Goal: Complete application form: Complete application form

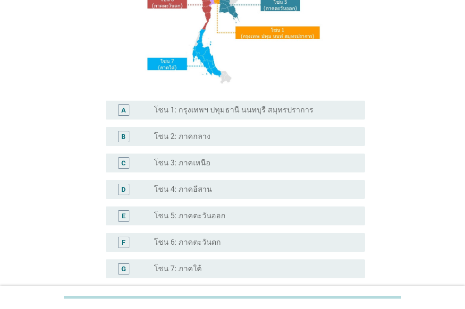
scroll to position [236, 0]
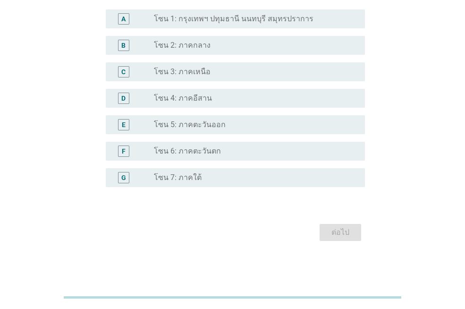
click at [212, 179] on div "radio_button_unchecked โซน 7: ภาคใต้" at bounding box center [252, 177] width 196 height 9
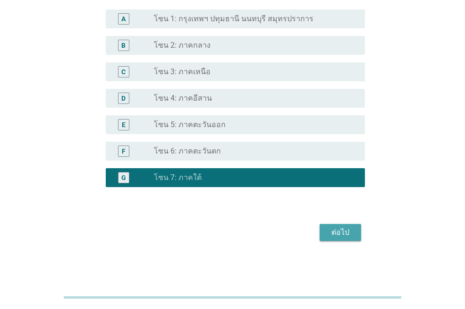
click at [349, 233] on div "ต่อไป" at bounding box center [340, 232] width 26 height 11
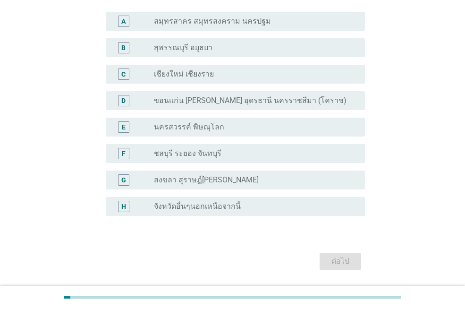
scroll to position [94, 0]
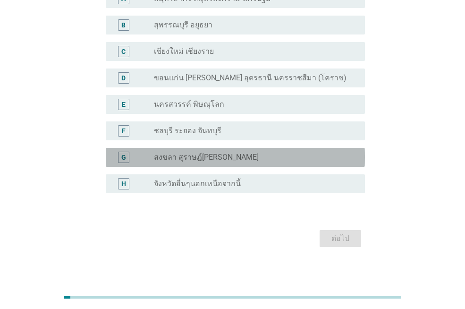
click at [220, 155] on label "สงขลา สุราษฎ์[PERSON_NAME]" at bounding box center [206, 157] width 105 height 9
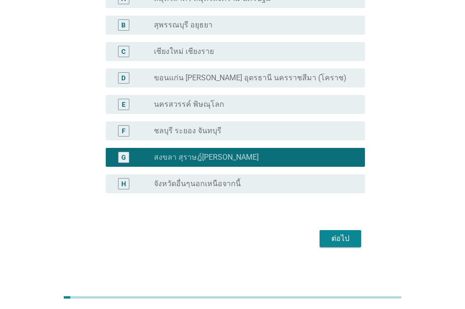
click at [337, 234] on div "ต่อไป" at bounding box center [340, 238] width 26 height 11
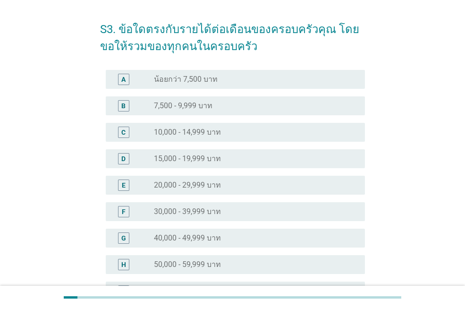
scroll to position [47, 0]
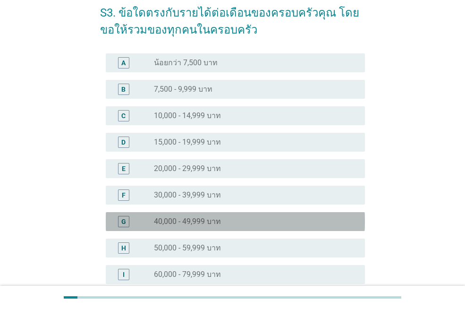
click at [270, 219] on div "radio_button_unchecked 40,000 - 49,999 บาท" at bounding box center [252, 221] width 196 height 9
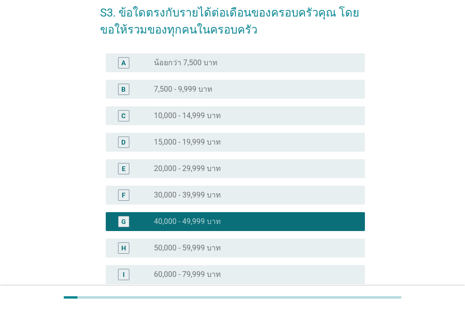
scroll to position [249, 0]
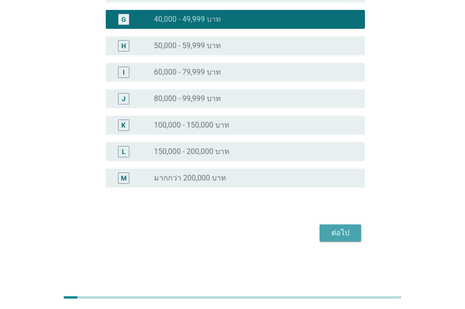
click at [351, 239] on button "ต่อไป" at bounding box center [341, 232] width 42 height 17
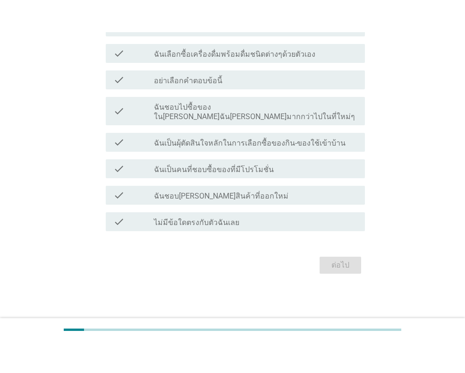
scroll to position [0, 0]
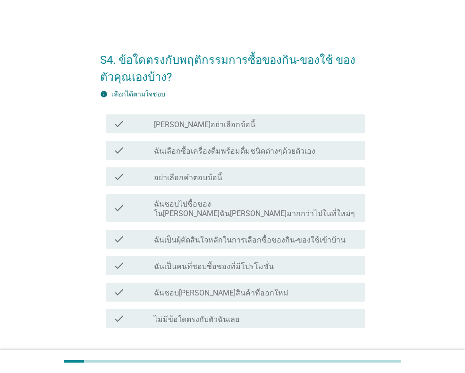
click at [289, 237] on div "check check_box_outline_blank ฉันเป็นผุ้ตัดสินใจหลักในการเลือกซื้อของกิน-ของใช้…" at bounding box center [235, 239] width 259 height 19
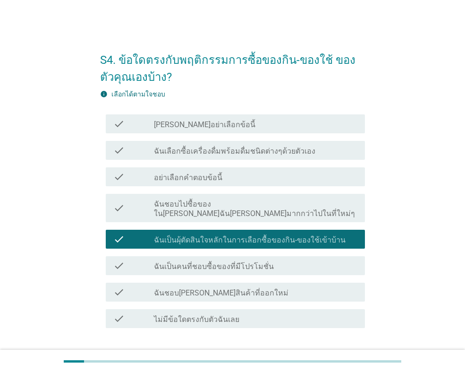
scroll to position [56, 0]
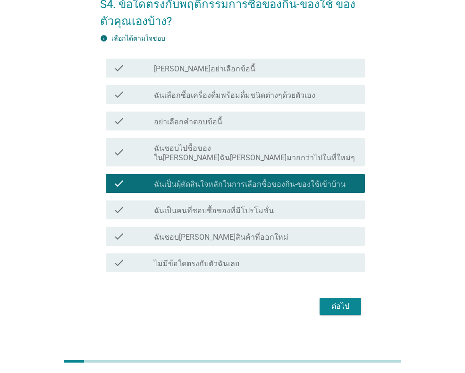
click at [331, 301] on div "ต่อไป" at bounding box center [340, 305] width 26 height 11
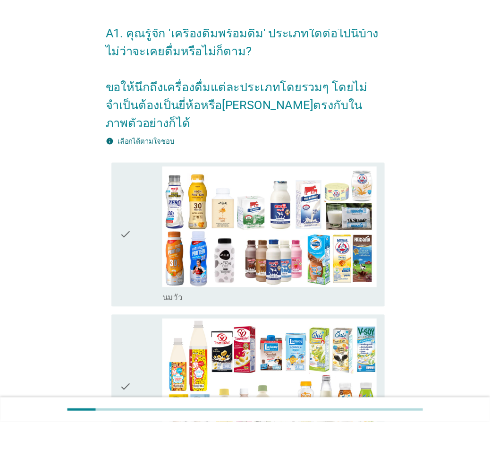
scroll to position [0, 0]
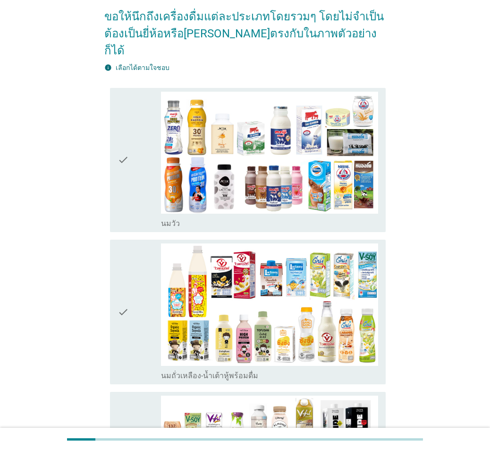
click at [122, 174] on icon "check" at bounding box center [123, 160] width 11 height 137
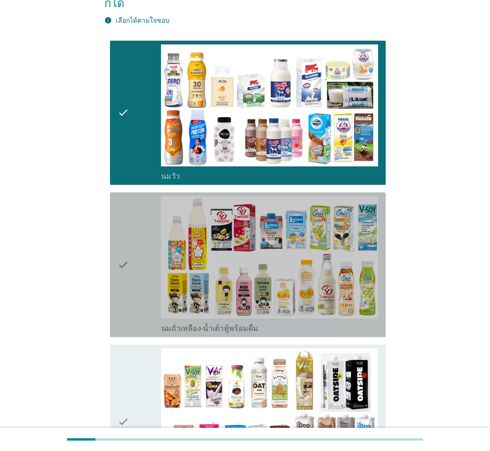
click at [123, 200] on icon "check" at bounding box center [123, 264] width 11 height 137
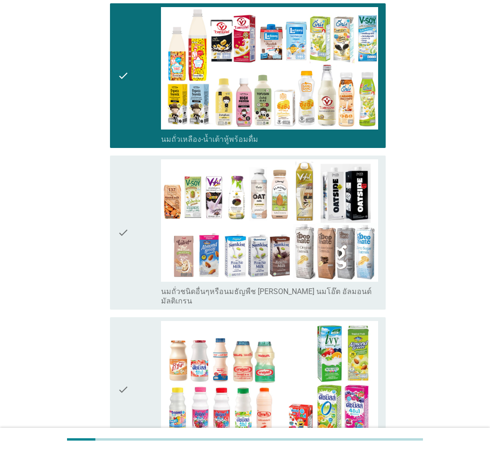
click at [123, 200] on icon "check" at bounding box center [123, 232] width 11 height 146
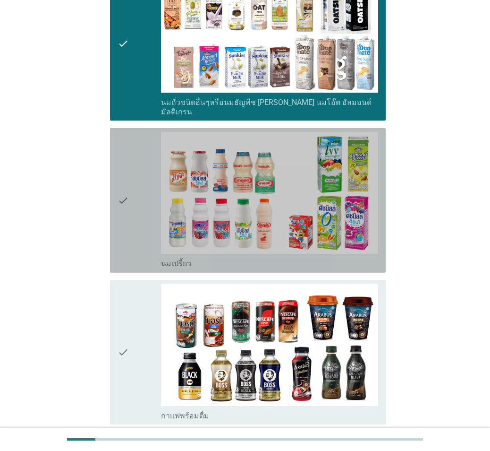
click at [123, 200] on icon "check" at bounding box center [123, 200] width 11 height 137
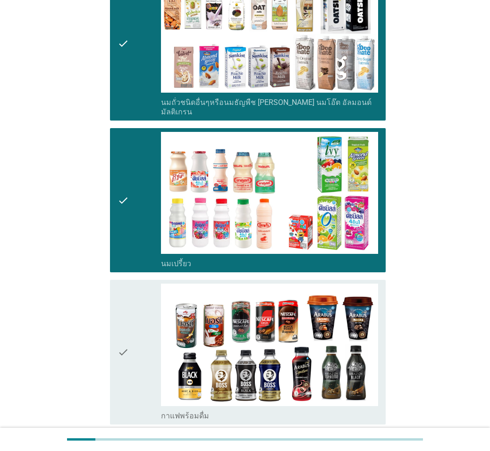
scroll to position [756, 0]
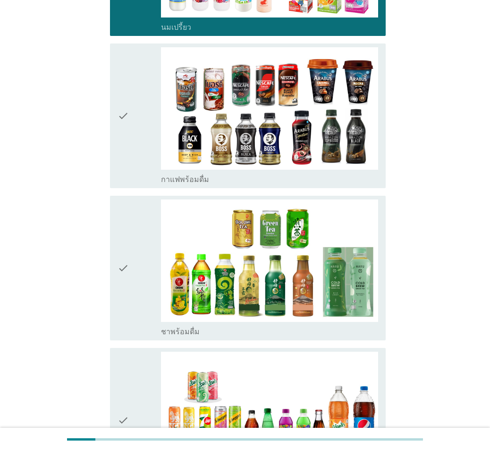
click at [119, 143] on icon "check" at bounding box center [123, 115] width 11 height 137
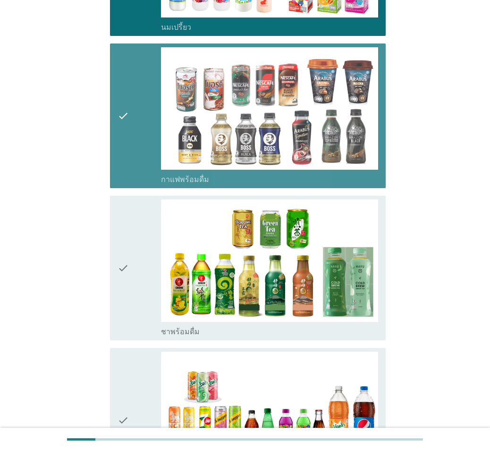
click at [119, 202] on icon "check" at bounding box center [123, 267] width 11 height 137
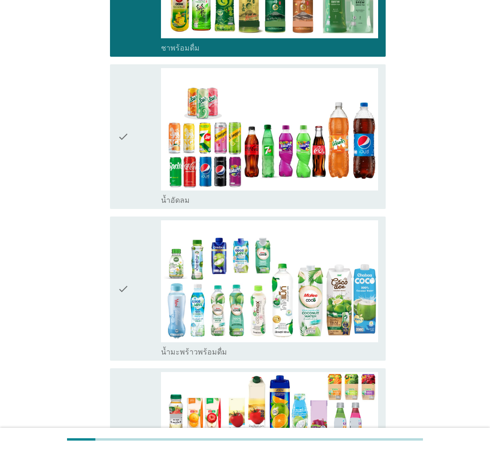
click at [119, 220] on icon "check" at bounding box center [123, 288] width 11 height 137
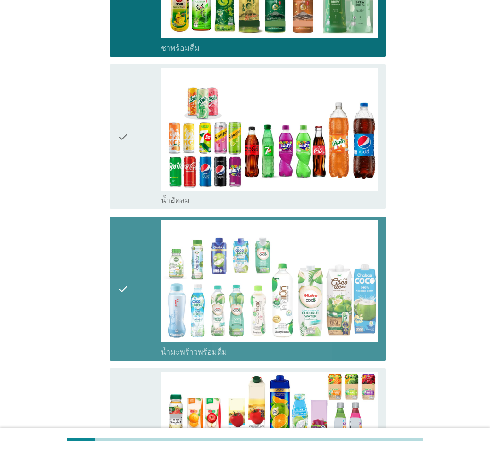
click at [126, 149] on icon "check" at bounding box center [123, 136] width 11 height 137
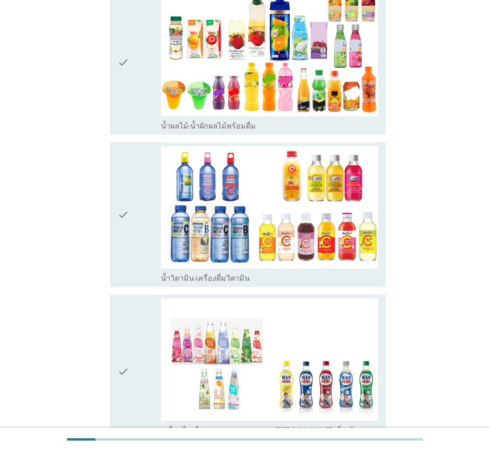
click at [126, 152] on icon "check" at bounding box center [123, 214] width 11 height 137
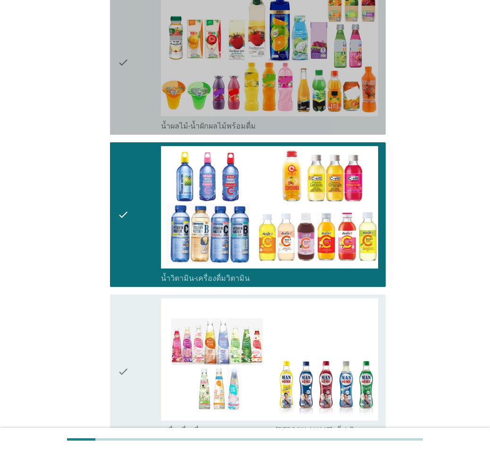
click at [121, 79] on icon "check" at bounding box center [123, 62] width 11 height 137
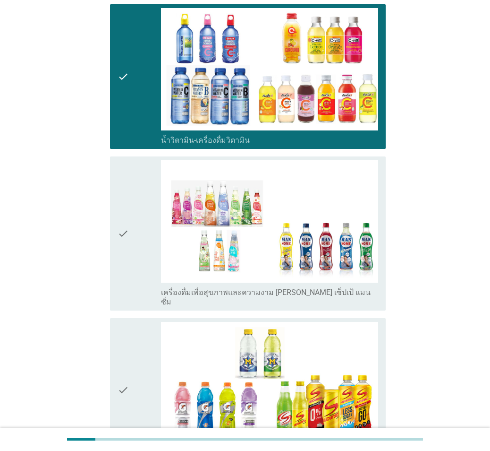
scroll to position [1653, 0]
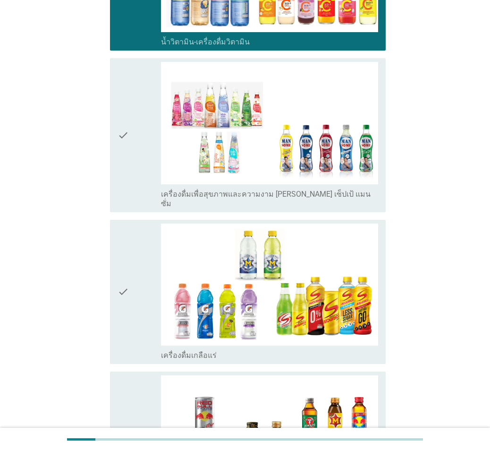
click at [138, 165] on div "check" at bounding box center [139, 135] width 43 height 146
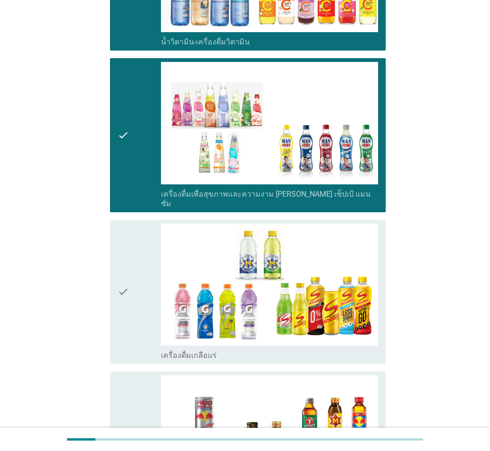
click at [128, 226] on icon "check" at bounding box center [123, 291] width 11 height 137
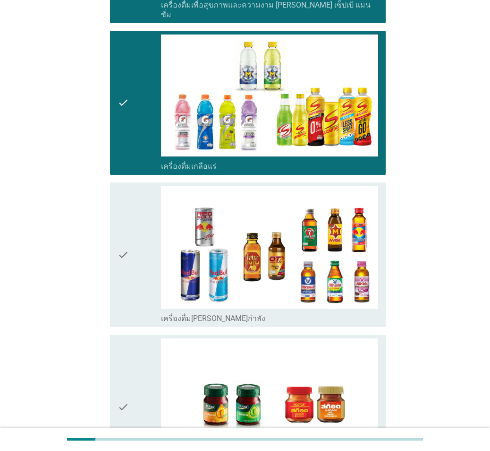
click at [128, 226] on icon "check" at bounding box center [123, 254] width 11 height 137
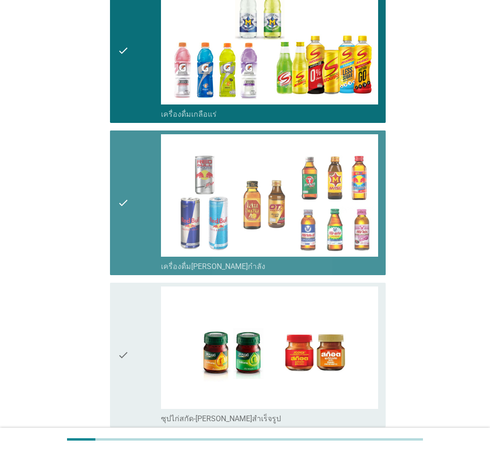
scroll to position [1971, 0]
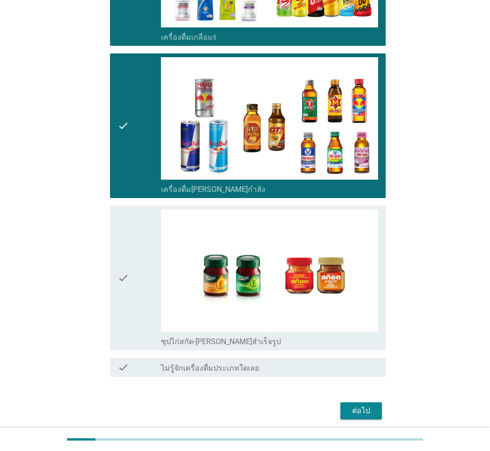
click at [128, 229] on icon "check" at bounding box center [123, 277] width 11 height 137
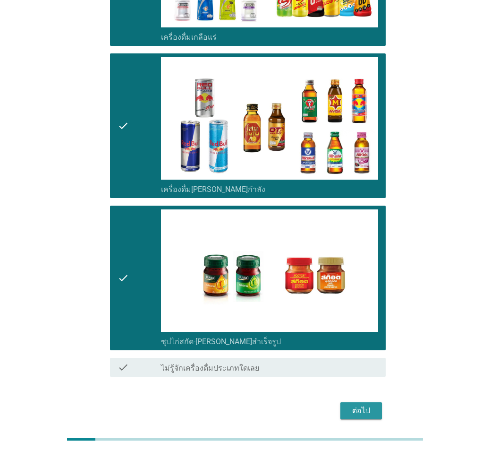
click at [352, 308] on div "ต่อไป" at bounding box center [361, 410] width 26 height 11
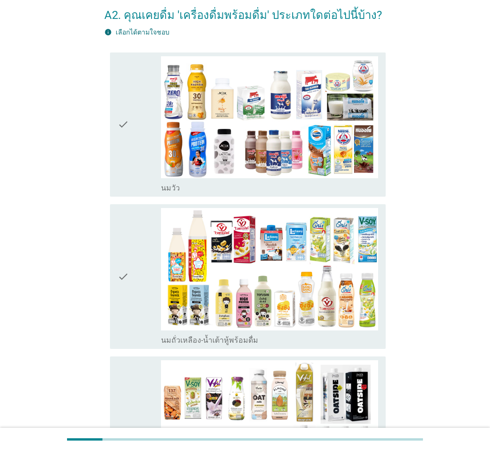
scroll to position [47, 0]
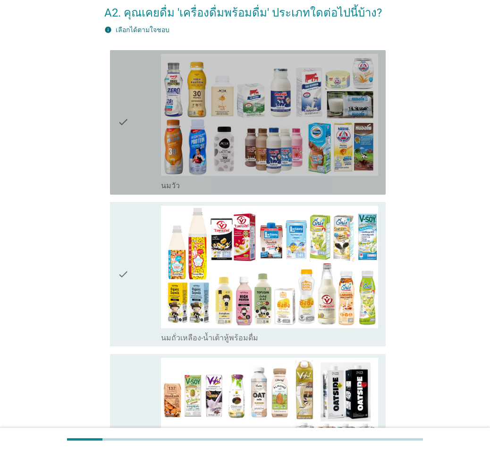
drag, startPoint x: 112, startPoint y: 137, endPoint x: 121, endPoint y: 153, distance: 18.8
click at [113, 138] on div "check check_box_outline_blank [PERSON_NAME]" at bounding box center [248, 122] width 276 height 145
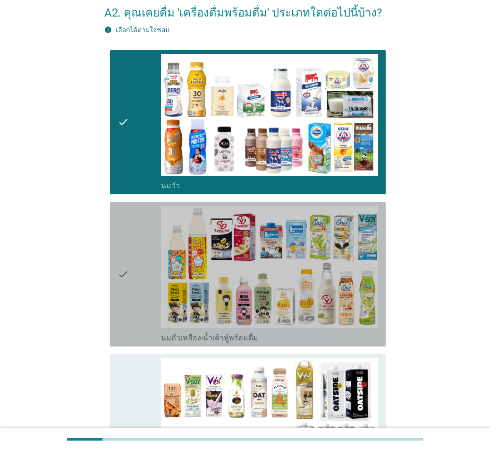
click at [133, 240] on div "check" at bounding box center [139, 273] width 43 height 137
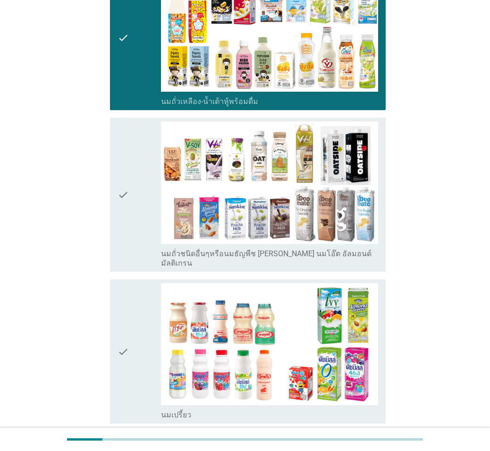
click at [133, 240] on div "check" at bounding box center [139, 194] width 43 height 146
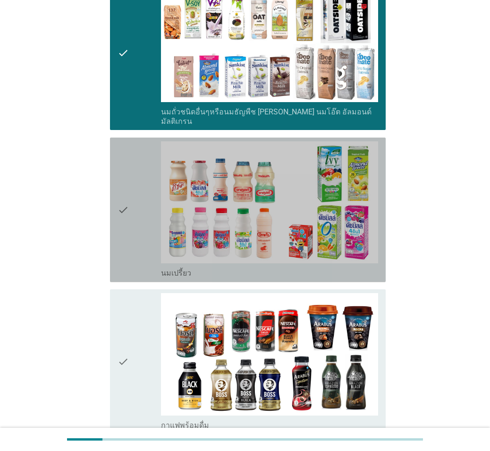
click at [132, 240] on div "check" at bounding box center [139, 209] width 43 height 137
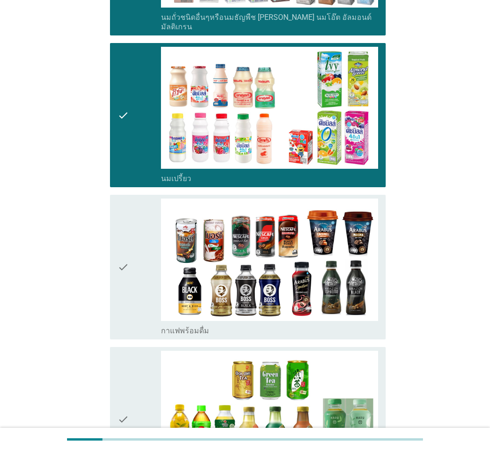
click at [132, 240] on div "check" at bounding box center [139, 266] width 43 height 137
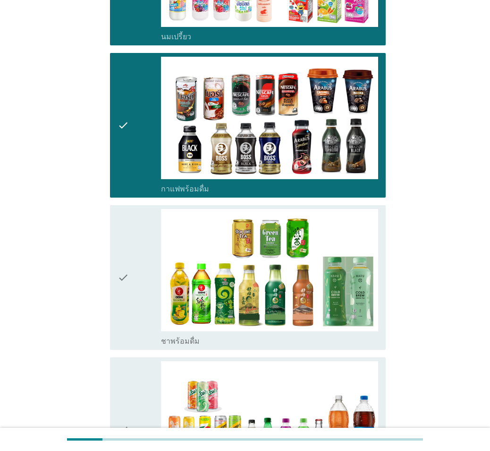
click at [132, 240] on div "check" at bounding box center [139, 277] width 43 height 137
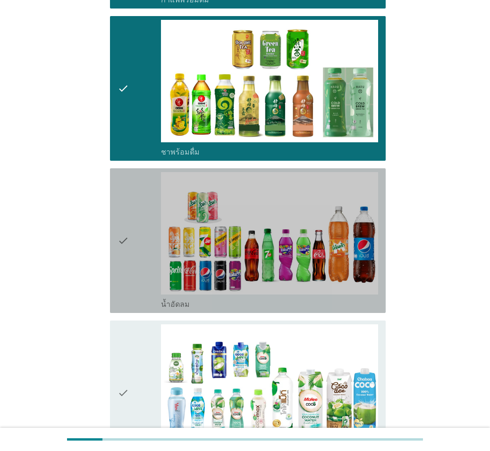
click at [132, 240] on div "check" at bounding box center [139, 240] width 43 height 137
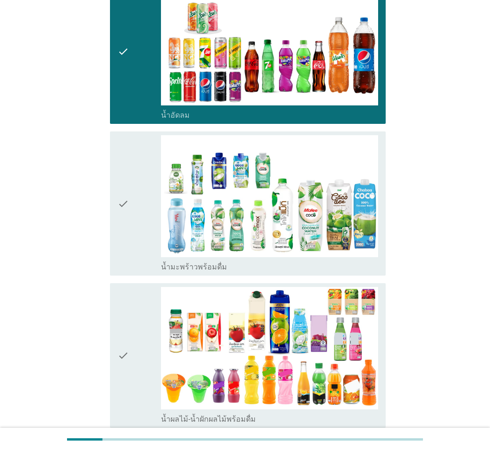
click at [132, 240] on div "check" at bounding box center [139, 203] width 43 height 137
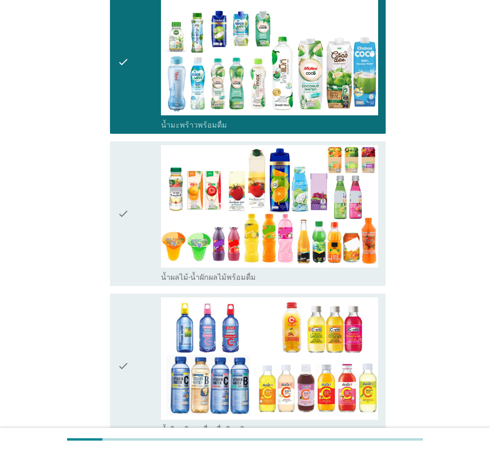
click at [132, 239] on div "check" at bounding box center [139, 213] width 43 height 137
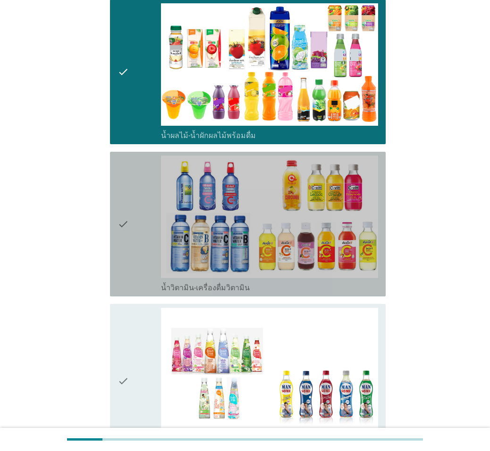
click at [132, 239] on div "check" at bounding box center [139, 223] width 43 height 137
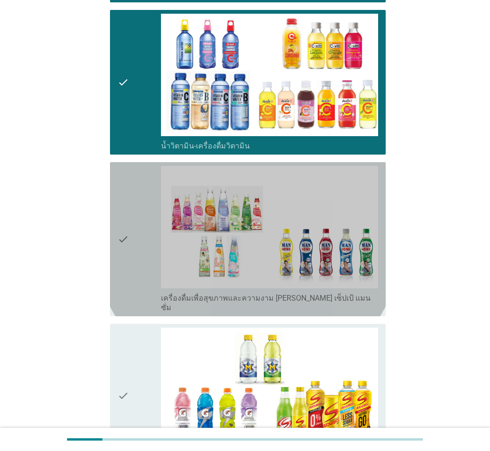
click at [132, 239] on div "check" at bounding box center [139, 239] width 43 height 146
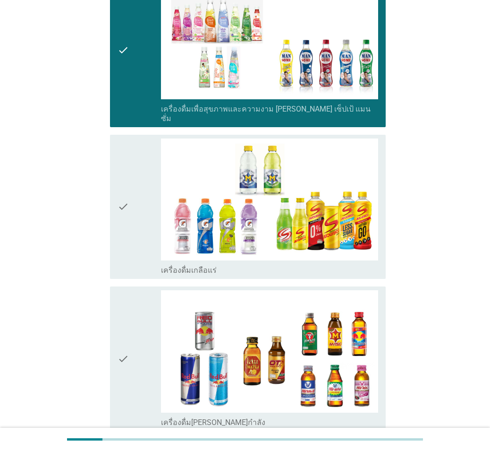
click at [132, 239] on div "check" at bounding box center [139, 206] width 43 height 137
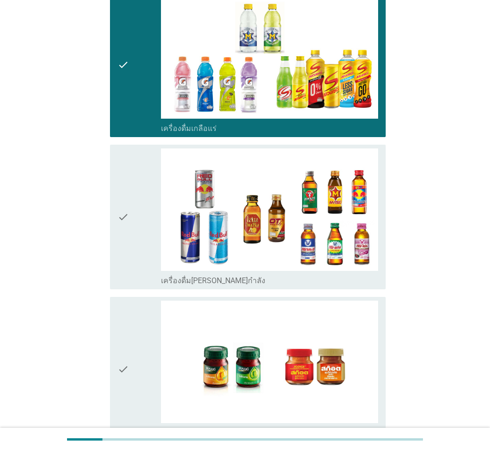
click at [132, 239] on div "check" at bounding box center [139, 216] width 43 height 137
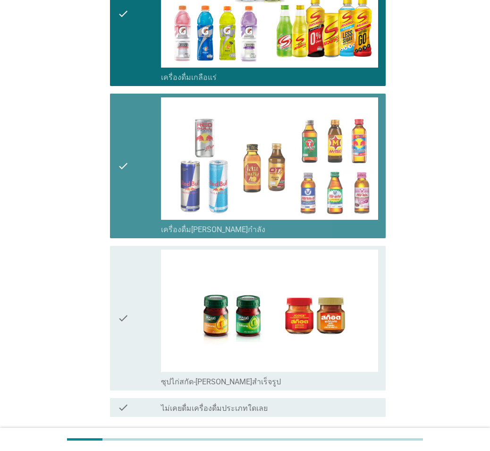
scroll to position [1903, 0]
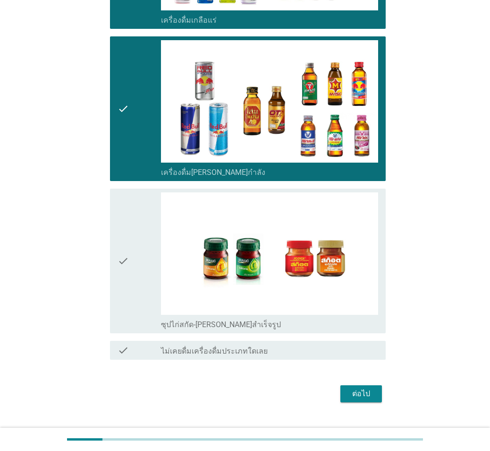
click at [132, 239] on div "check" at bounding box center [139, 260] width 43 height 137
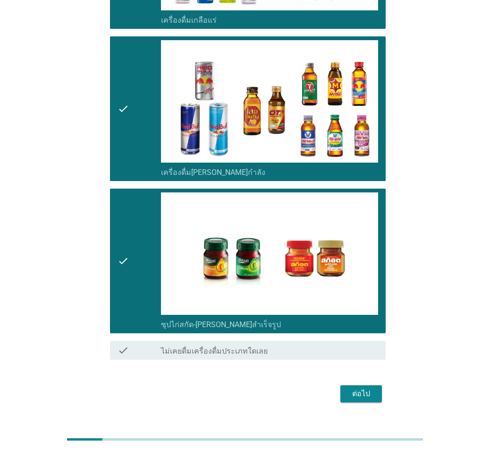
click at [359, 308] on div "ต่อไป" at bounding box center [361, 393] width 26 height 11
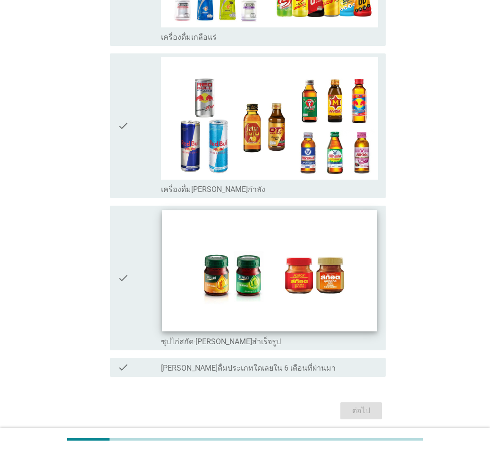
scroll to position [0, 0]
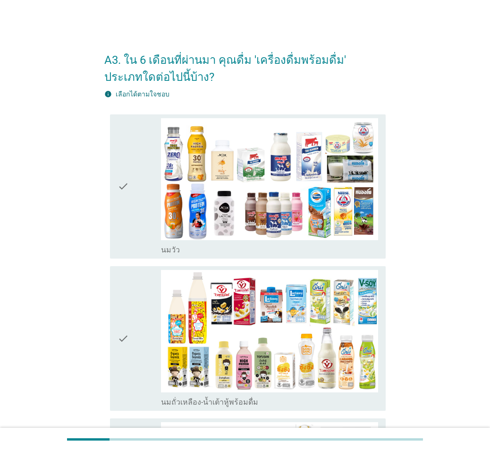
click at [142, 218] on div "check" at bounding box center [139, 186] width 43 height 137
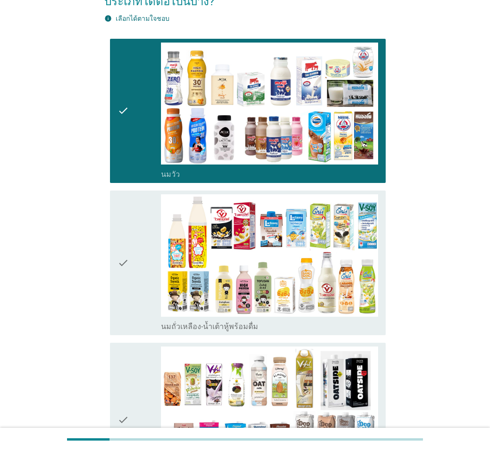
scroll to position [189, 0]
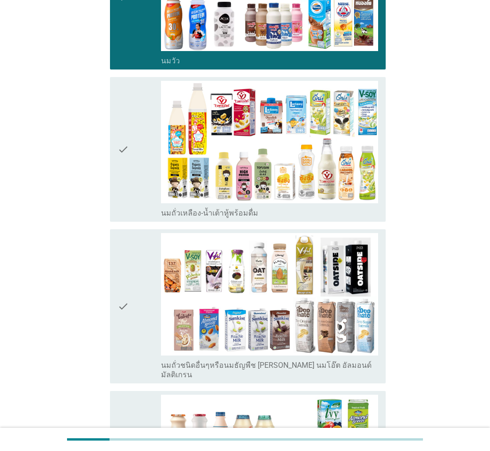
click at [120, 147] on icon "check" at bounding box center [123, 149] width 11 height 137
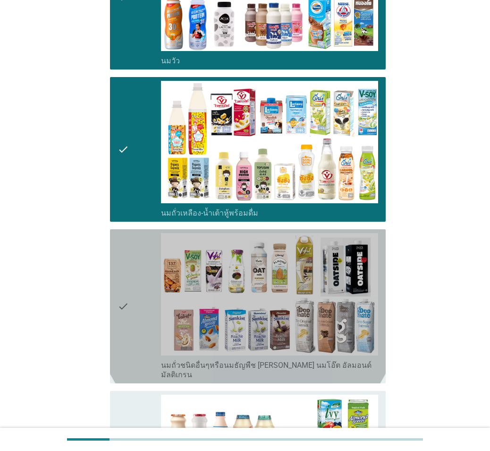
click at [128, 260] on icon "check" at bounding box center [123, 306] width 11 height 146
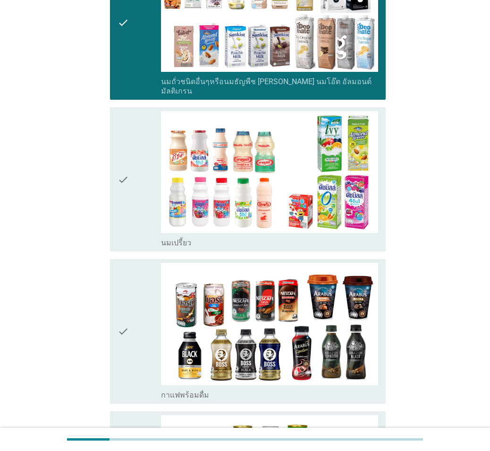
click at [125, 191] on icon "check" at bounding box center [123, 179] width 11 height 137
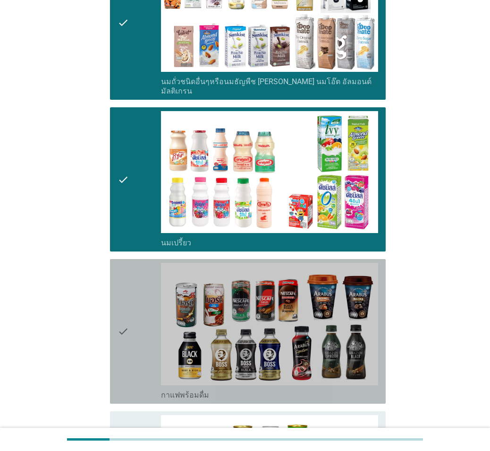
click at [122, 288] on icon "check" at bounding box center [123, 331] width 11 height 137
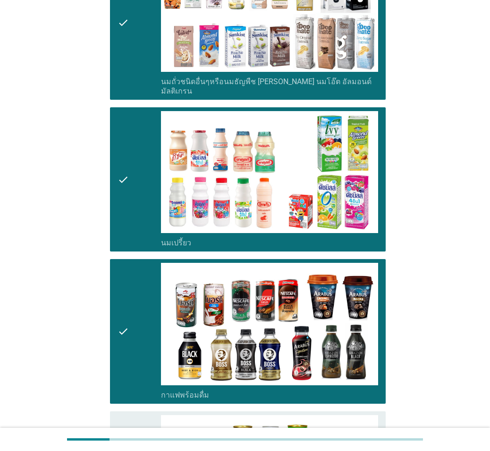
scroll to position [756, 0]
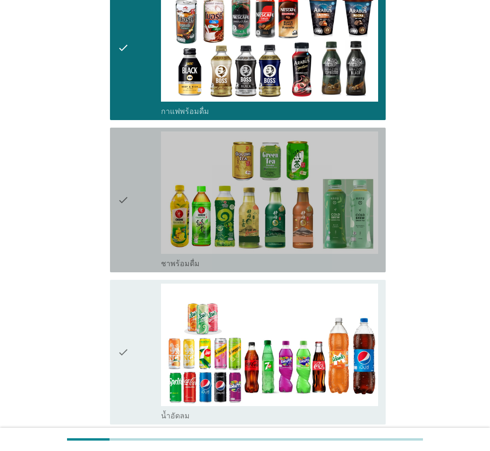
click at [127, 223] on icon "check" at bounding box center [123, 199] width 11 height 137
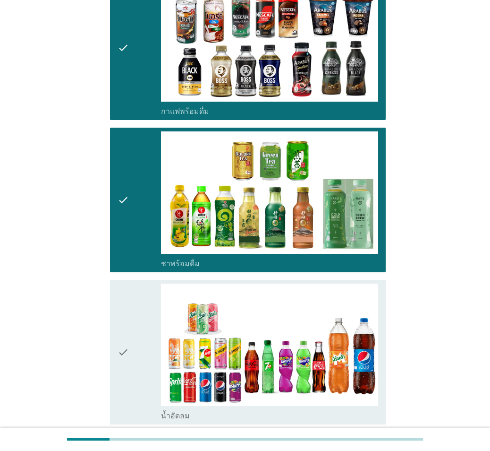
click at [125, 304] on icon "check" at bounding box center [123, 351] width 11 height 137
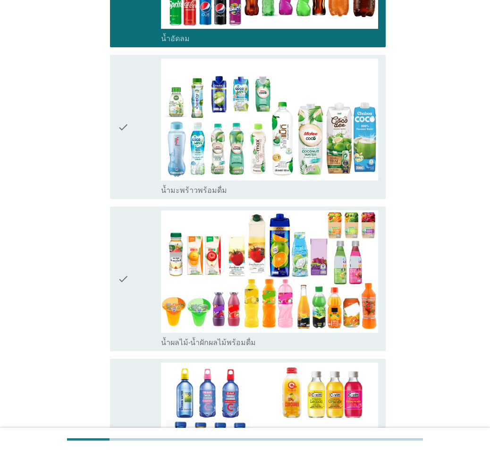
scroll to position [1133, 0]
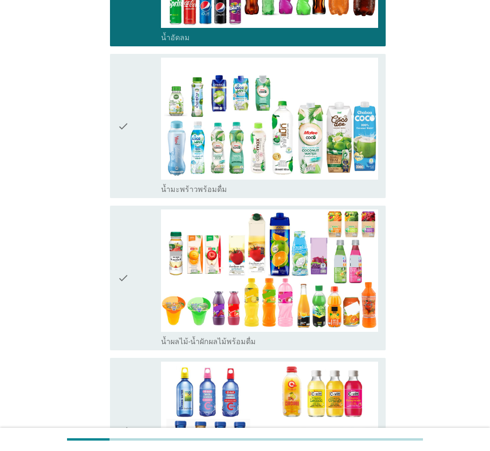
click at [136, 179] on div "check" at bounding box center [139, 126] width 43 height 137
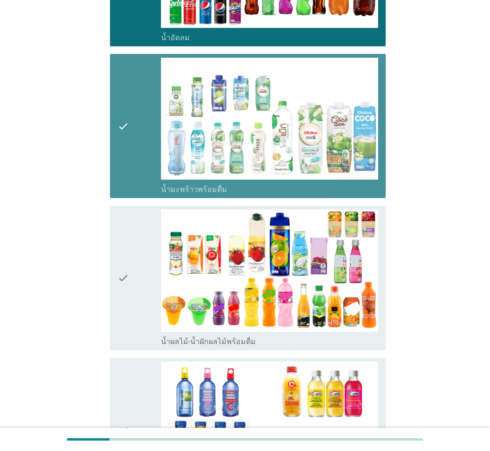
click at [141, 273] on div "check" at bounding box center [139, 277] width 43 height 137
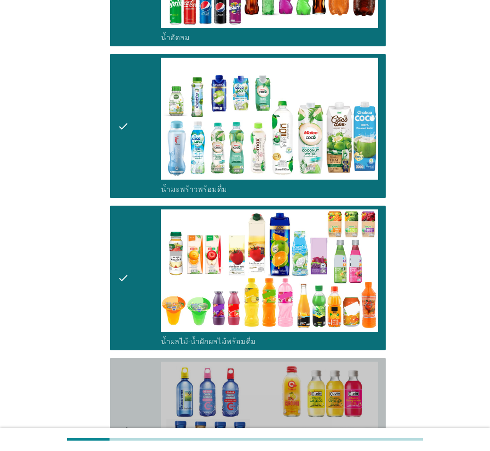
click at [133, 308] on div "check" at bounding box center [139, 429] width 43 height 137
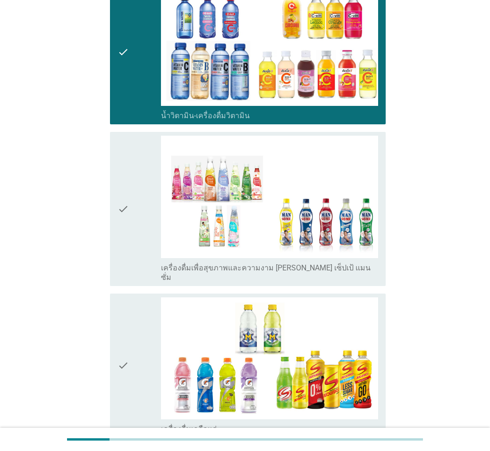
click at [125, 297] on icon "check" at bounding box center [123, 365] width 11 height 137
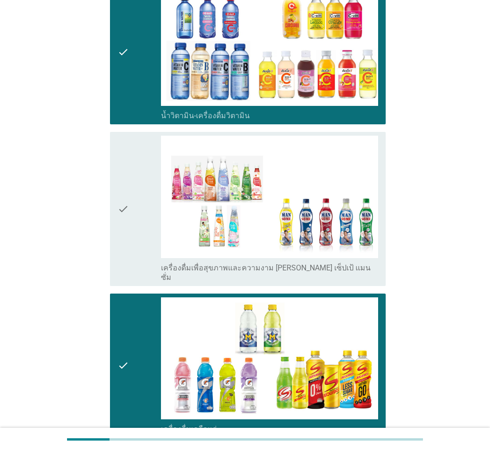
click at [123, 204] on icon "check" at bounding box center [123, 209] width 11 height 146
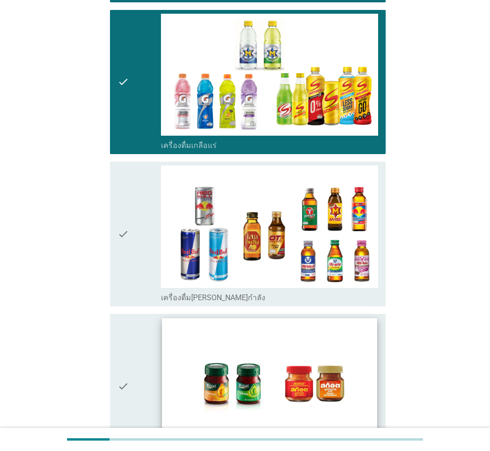
scroll to position [1920, 0]
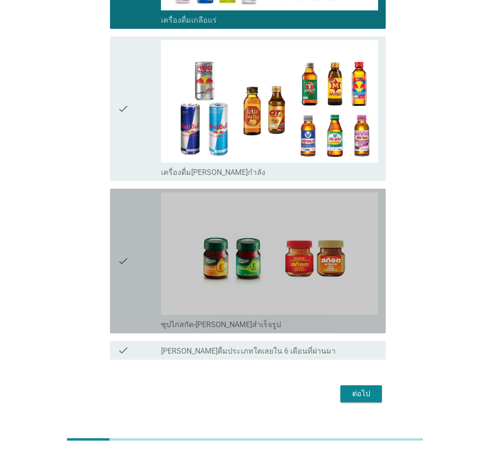
click at [121, 223] on icon "check" at bounding box center [123, 260] width 11 height 137
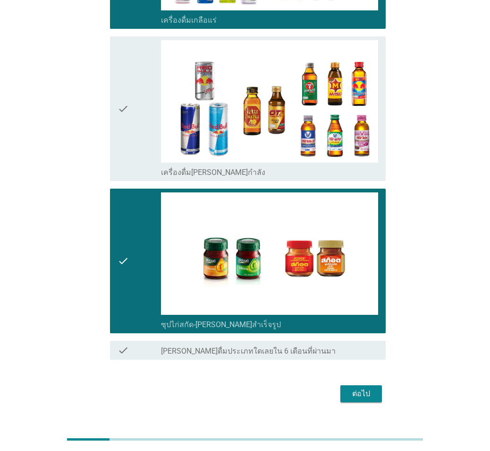
drag, startPoint x: 114, startPoint y: 122, endPoint x: 142, endPoint y: 163, distance: 50.3
click at [115, 124] on div "check check_box_outline_blank เครื่องดื่ม[PERSON_NAME]กำลัง" at bounding box center [248, 108] width 276 height 145
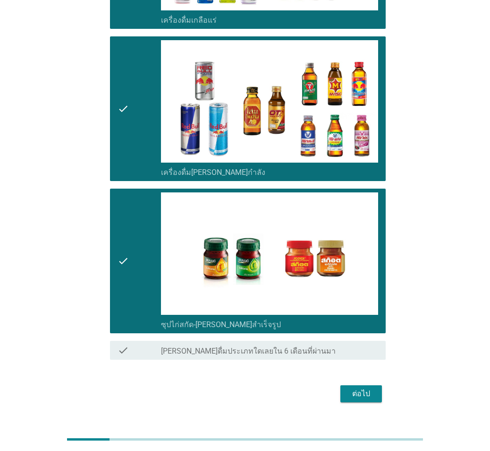
click at [365, 308] on div "ต่อไป" at bounding box center [361, 393] width 26 height 11
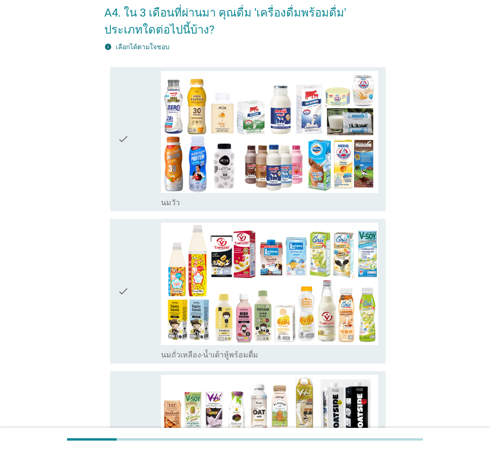
click at [134, 163] on div "check" at bounding box center [139, 139] width 43 height 137
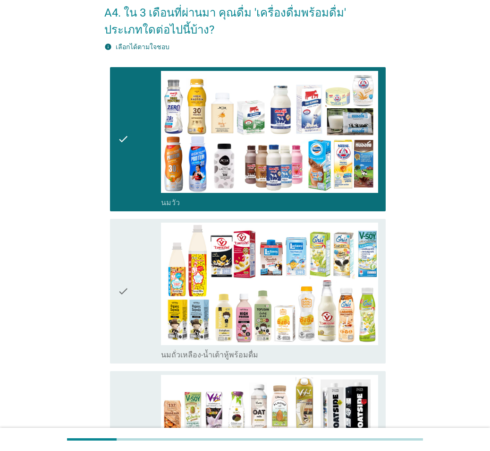
click at [153, 257] on div "check" at bounding box center [139, 290] width 43 height 137
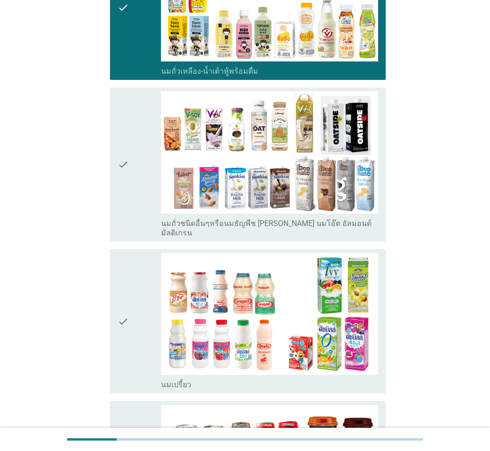
click at [126, 253] on icon "check" at bounding box center [123, 321] width 11 height 137
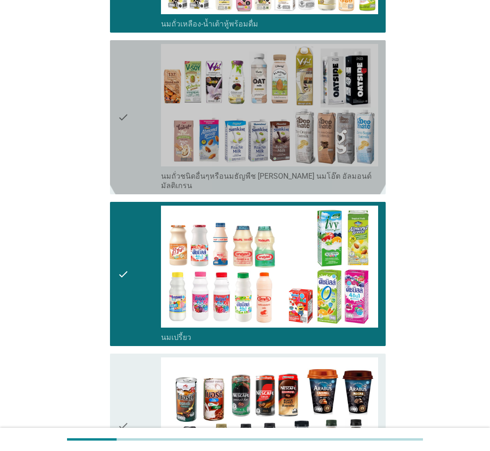
click at [143, 121] on div "check" at bounding box center [139, 117] width 43 height 146
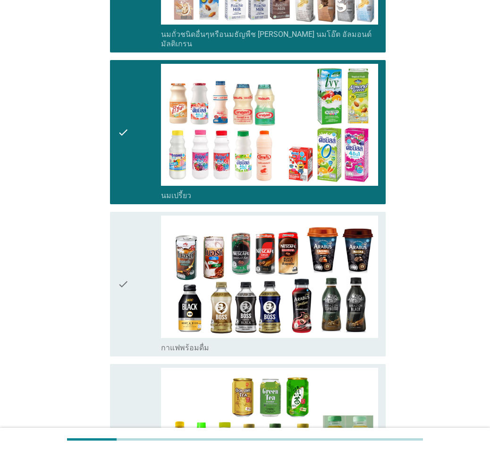
click at [133, 225] on div "check" at bounding box center [139, 283] width 43 height 137
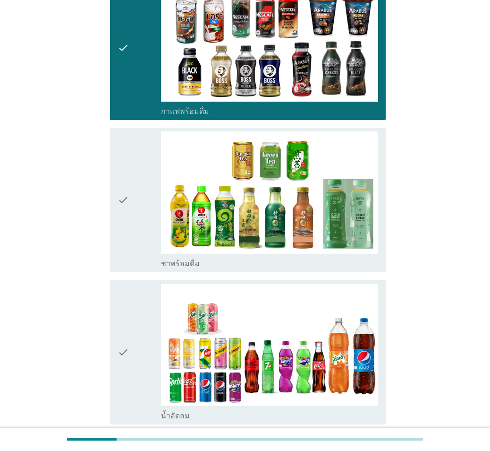
click at [133, 226] on div "check" at bounding box center [139, 199] width 43 height 137
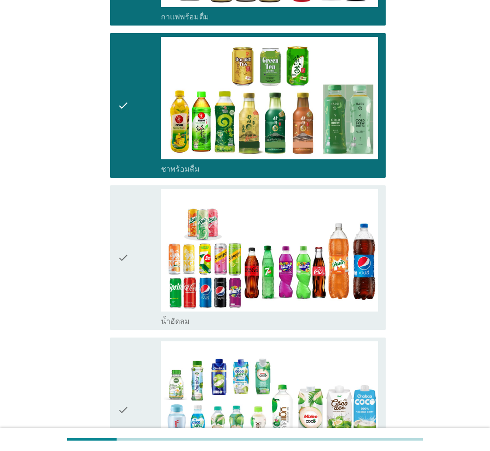
click at [133, 226] on div "check" at bounding box center [139, 257] width 43 height 137
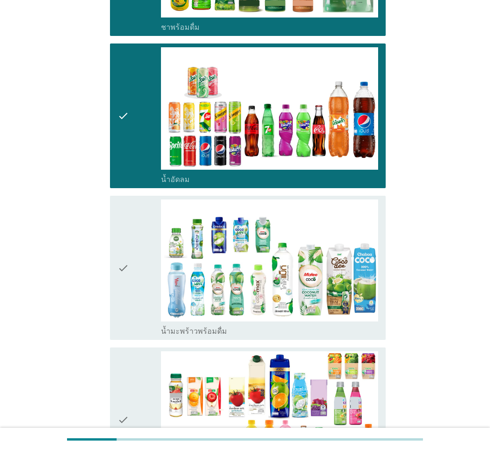
click at [132, 226] on div "check" at bounding box center [139, 267] width 43 height 137
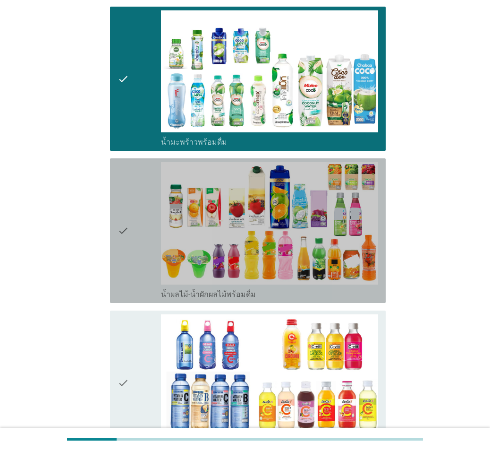
click at [132, 226] on div "check" at bounding box center [139, 230] width 43 height 137
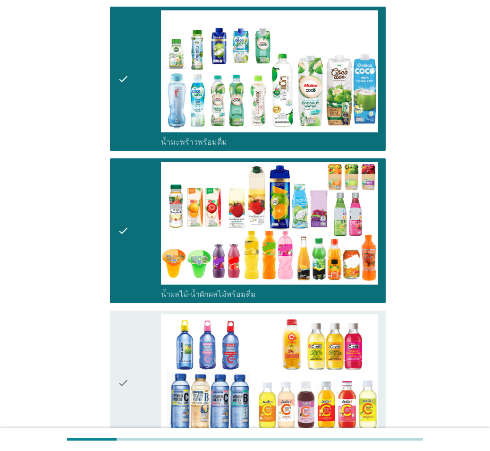
scroll to position [1322, 0]
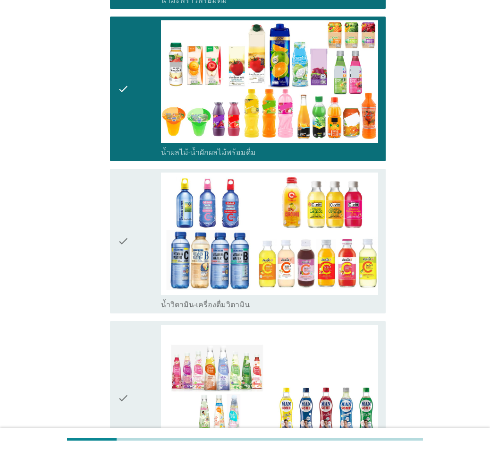
click at [132, 226] on div "check" at bounding box center [139, 240] width 43 height 137
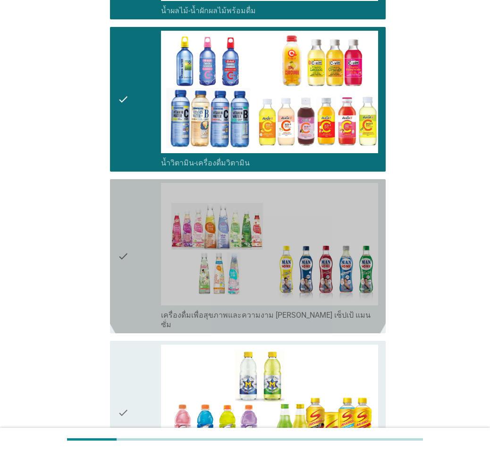
click at [132, 226] on div "check" at bounding box center [139, 256] width 43 height 146
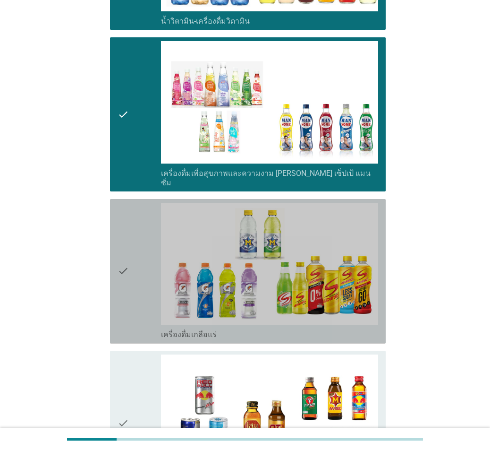
click at [132, 226] on div "check" at bounding box center [139, 271] width 43 height 137
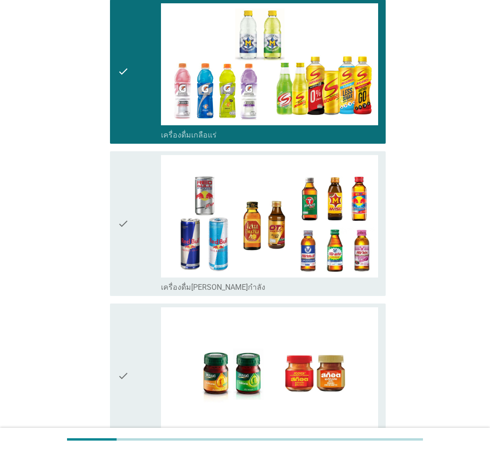
scroll to position [1889, 0]
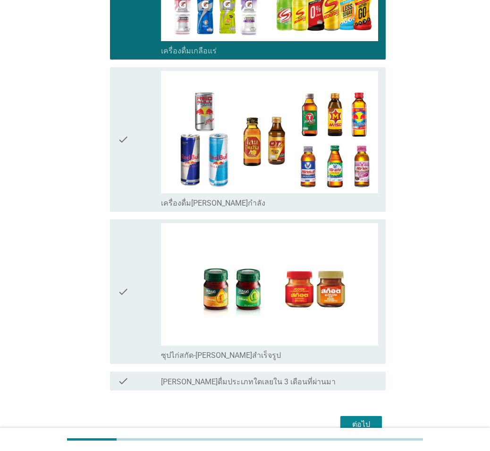
click at [118, 142] on icon "check" at bounding box center [123, 139] width 11 height 137
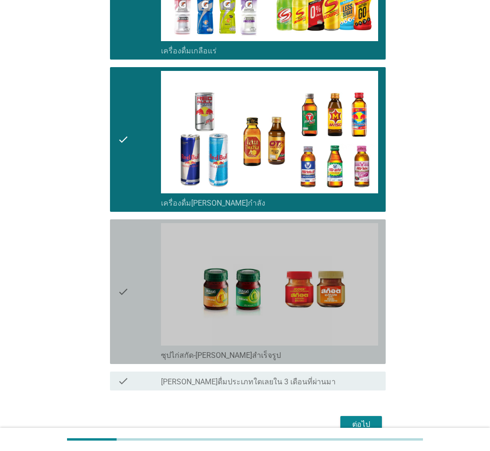
click at [124, 262] on icon "check" at bounding box center [123, 291] width 11 height 137
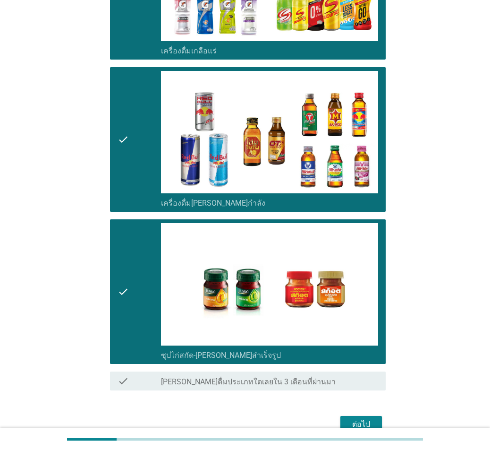
click at [366, 308] on button "ต่อไป" at bounding box center [361, 424] width 42 height 17
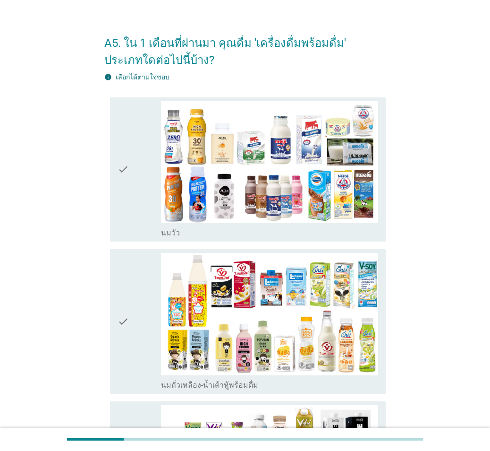
scroll to position [47, 0]
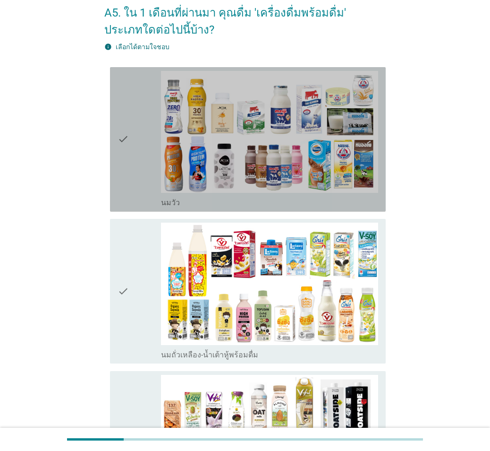
click at [117, 170] on div "check check_box_outline_blank [PERSON_NAME]" at bounding box center [248, 139] width 276 height 145
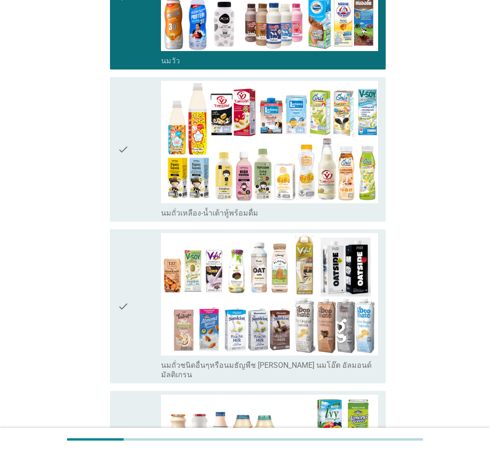
click at [130, 201] on div "check" at bounding box center [139, 149] width 43 height 137
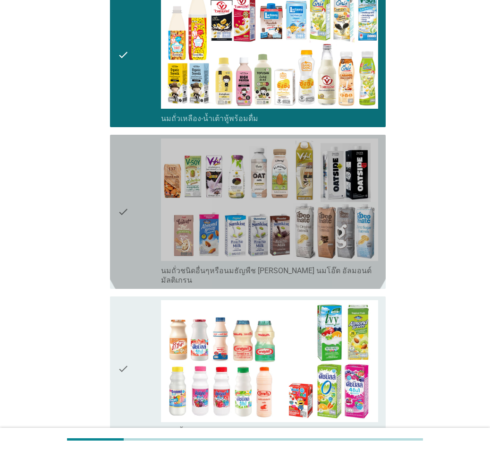
click at [131, 205] on div "check" at bounding box center [139, 211] width 43 height 146
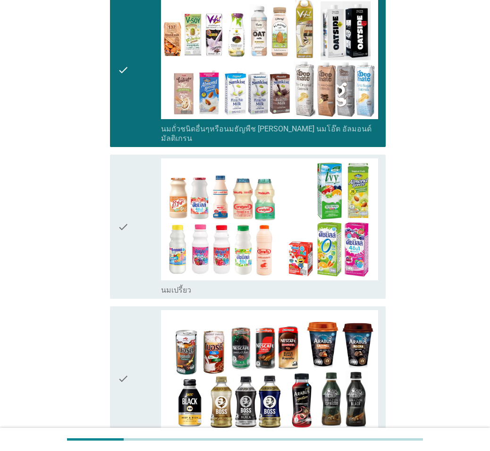
click at [131, 205] on div "check" at bounding box center [139, 226] width 43 height 137
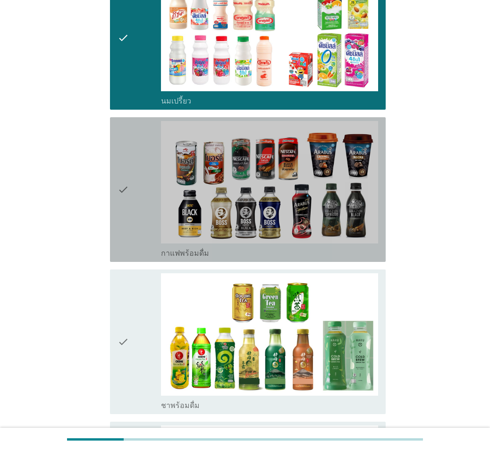
click at [131, 205] on div "check" at bounding box center [139, 189] width 43 height 137
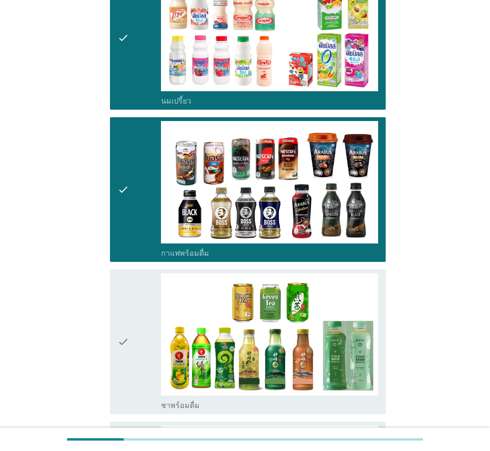
scroll to position [803, 0]
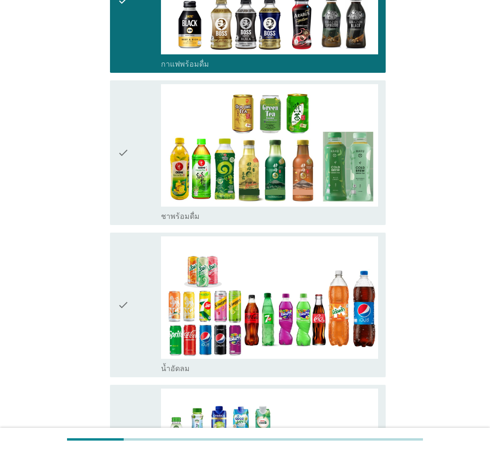
click at [132, 175] on div "check" at bounding box center [139, 152] width 43 height 137
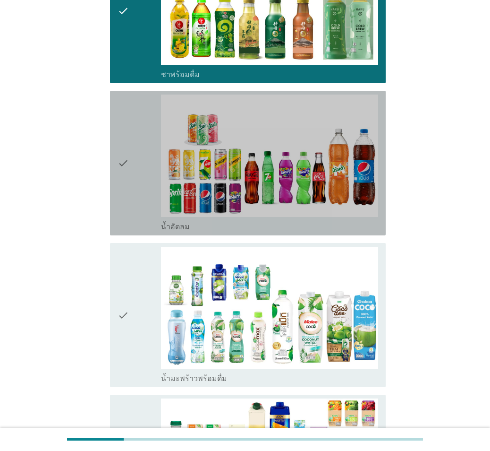
click at [131, 175] on div "check" at bounding box center [139, 162] width 43 height 137
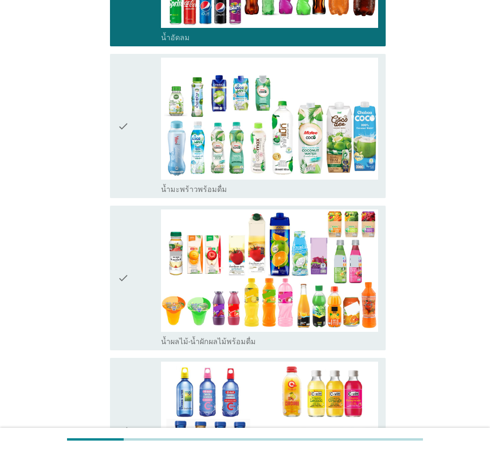
click at [129, 178] on div "check" at bounding box center [139, 126] width 43 height 137
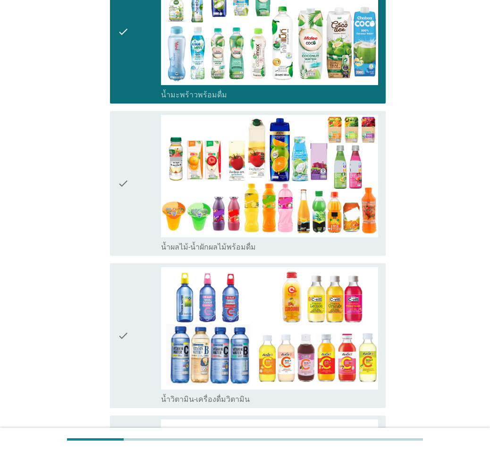
click at [129, 178] on div "check" at bounding box center [139, 183] width 43 height 137
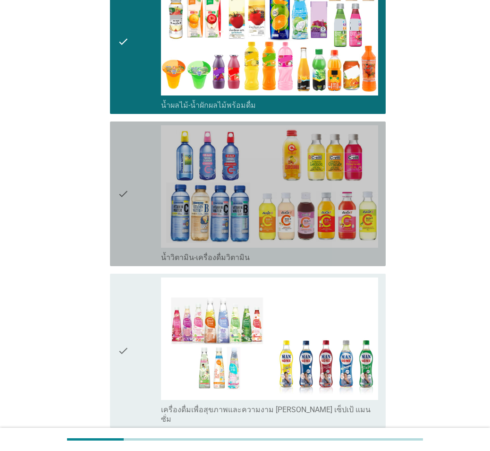
click at [129, 178] on div "check" at bounding box center [139, 193] width 43 height 137
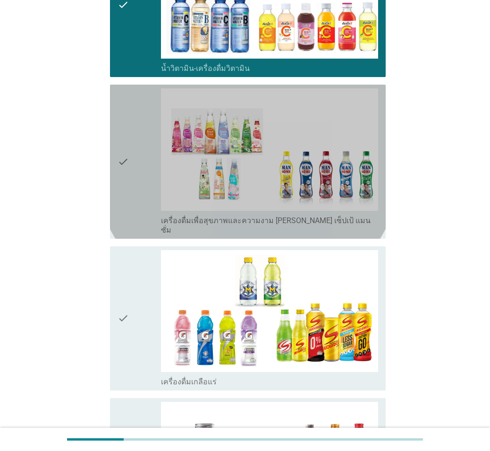
click at [129, 178] on div "check" at bounding box center [139, 161] width 43 height 146
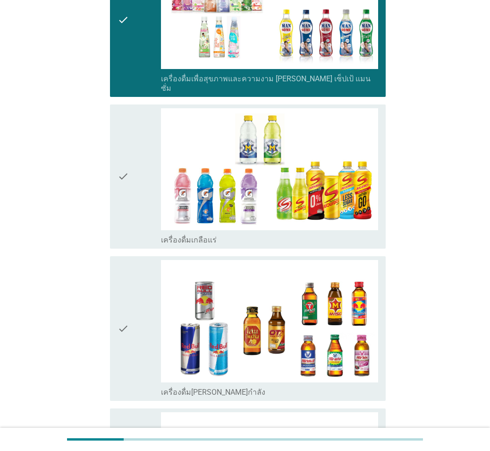
click at [129, 178] on div "check" at bounding box center [139, 176] width 43 height 137
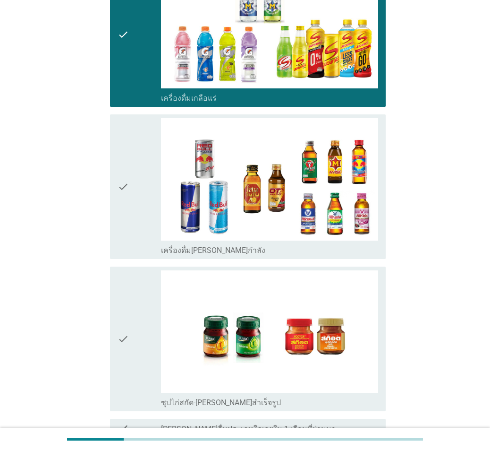
click at [129, 178] on div "check" at bounding box center [139, 186] width 43 height 137
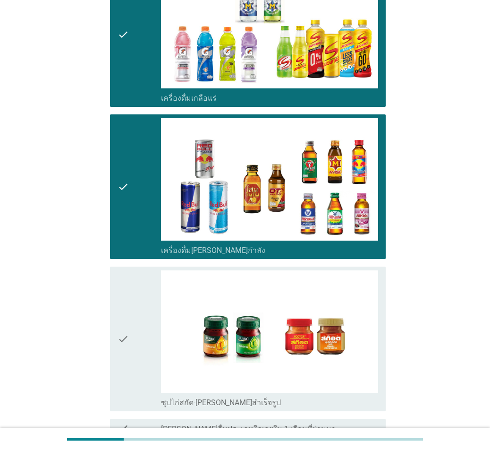
scroll to position [1920, 0]
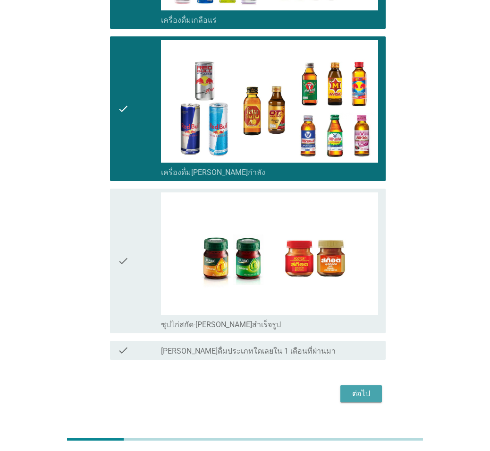
click at [369, 308] on div "ต่อไป" at bounding box center [361, 393] width 26 height 11
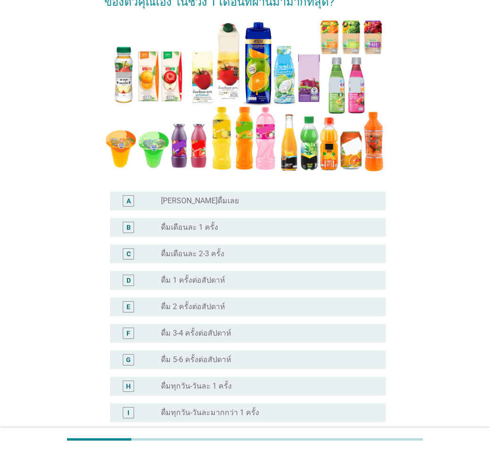
scroll to position [142, 0]
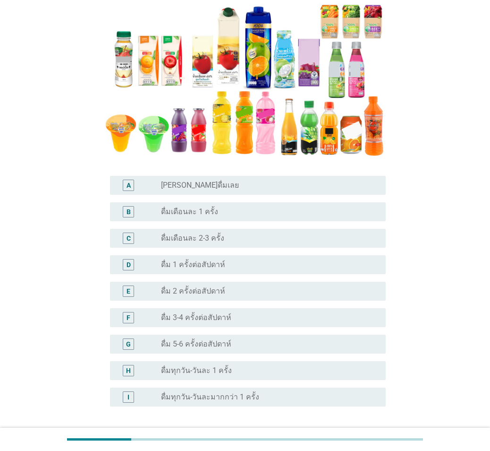
click at [263, 308] on div "radio_button_unchecked ดื่ม 3-4 ครั้งต่อสัปดาห์" at bounding box center [266, 317] width 210 height 9
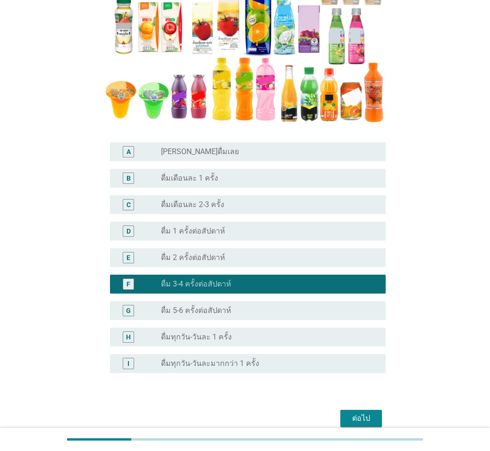
scroll to position [202, 0]
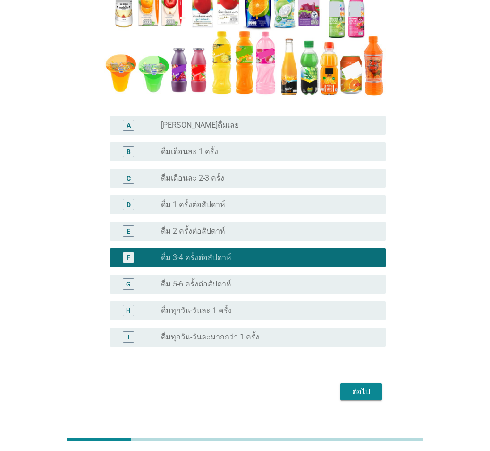
click at [352, 308] on button "ต่อไป" at bounding box center [361, 391] width 42 height 17
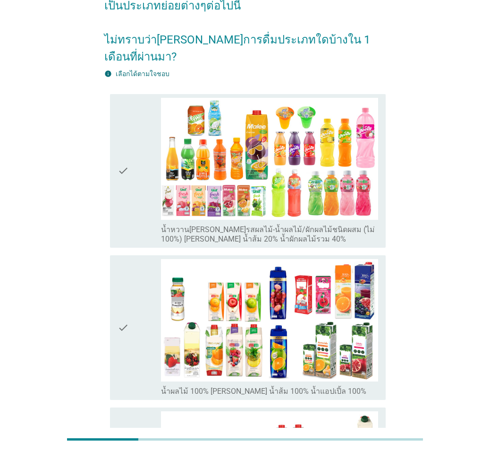
scroll to position [142, 0]
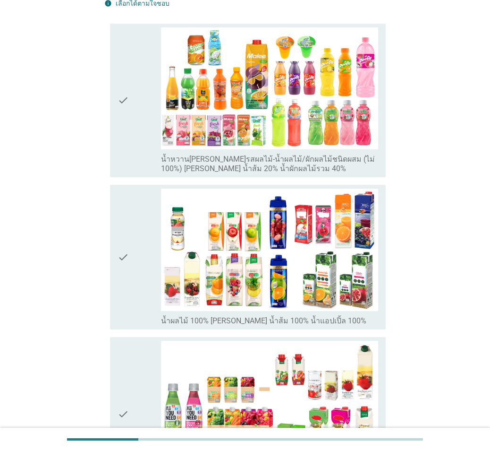
click at [130, 107] on div "check" at bounding box center [139, 100] width 43 height 146
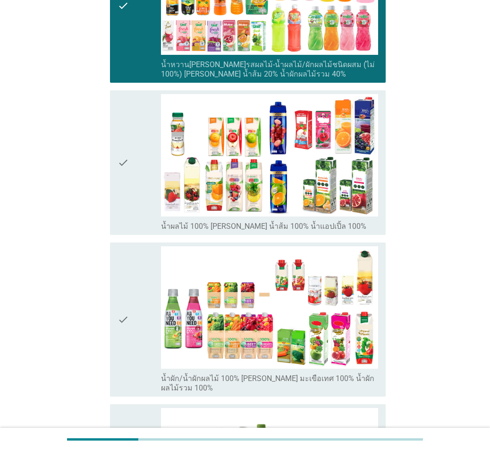
click at [131, 107] on div "check" at bounding box center [139, 162] width 43 height 137
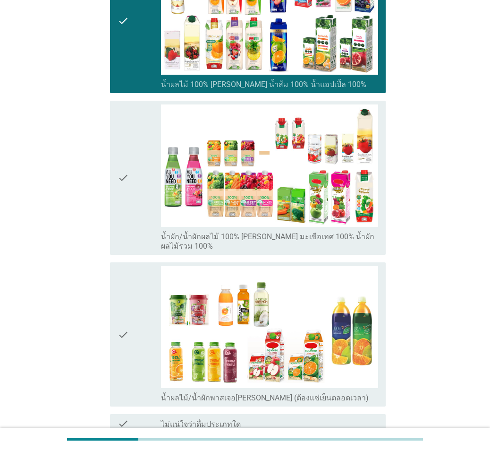
click at [131, 107] on div "check" at bounding box center [139, 177] width 43 height 146
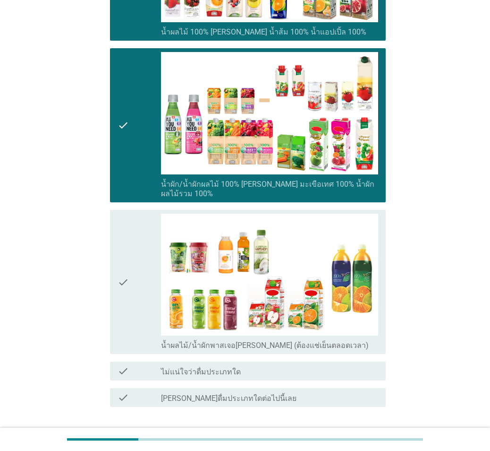
scroll to position [470, 0]
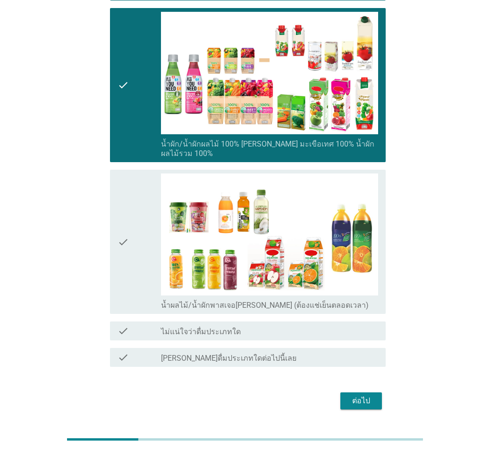
click at [131, 107] on div "check" at bounding box center [139, 85] width 43 height 146
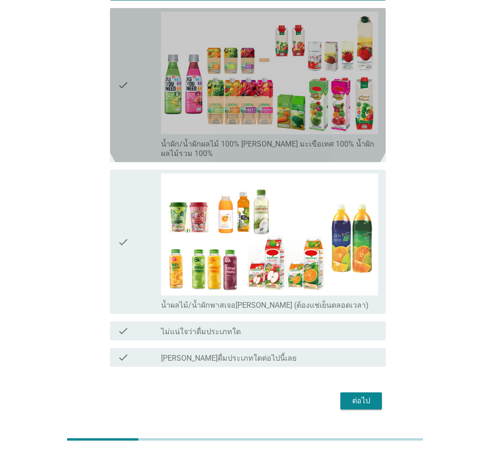
click at [131, 107] on div "check" at bounding box center [139, 85] width 43 height 146
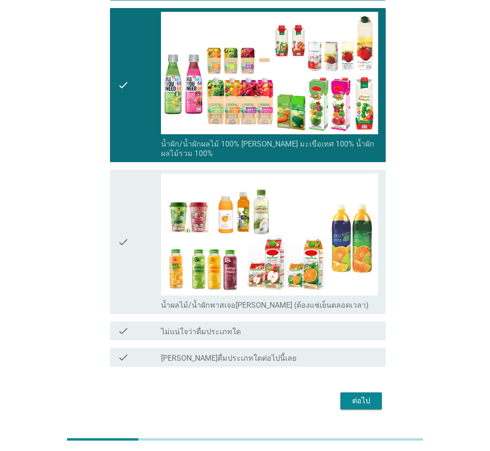
click at [127, 173] on icon "check" at bounding box center [123, 241] width 11 height 137
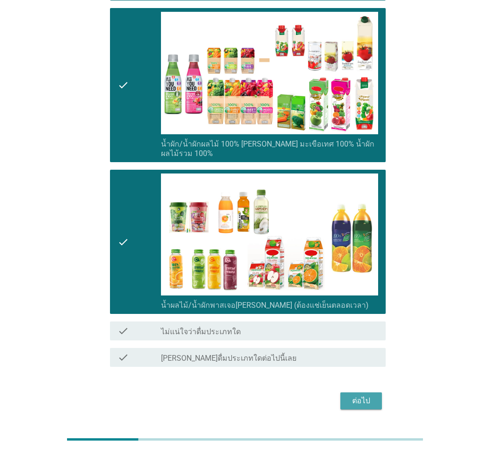
click at [355, 308] on div "ต่อไป" at bounding box center [361, 400] width 26 height 11
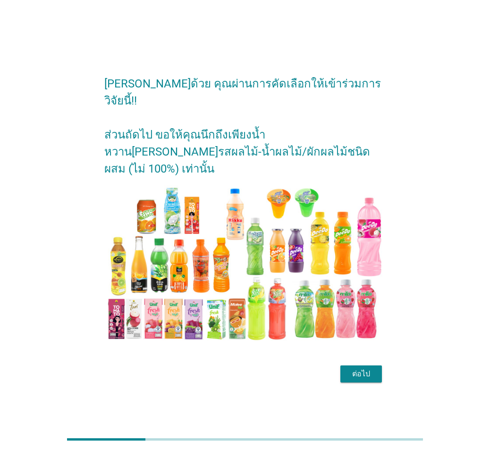
drag, startPoint x: 344, startPoint y: 340, endPoint x: 341, endPoint y: 347, distance: 7.2
click at [344, 308] on form "[PERSON_NAME]ด้วย คุณผ่านการคัดเลือกให้เข้าร่วมการวิจัยนี้!! ส่วนถัดไป ขอให้คุณ…" at bounding box center [244, 225] width 281 height 319
click at [342, 308] on button "ต่อไป" at bounding box center [361, 373] width 42 height 17
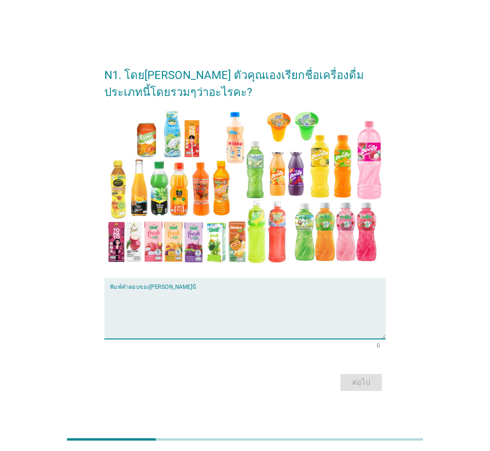
click at [216, 299] on textarea "พิมพ์คำตอบของคุณ ที่นี่" at bounding box center [248, 314] width 276 height 50
type textarea "o"
type textarea "น้ำผลไม้แปรรูป"
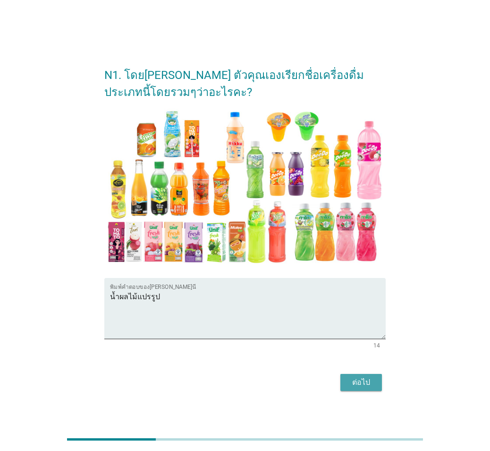
click at [364, 308] on div "ต่อไป" at bounding box center [361, 381] width 26 height 11
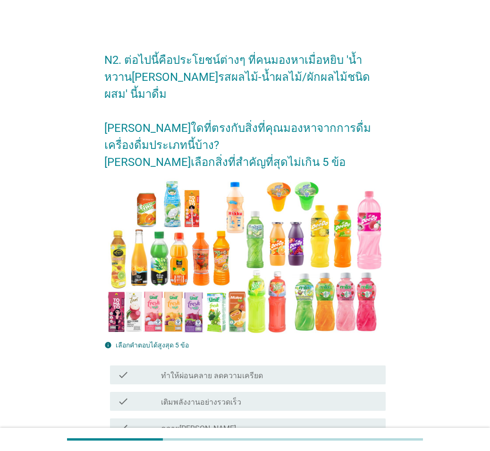
scroll to position [94, 0]
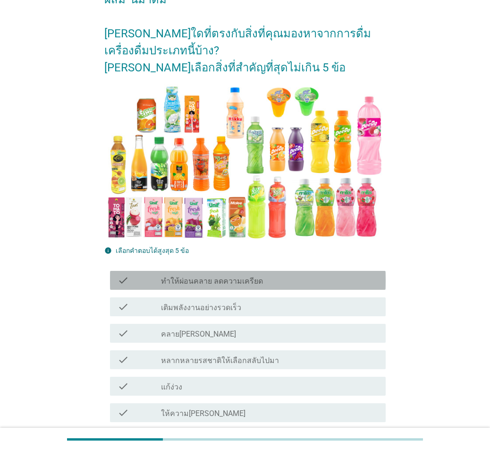
click at [311, 274] on div "check_box_outline_blank ทำให้ผ่อนคลาย ลดความเครียด" at bounding box center [269, 279] width 217 height 11
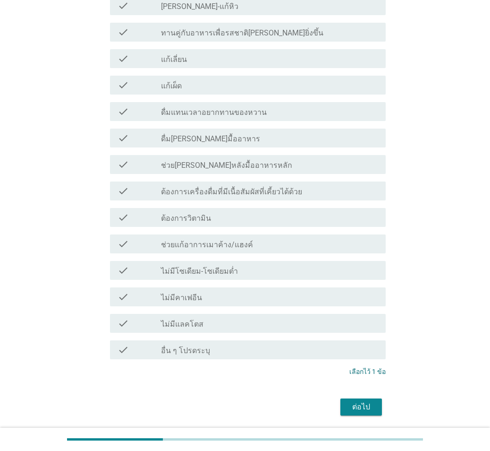
scroll to position [834, 0]
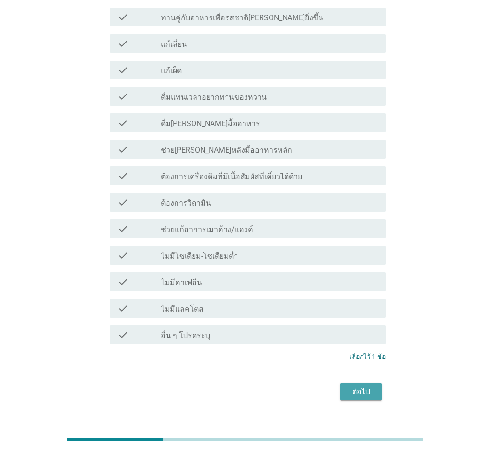
click at [368, 308] on div "ต่อไป" at bounding box center [361, 391] width 26 height 11
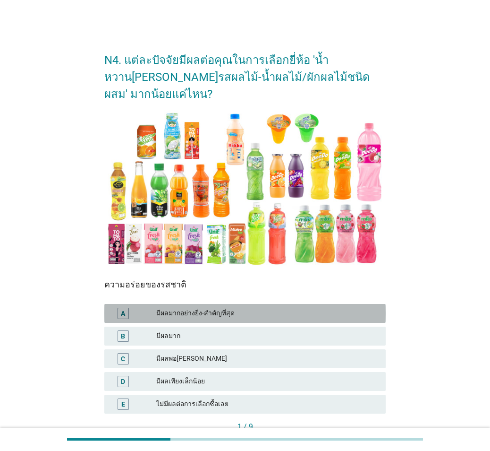
click at [294, 304] on div "A มีผลมากอย่างยิ่ง-สำคัญที่สุด" at bounding box center [244, 313] width 281 height 19
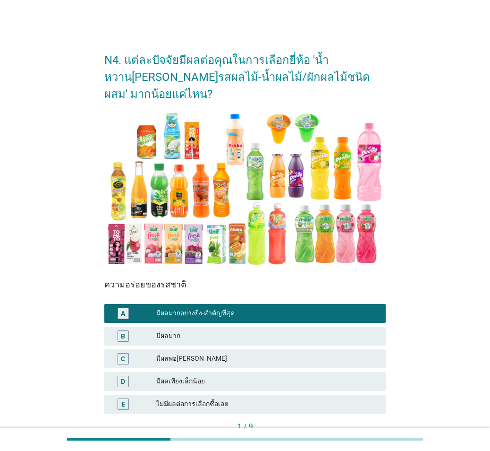
click at [376, 308] on button "ต่อไป" at bounding box center [365, 442] width 42 height 17
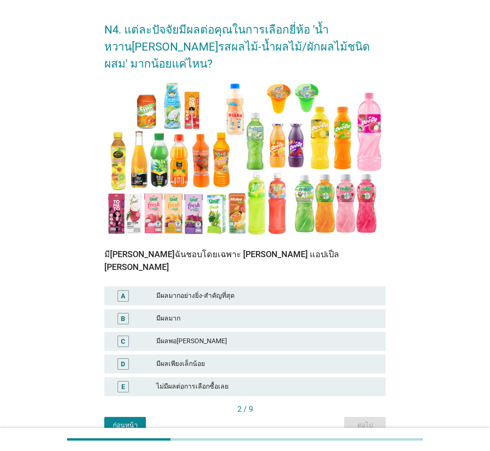
scroll to position [47, 0]
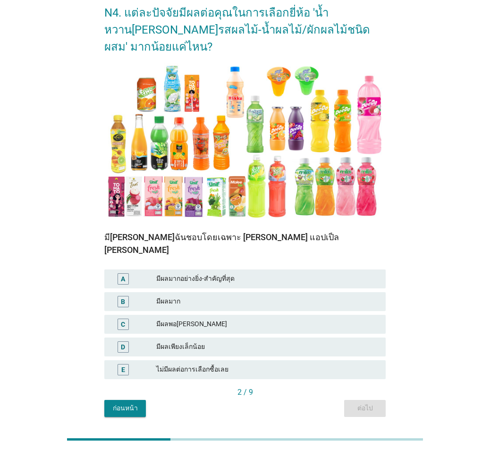
click at [301, 273] on div "มีผลมากอย่างยิ่ง-สำคัญที่สุด" at bounding box center [267, 278] width 222 height 11
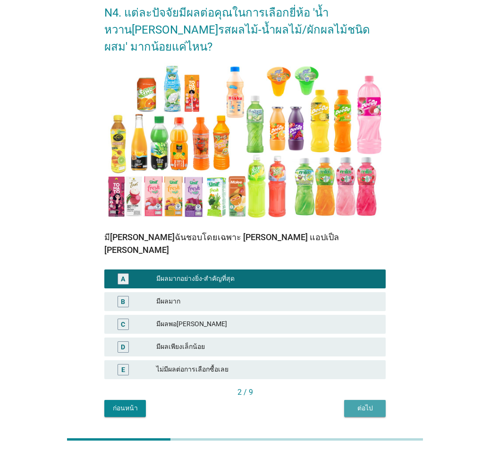
click at [363, 308] on div "ต่อไป" at bounding box center [365, 408] width 26 height 10
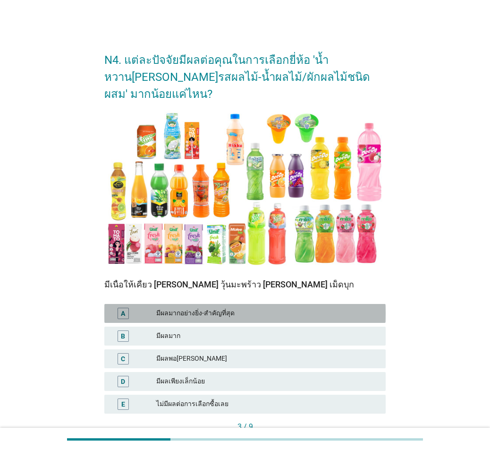
click at [287, 304] on div "A มีผลมากอย่างยิ่ง-สำคัญที่สุด" at bounding box center [244, 313] width 281 height 19
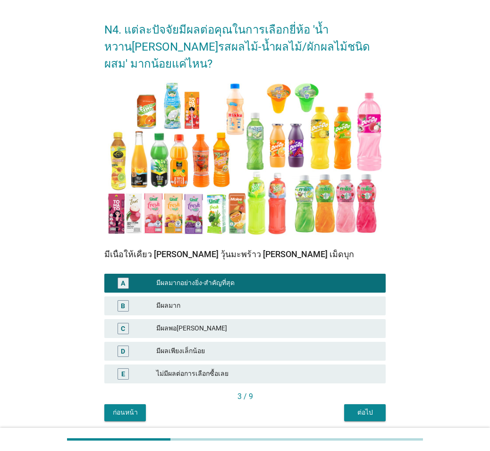
scroll to position [48, 0]
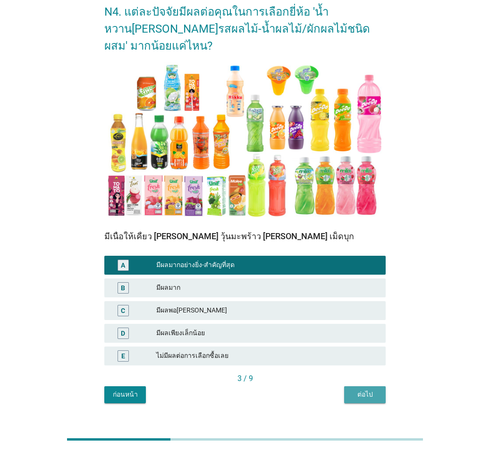
click at [357, 308] on div "ต่อไป" at bounding box center [365, 394] width 26 height 10
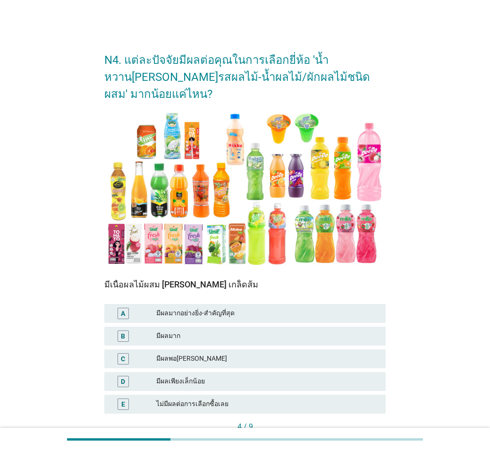
click at [277, 308] on div "มีผลมาก" at bounding box center [267, 335] width 222 height 11
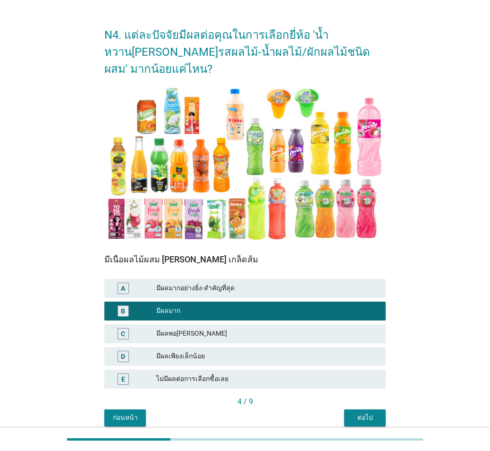
scroll to position [48, 0]
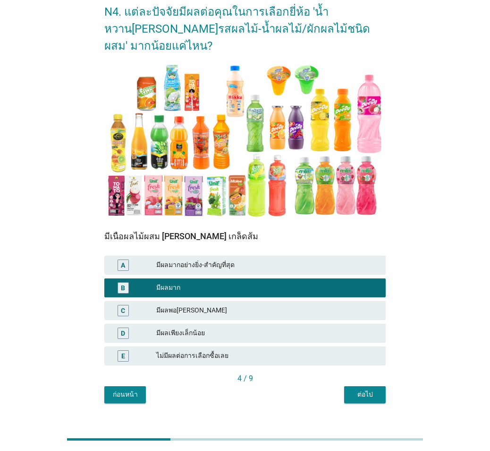
click at [365, 308] on div "ต่อไป" at bounding box center [365, 394] width 26 height 10
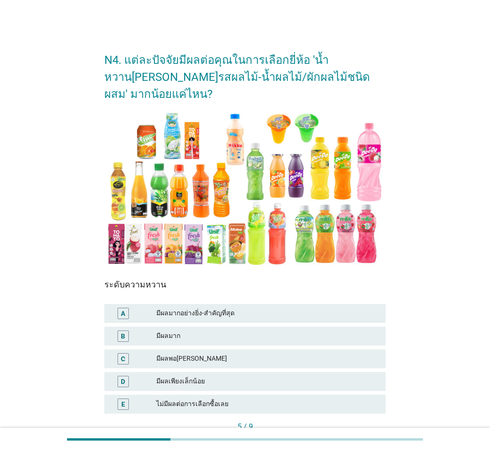
click at [263, 307] on div "มีผลมากอย่างยิ่ง-สำคัญที่สุด" at bounding box center [267, 312] width 222 height 11
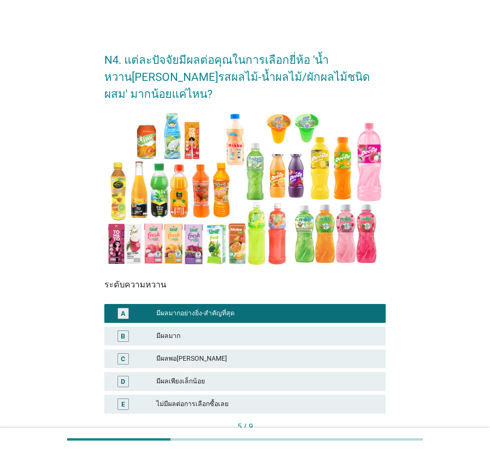
click at [367, 308] on button "ต่อไป" at bounding box center [365, 442] width 42 height 17
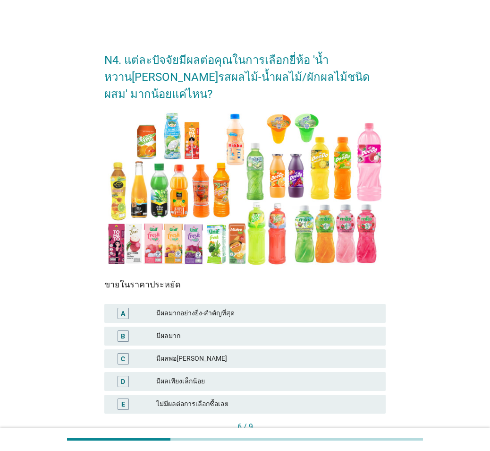
click at [300, 307] on div "มีผลมากอย่างยิ่ง-สำคัญที่สุด" at bounding box center [267, 312] width 222 height 11
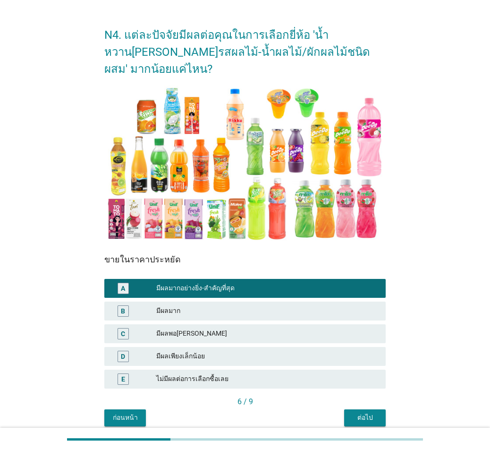
scroll to position [48, 0]
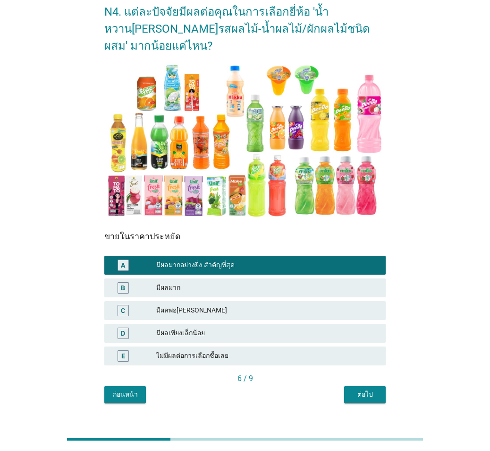
click at [352, 308] on div "ต่อไป" at bounding box center [365, 394] width 26 height 10
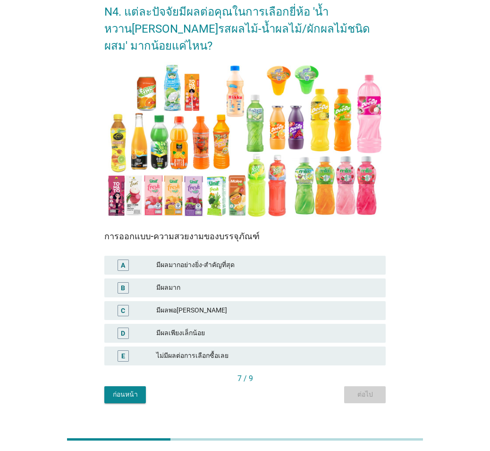
scroll to position [0, 0]
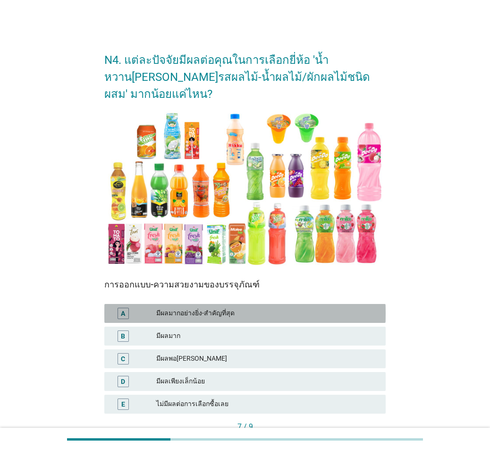
click at [248, 307] on div "มีผลมากอย่างยิ่ง-สำคัญที่สุด" at bounding box center [267, 312] width 222 height 11
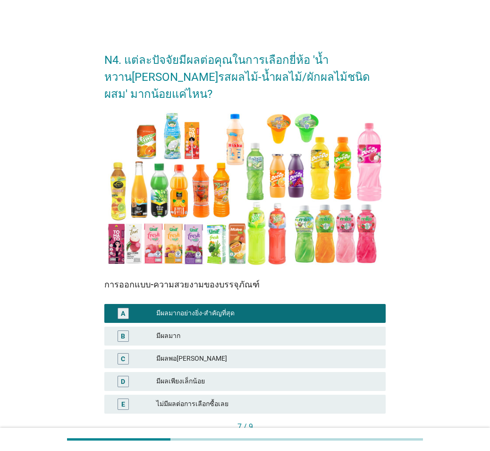
click at [358, 308] on button "ต่อไป" at bounding box center [365, 442] width 42 height 17
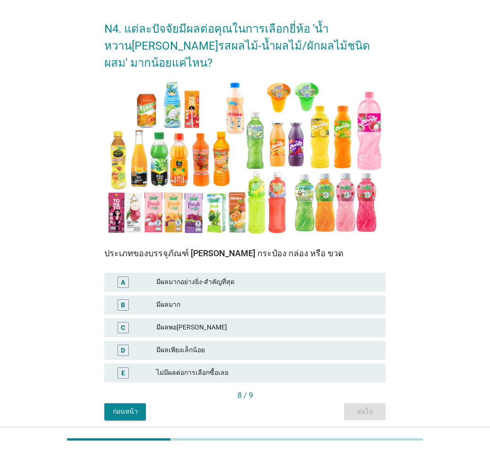
scroll to position [48, 0]
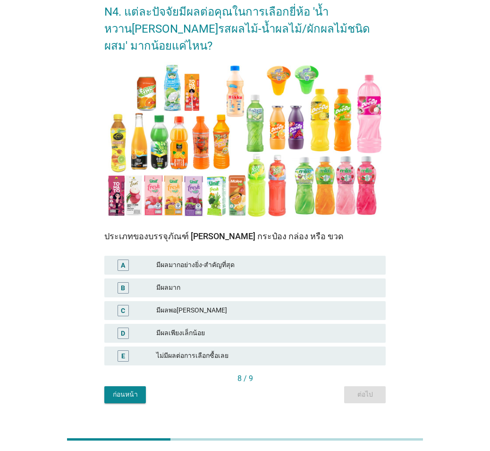
click at [306, 255] on div "A มีผลมากอย่างยิ่ง-สำคัญที่สุด" at bounding box center [244, 264] width 281 height 19
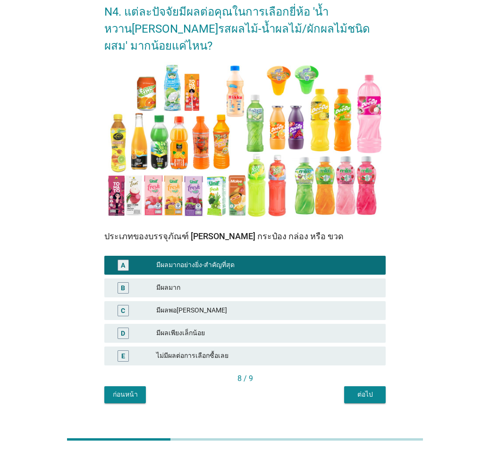
click at [371, 308] on div "ต่อไป" at bounding box center [365, 394] width 26 height 10
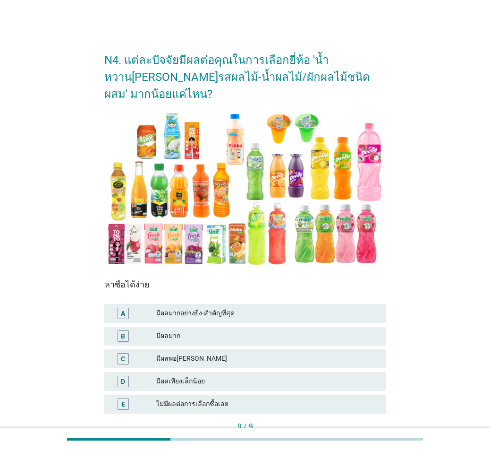
click at [285, 307] on div "มีผลมากอย่างยิ่ง-สำคัญที่สุด" at bounding box center [267, 312] width 222 height 11
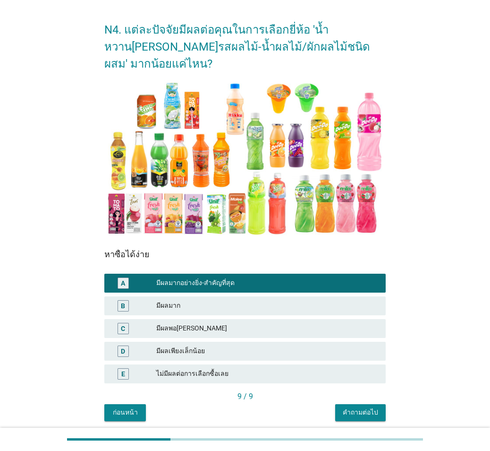
scroll to position [47, 0]
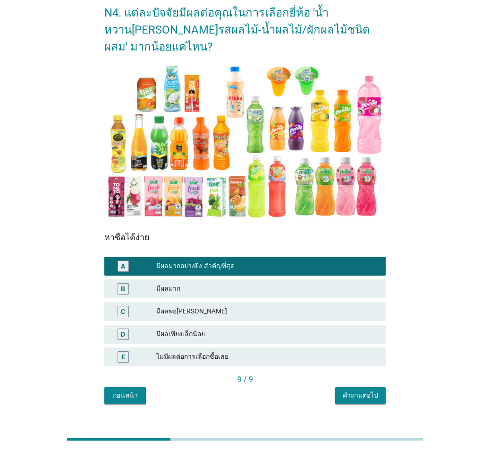
click at [349, 308] on button "คำถามต่อไป" at bounding box center [360, 395] width 51 height 17
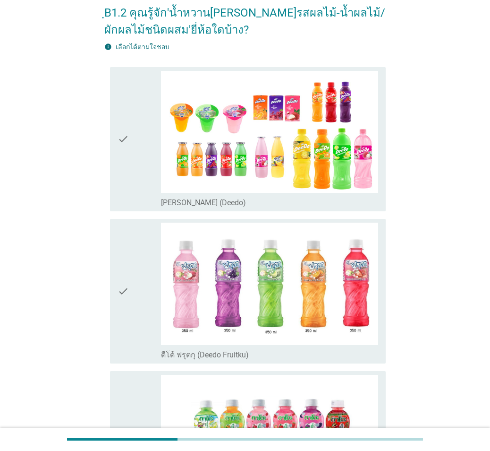
scroll to position [0, 0]
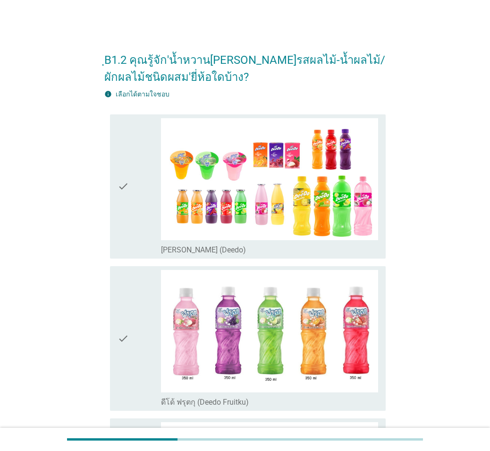
click at [114, 145] on div "check check_box_outline_blank [PERSON_NAME] (Deedo)" at bounding box center [248, 186] width 276 height 145
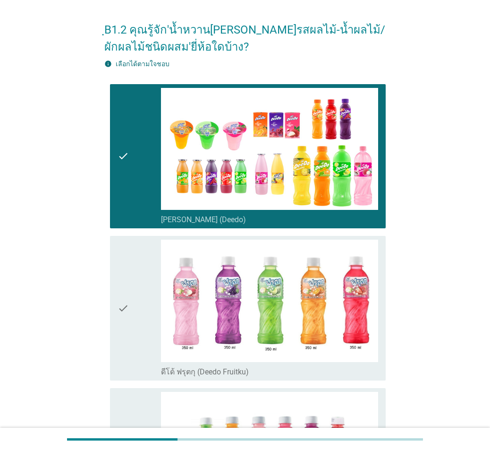
scroll to position [47, 0]
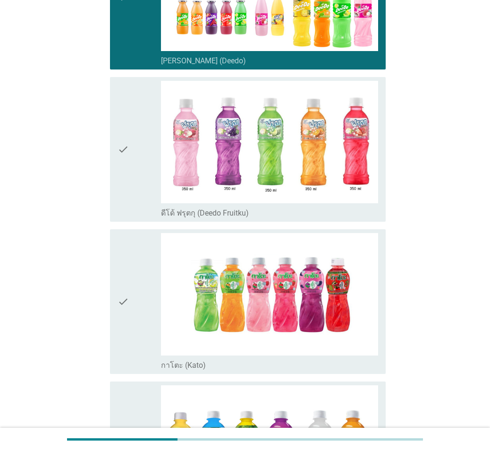
click at [114, 145] on div "check check_box_outline_blank ดีโด้ ฟรุตกุ (Deedo Fruitku)" at bounding box center [248, 149] width 276 height 145
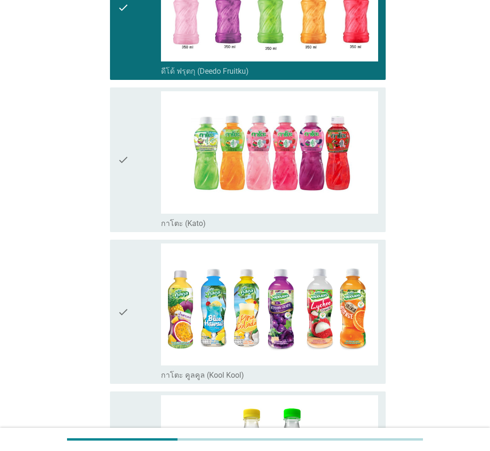
click at [123, 150] on icon "check" at bounding box center [123, 159] width 11 height 137
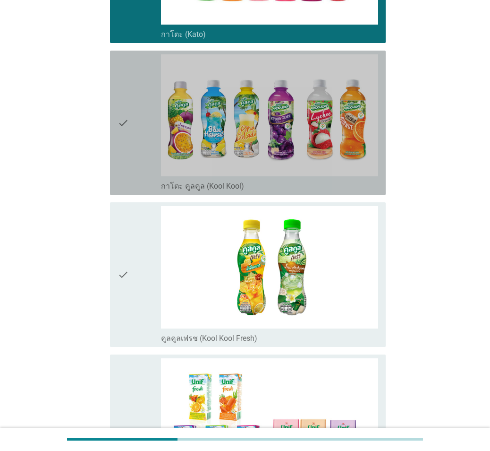
click at [123, 150] on icon "check" at bounding box center [123, 122] width 11 height 137
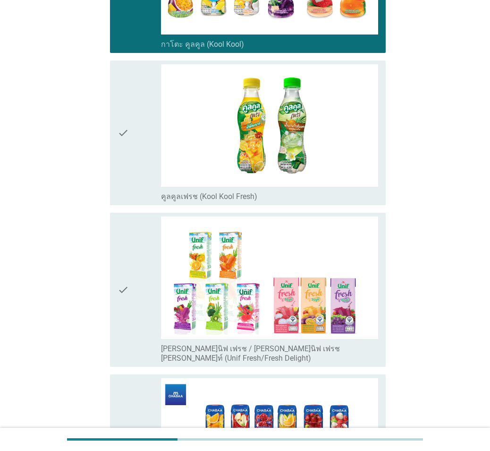
click at [123, 150] on icon "check" at bounding box center [123, 132] width 11 height 137
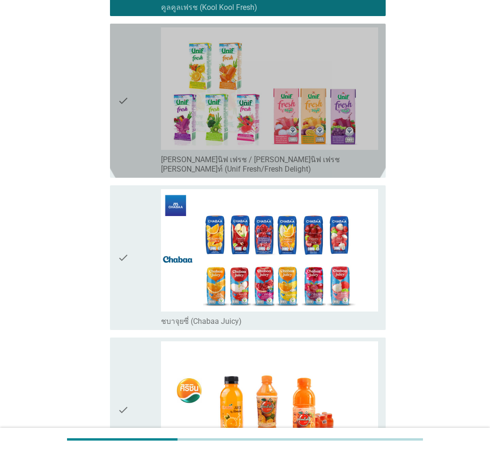
click at [124, 150] on icon "check" at bounding box center [123, 100] width 11 height 146
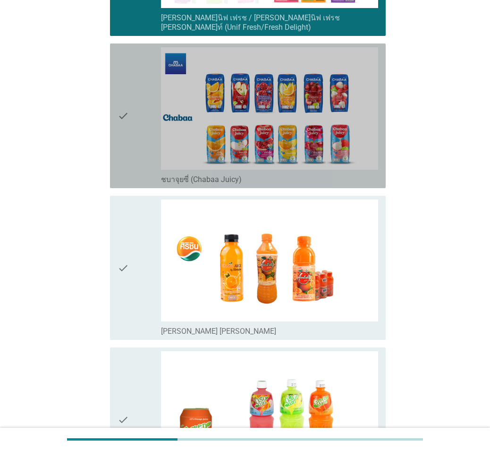
click at [124, 150] on icon "check" at bounding box center [123, 115] width 11 height 137
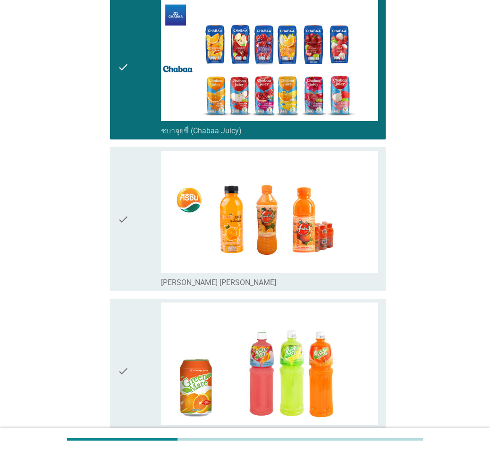
scroll to position [1086, 0]
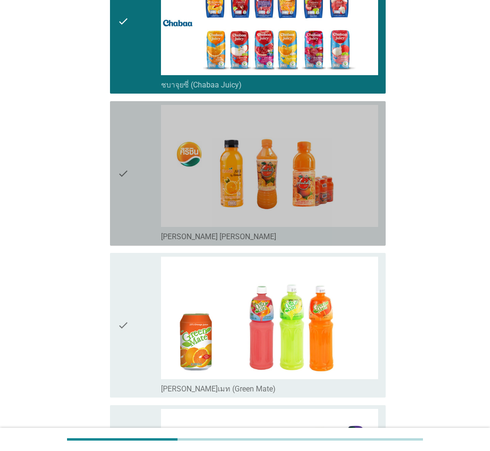
click at [124, 150] on icon "check" at bounding box center [123, 173] width 11 height 137
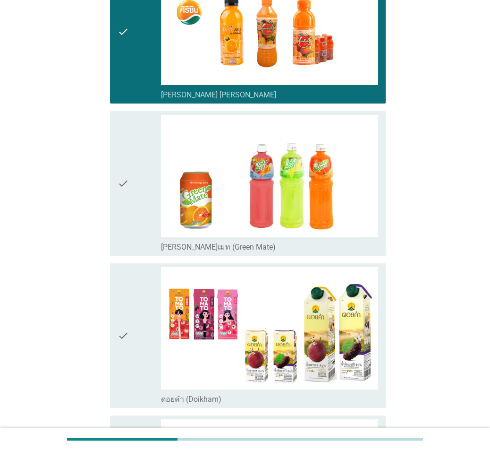
click at [124, 150] on icon "check" at bounding box center [123, 183] width 11 height 137
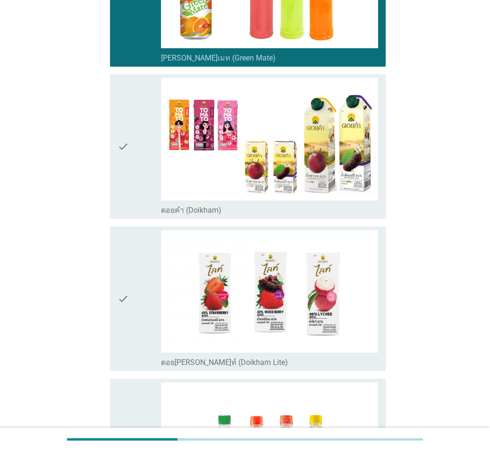
click at [124, 150] on icon "check" at bounding box center [123, 146] width 11 height 137
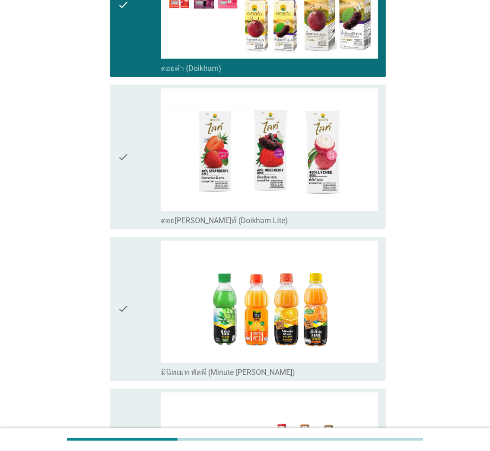
click at [124, 150] on icon "check" at bounding box center [123, 156] width 11 height 137
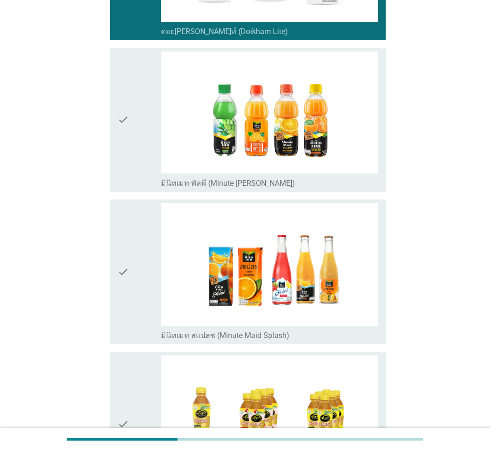
click at [125, 150] on icon "check" at bounding box center [123, 119] width 11 height 137
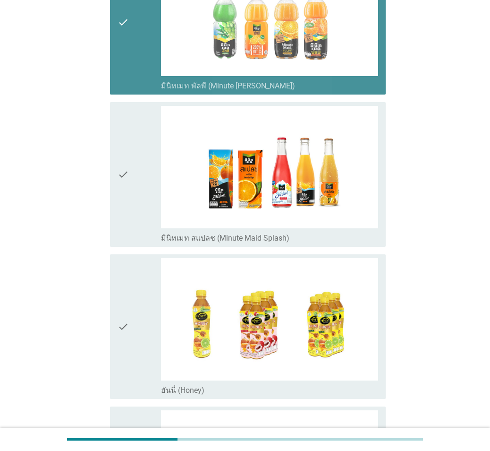
scroll to position [1936, 0]
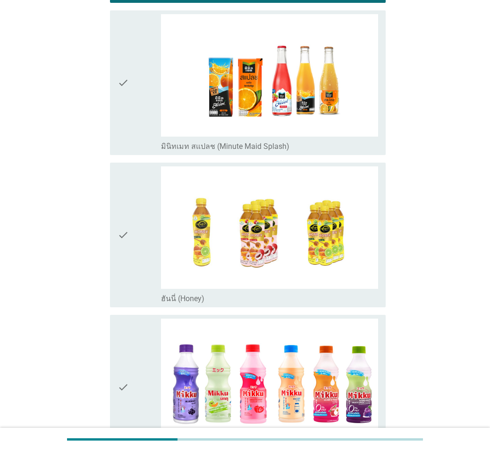
click at [125, 159] on div "check check_box_outline_blank ฮันนี่ (Honey)" at bounding box center [244, 235] width 281 height 152
click at [135, 113] on div "check" at bounding box center [139, 82] width 43 height 137
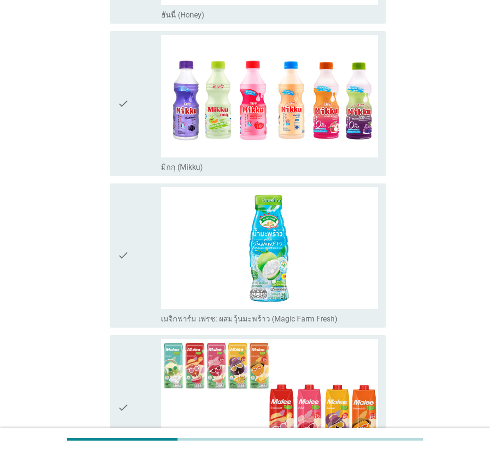
click at [135, 113] on div "check" at bounding box center [139, 103] width 43 height 137
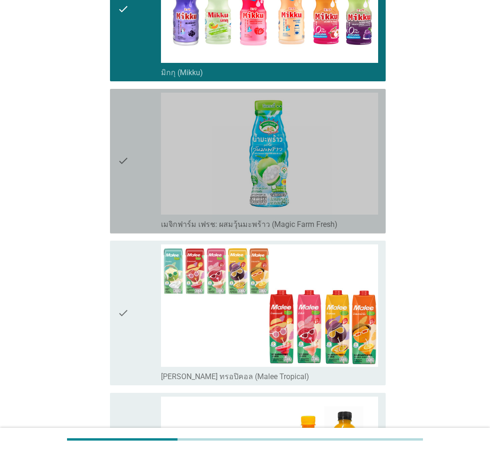
click at [135, 113] on div "check" at bounding box center [139, 161] width 43 height 137
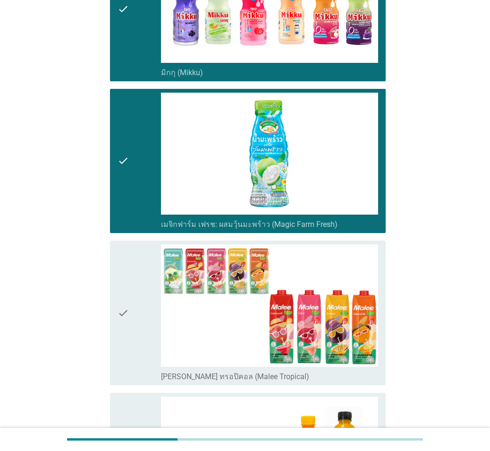
scroll to position [2456, 0]
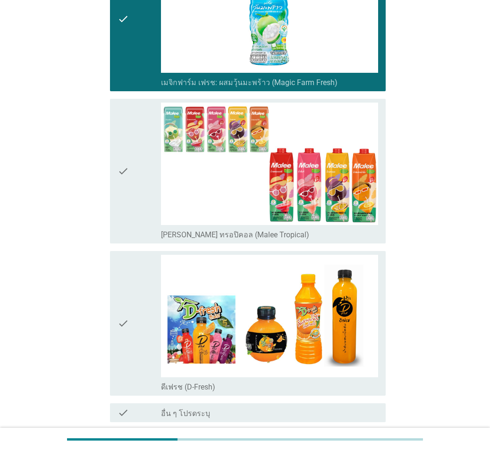
click at [135, 113] on div "check" at bounding box center [139, 170] width 43 height 137
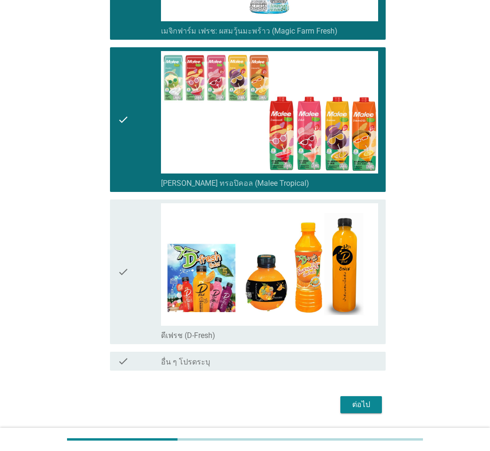
scroll to position [2527, 0]
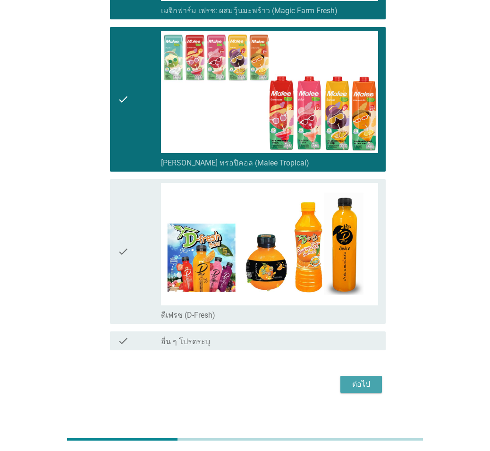
click at [360, 308] on div "ต่อไป" at bounding box center [361, 383] width 26 height 11
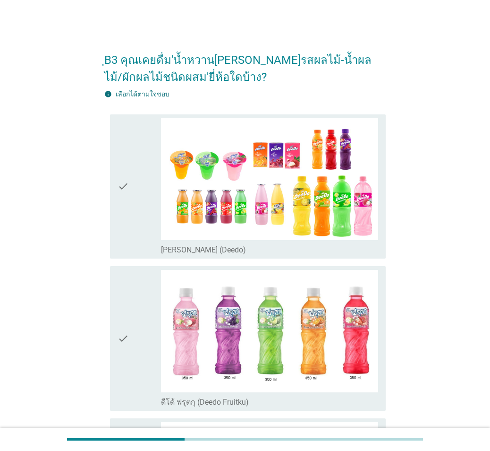
click at [135, 205] on div "check" at bounding box center [139, 186] width 43 height 137
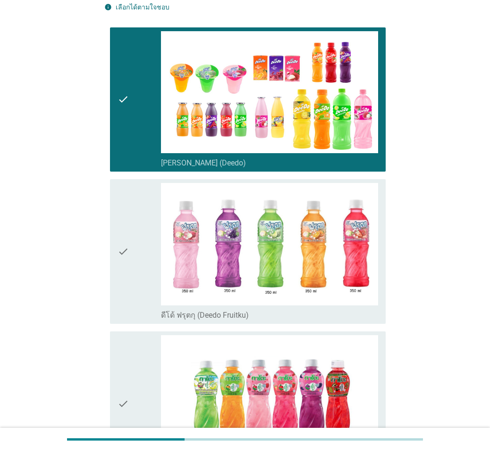
scroll to position [189, 0]
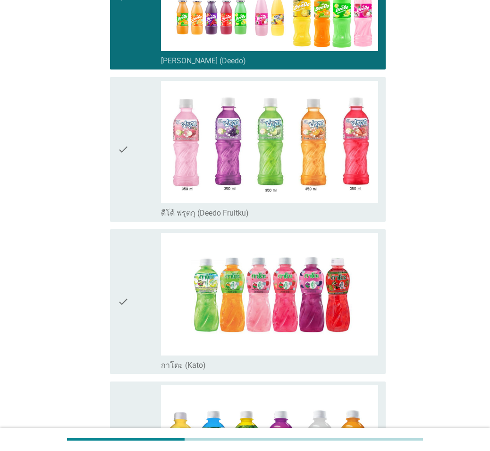
click at [135, 205] on div "check" at bounding box center [139, 149] width 43 height 137
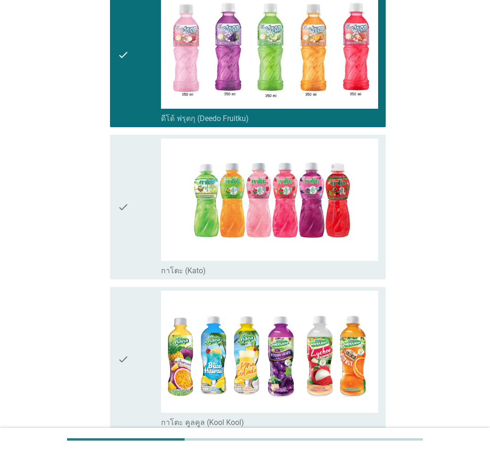
click at [136, 205] on div "check" at bounding box center [139, 206] width 43 height 137
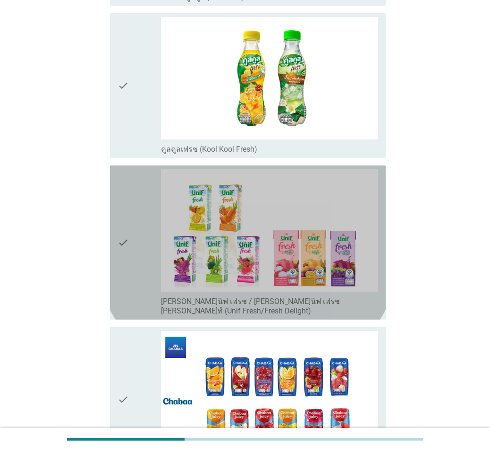
click at [136, 205] on div "check" at bounding box center [139, 242] width 43 height 146
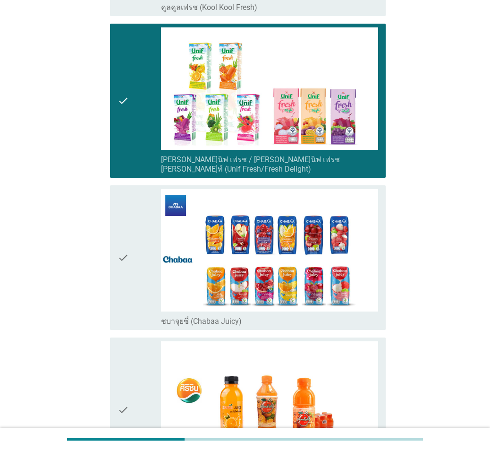
click at [136, 205] on div "check" at bounding box center [139, 257] width 43 height 137
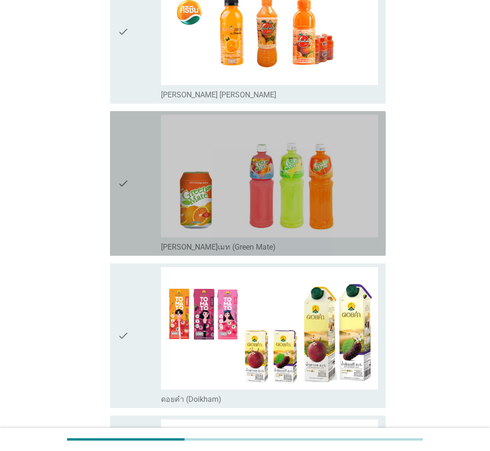
click at [141, 176] on div "check" at bounding box center [139, 183] width 43 height 137
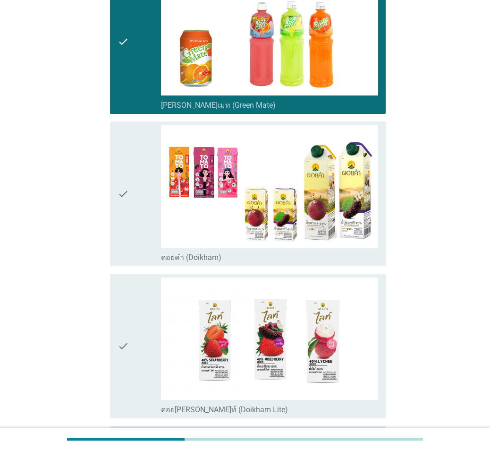
click at [140, 177] on div "check" at bounding box center [139, 193] width 43 height 137
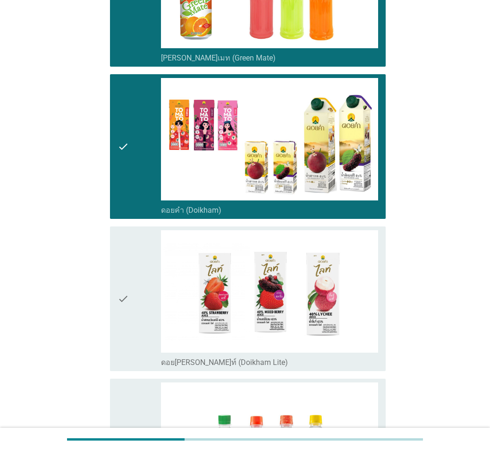
click at [123, 266] on icon "check" at bounding box center [123, 298] width 11 height 137
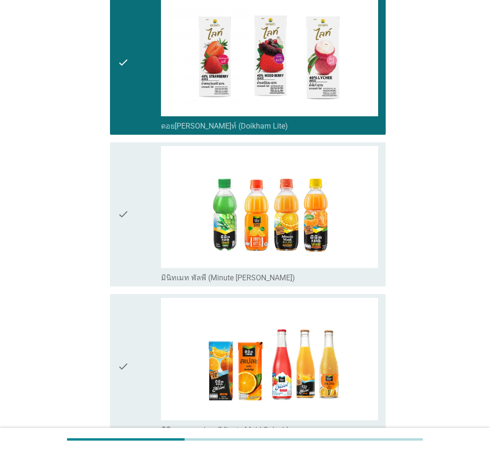
click at [130, 243] on div "check" at bounding box center [139, 214] width 43 height 137
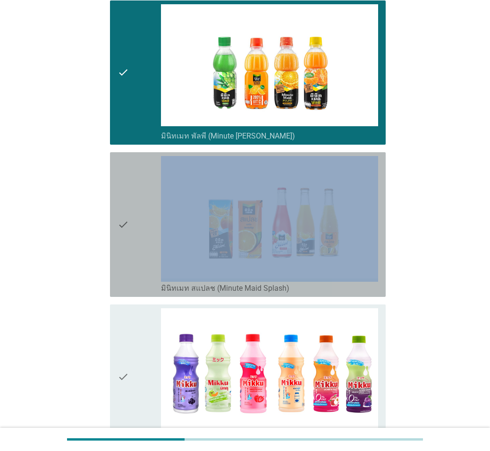
click at [130, 243] on div "check" at bounding box center [139, 224] width 43 height 137
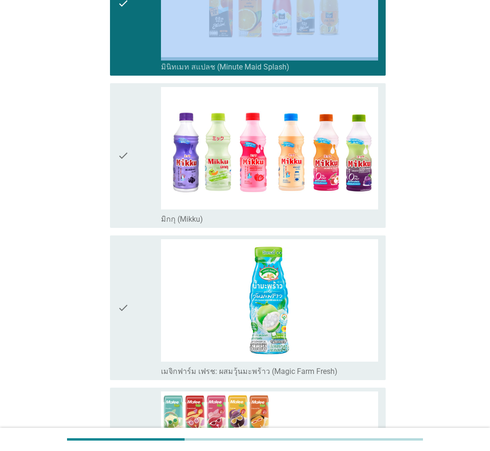
scroll to position [2031, 0]
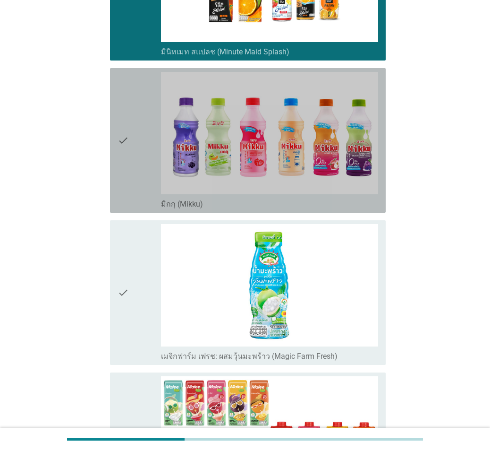
click at [134, 157] on div "check" at bounding box center [139, 140] width 43 height 137
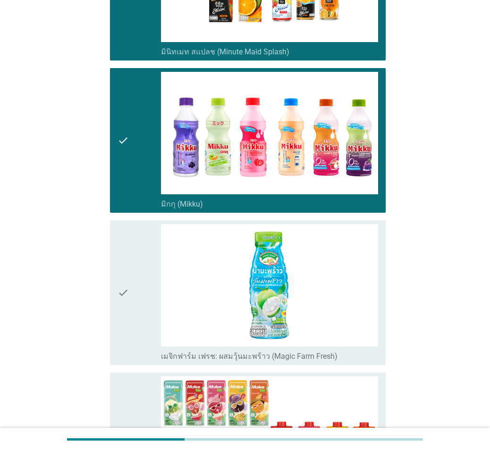
click at [137, 249] on div "check" at bounding box center [139, 292] width 43 height 137
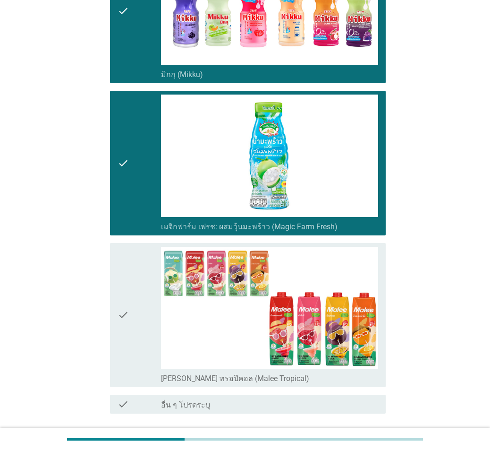
scroll to position [2224, 0]
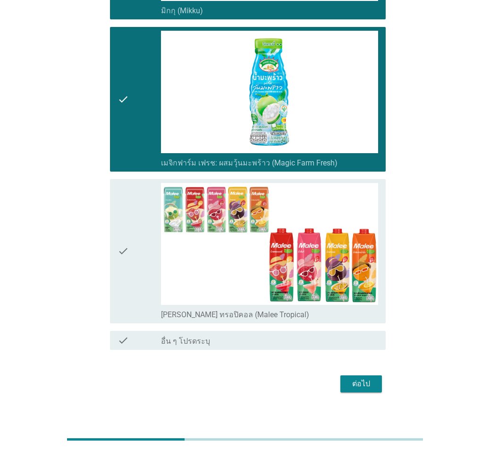
click at [135, 222] on div "check" at bounding box center [139, 251] width 43 height 137
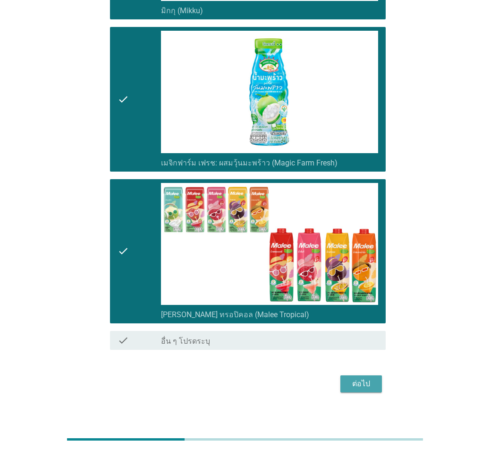
click at [366, 308] on div "ต่อไป" at bounding box center [361, 383] width 26 height 11
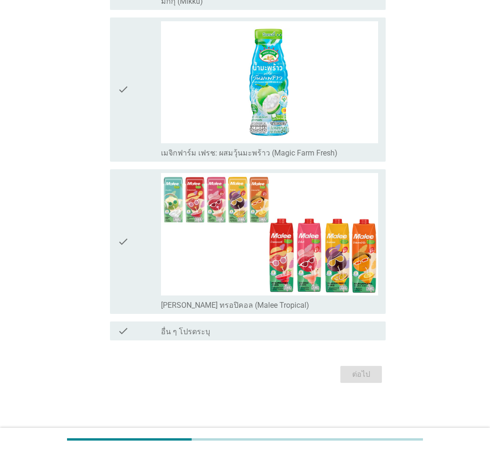
scroll to position [0, 0]
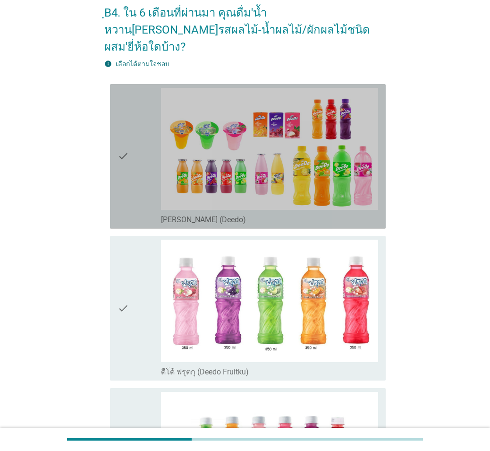
click at [141, 162] on div "check" at bounding box center [139, 156] width 43 height 137
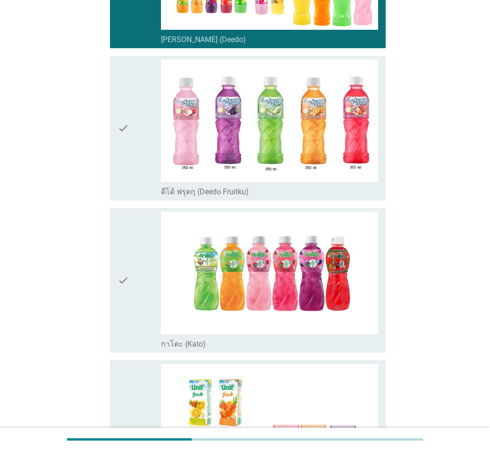
scroll to position [236, 0]
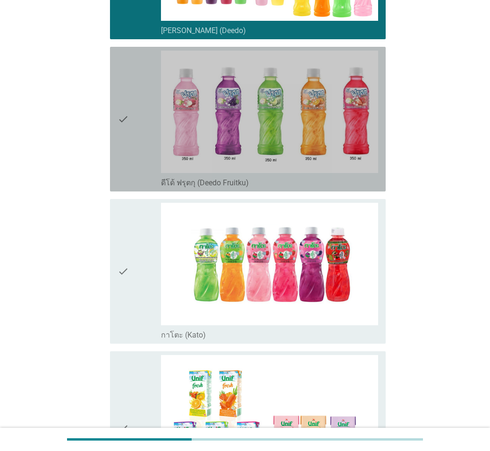
click at [139, 163] on div "check" at bounding box center [139, 119] width 43 height 137
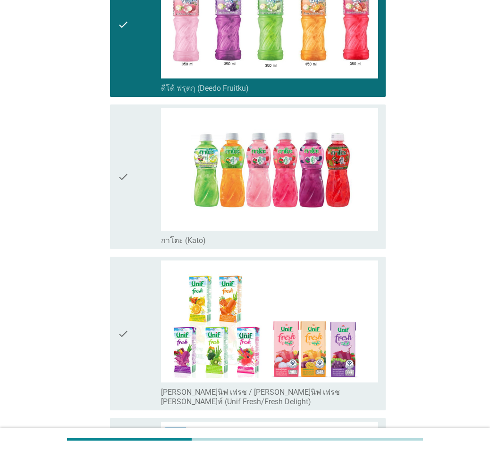
click at [138, 168] on div "check" at bounding box center [139, 176] width 43 height 137
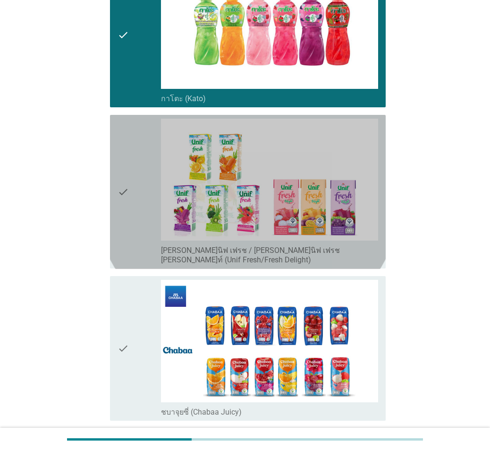
click at [138, 168] on div "check" at bounding box center [139, 192] width 43 height 146
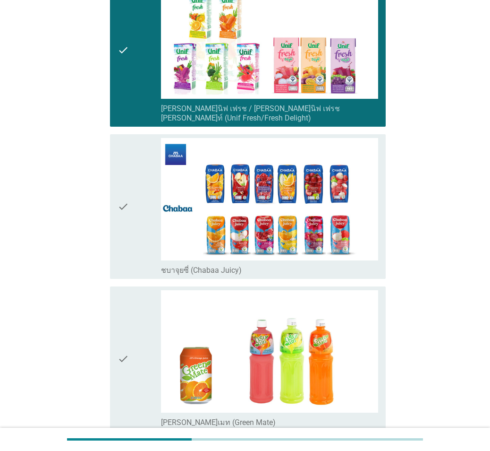
click at [138, 168] on div "check" at bounding box center [139, 206] width 43 height 137
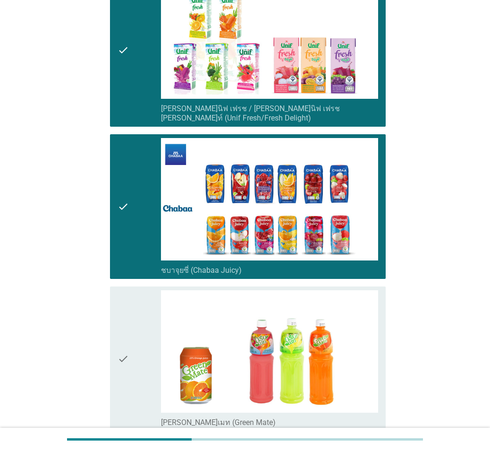
scroll to position [897, 0]
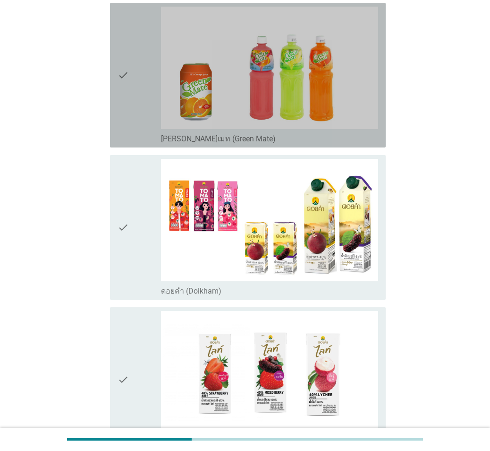
click at [136, 111] on div "check" at bounding box center [139, 75] width 43 height 137
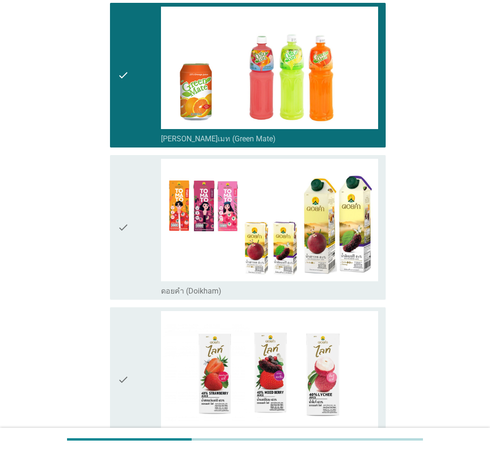
click at [128, 189] on icon "check" at bounding box center [123, 227] width 11 height 137
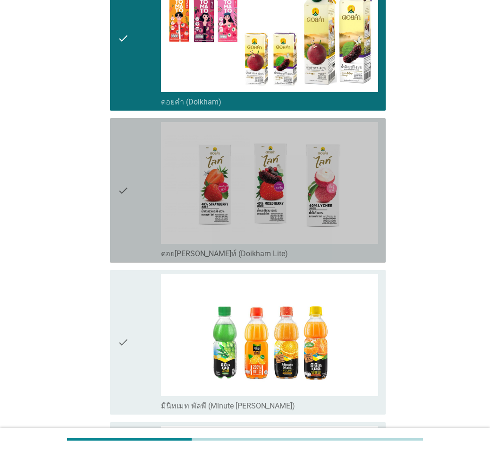
click at [128, 186] on icon "check" at bounding box center [123, 190] width 11 height 137
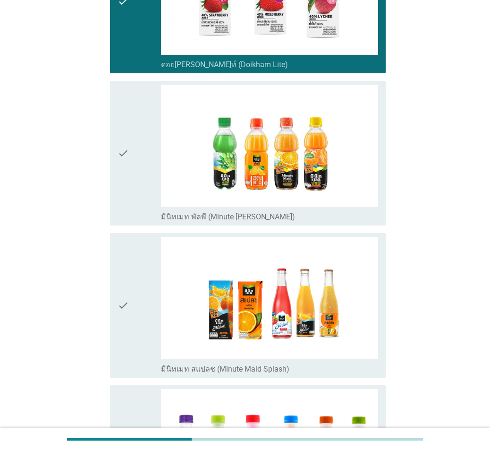
click at [128, 186] on icon "check" at bounding box center [123, 153] width 11 height 137
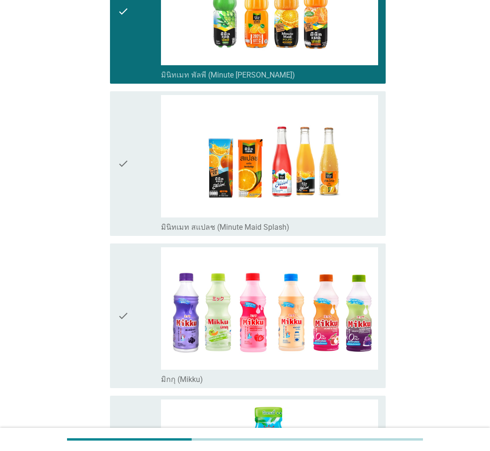
click at [129, 184] on div "check" at bounding box center [139, 163] width 43 height 137
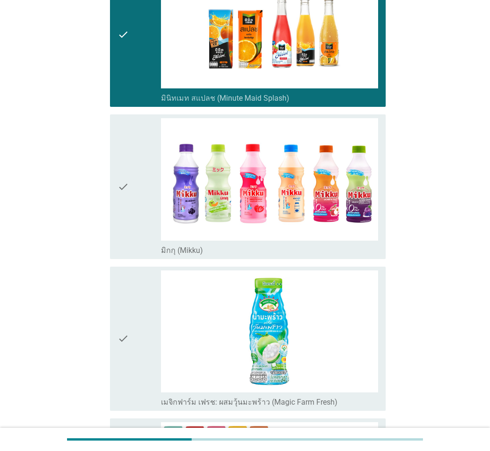
scroll to position [1558, 0]
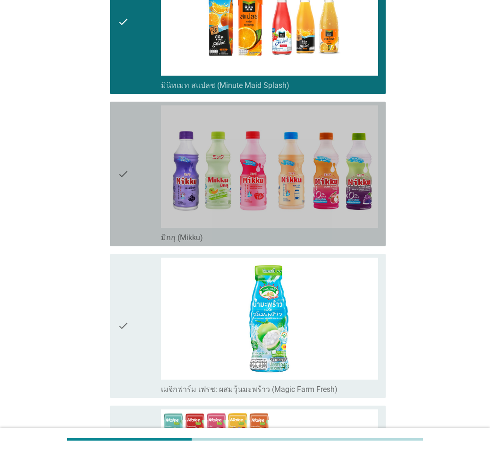
click at [129, 184] on div "check" at bounding box center [139, 173] width 43 height 137
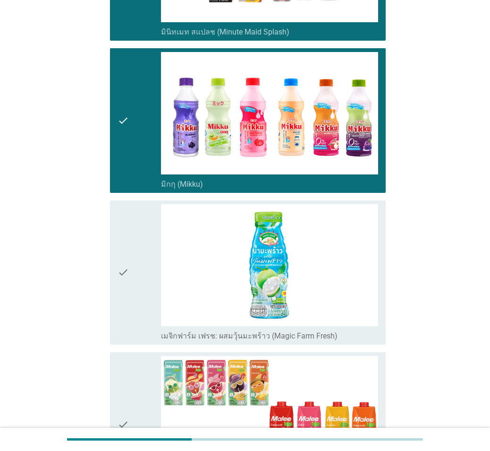
scroll to position [1700, 0]
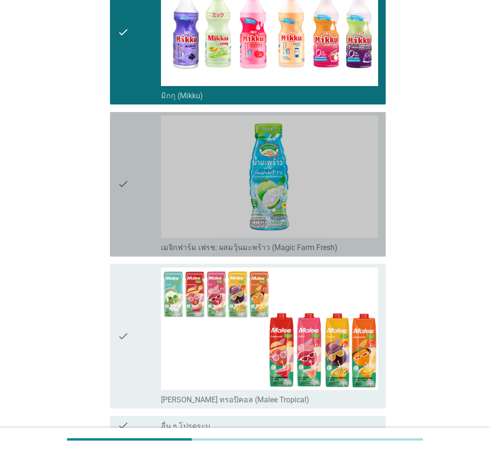
click at [129, 184] on div "check" at bounding box center [139, 184] width 43 height 137
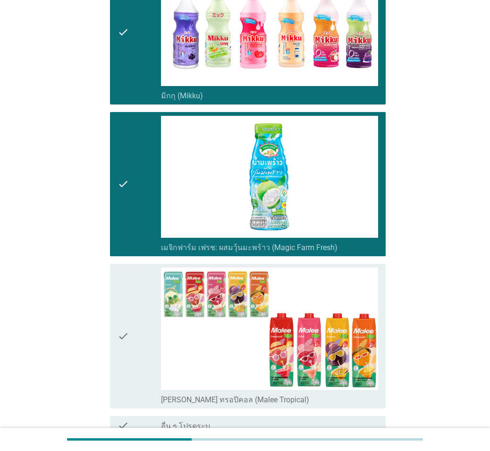
drag, startPoint x: 132, startPoint y: 276, endPoint x: 147, endPoint y: 277, distance: 14.6
click at [132, 277] on div "check" at bounding box center [139, 335] width 43 height 137
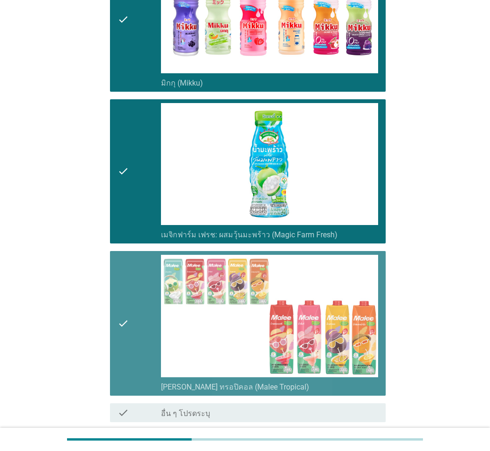
scroll to position [1768, 0]
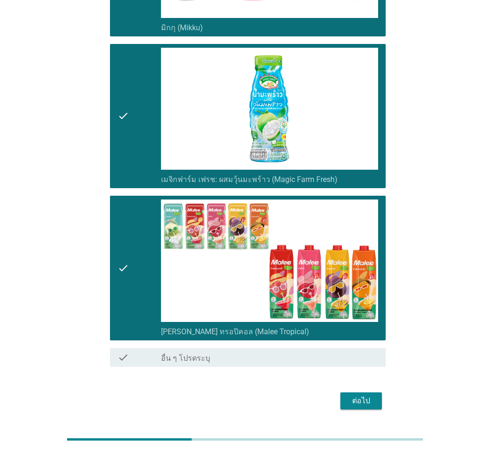
click at [361, 308] on div "ต่อไป" at bounding box center [361, 400] width 26 height 11
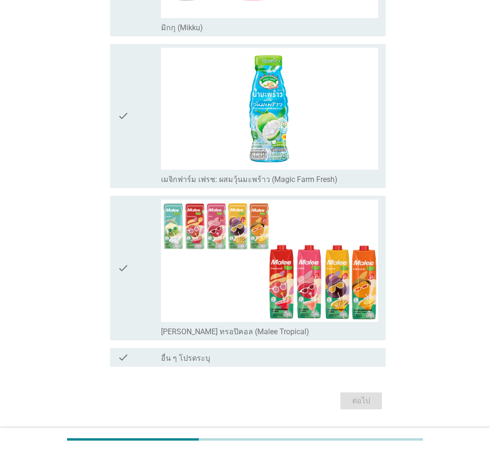
scroll to position [0, 0]
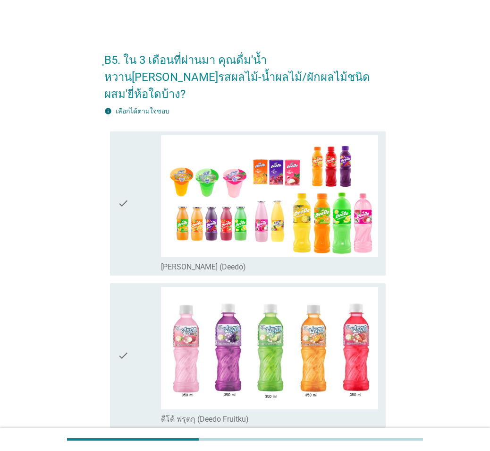
click at [107, 193] on div "check check_box_outline_blank [PERSON_NAME] (Deedo)" at bounding box center [244, 204] width 281 height 152
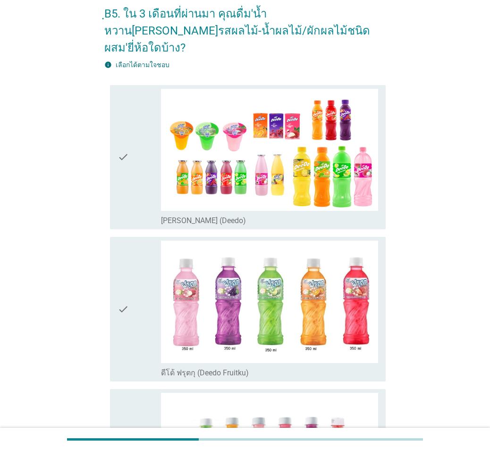
scroll to position [142, 0]
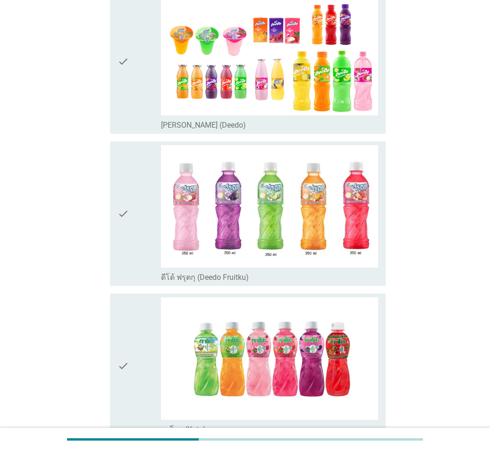
click at [143, 58] on div "check" at bounding box center [139, 61] width 43 height 137
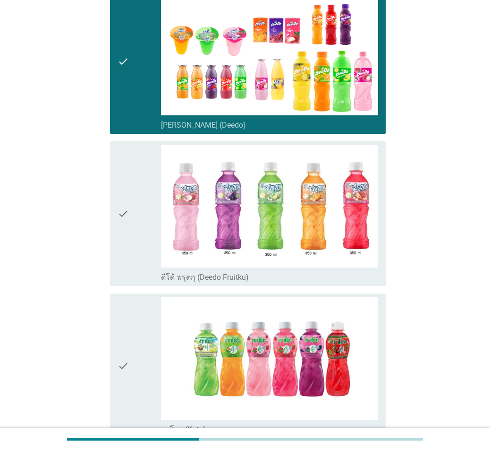
click at [136, 189] on div "check" at bounding box center [139, 213] width 43 height 137
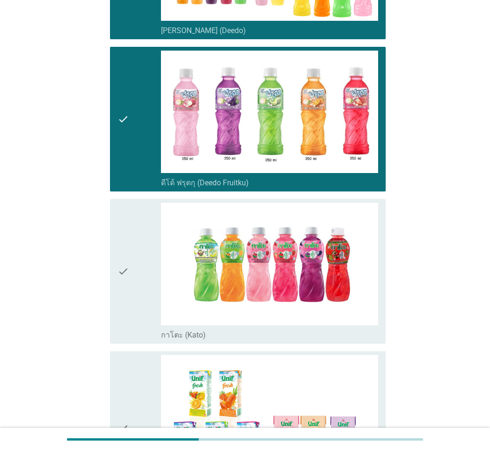
click at [136, 212] on div "check" at bounding box center [139, 271] width 43 height 137
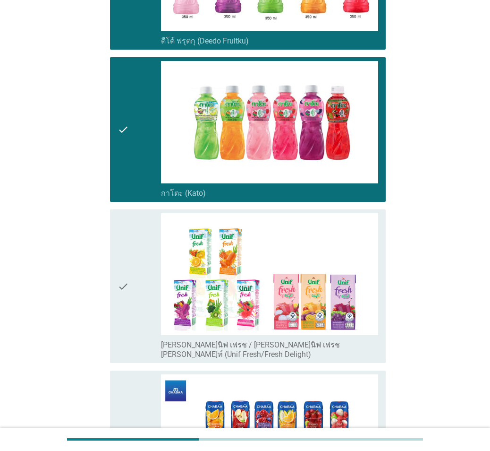
click at [136, 213] on div "check" at bounding box center [139, 286] width 43 height 146
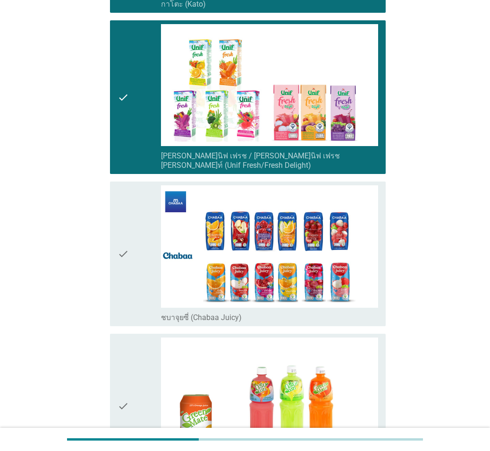
click at [136, 213] on div "check" at bounding box center [139, 253] width 43 height 137
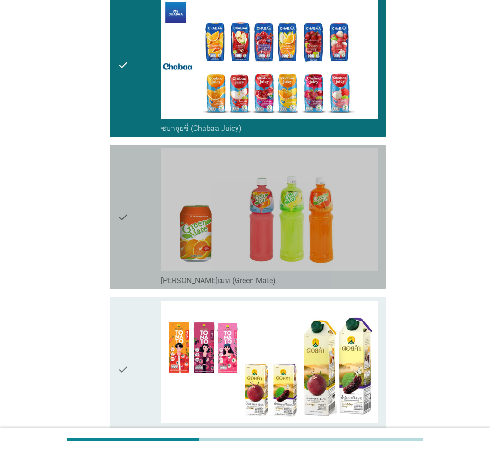
click at [136, 213] on div "check" at bounding box center [139, 216] width 43 height 137
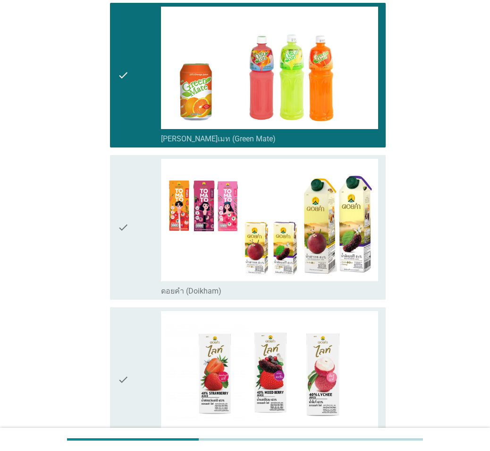
click at [136, 213] on div "check" at bounding box center [139, 227] width 43 height 137
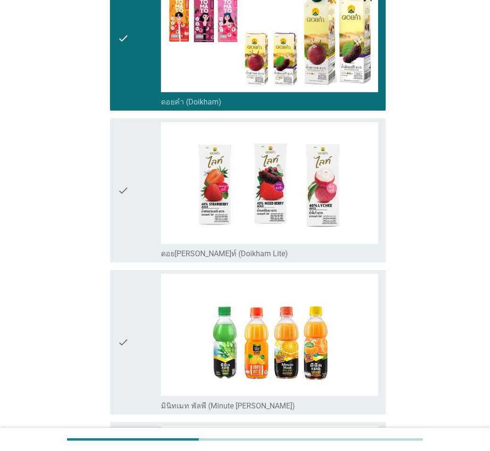
click at [136, 213] on div "check" at bounding box center [139, 190] width 43 height 137
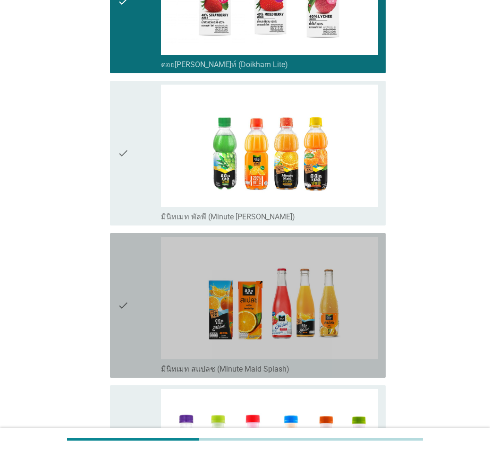
click at [136, 237] on div "check" at bounding box center [139, 305] width 43 height 137
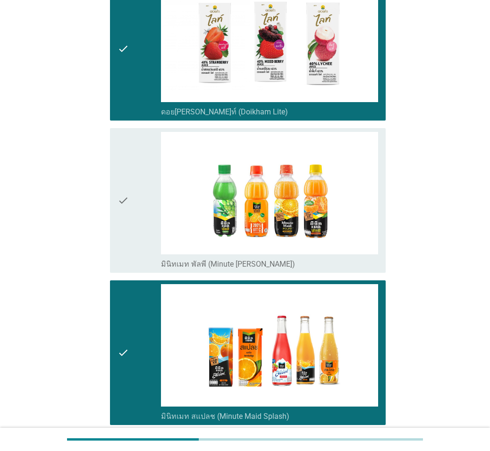
click at [127, 158] on icon "check" at bounding box center [123, 200] width 11 height 137
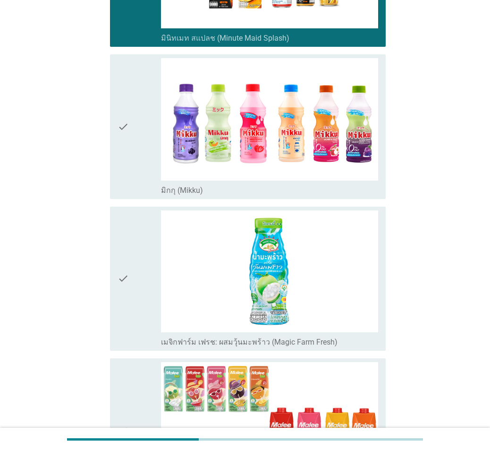
click at [127, 159] on icon "check" at bounding box center [123, 126] width 11 height 137
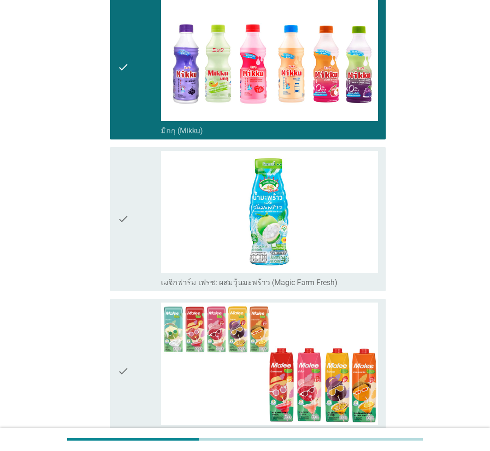
scroll to position [1700, 0]
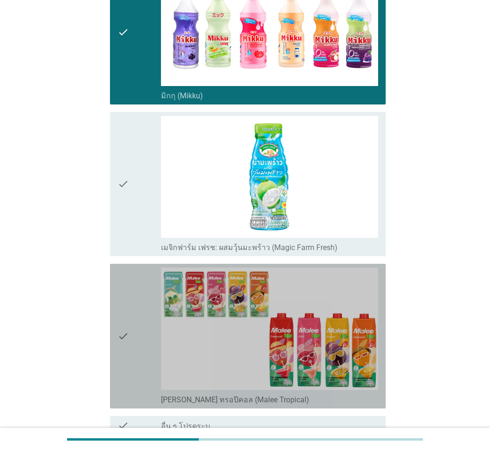
click at [146, 267] on div "check" at bounding box center [139, 335] width 43 height 137
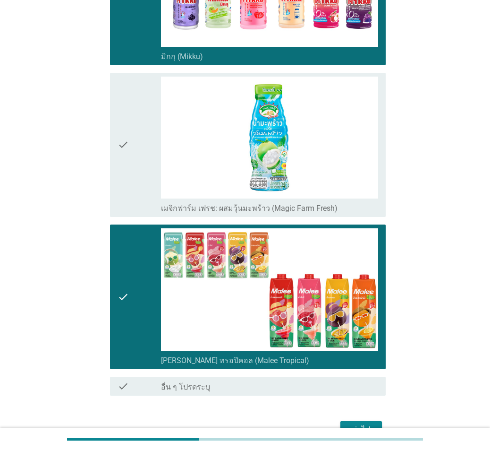
scroll to position [1768, 0]
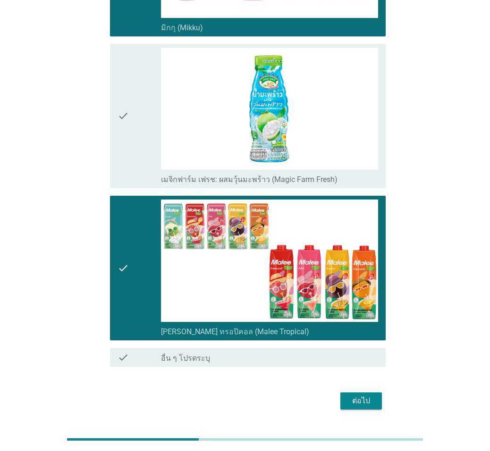
click at [354, 308] on div "ต่อไป" at bounding box center [361, 400] width 26 height 11
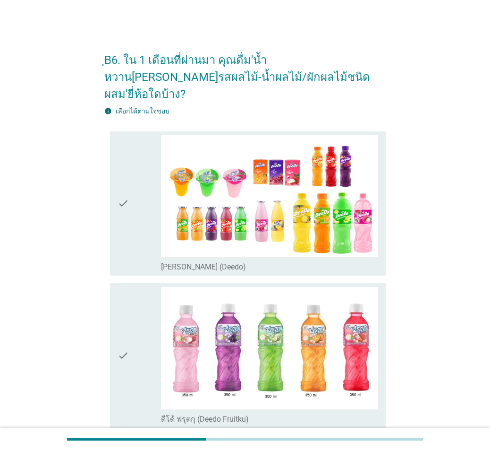
click at [135, 174] on div "check" at bounding box center [139, 203] width 43 height 137
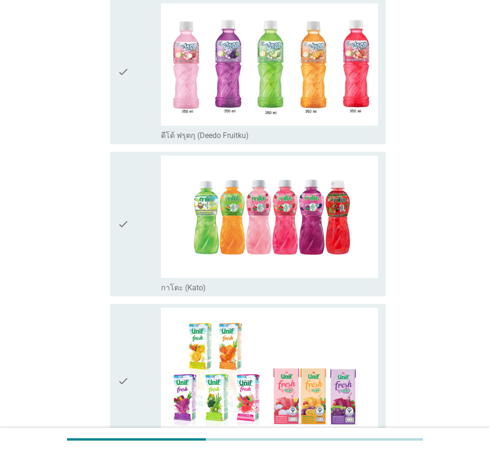
click at [136, 172] on div "check" at bounding box center [139, 223] width 43 height 137
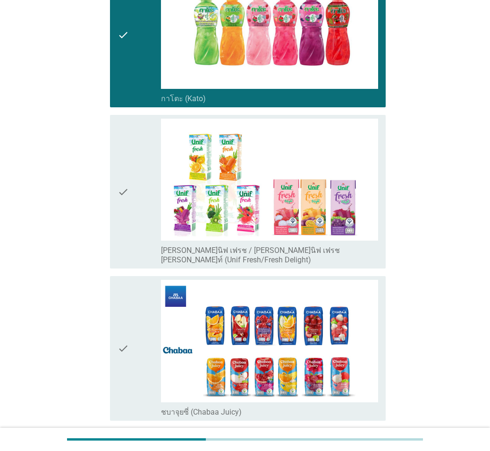
click at [136, 172] on div "check" at bounding box center [139, 192] width 43 height 146
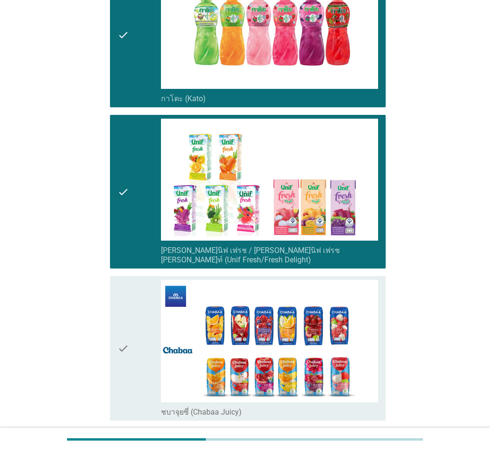
scroll to position [708, 0]
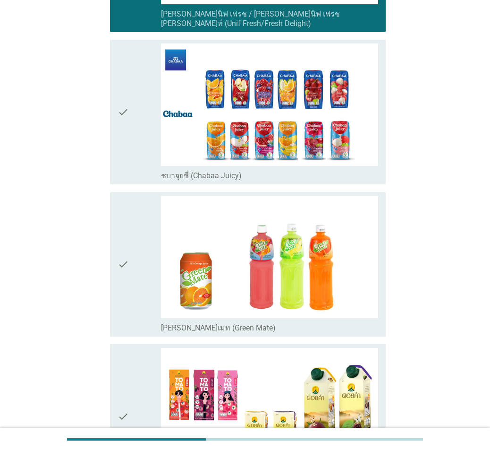
click at [138, 196] on div "check" at bounding box center [139, 264] width 43 height 137
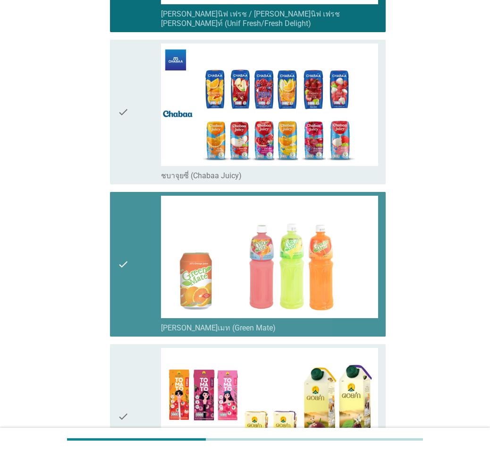
click at [130, 101] on div "check" at bounding box center [139, 111] width 43 height 137
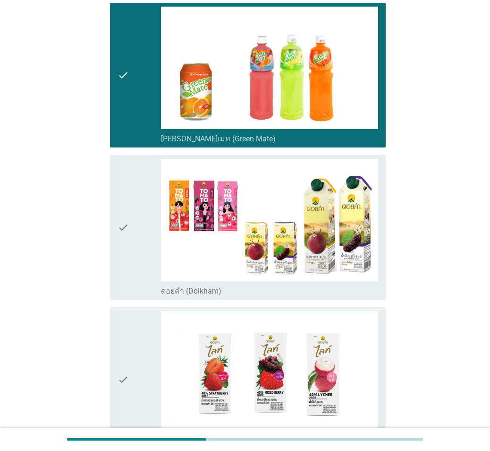
click at [126, 159] on icon "check" at bounding box center [123, 227] width 11 height 137
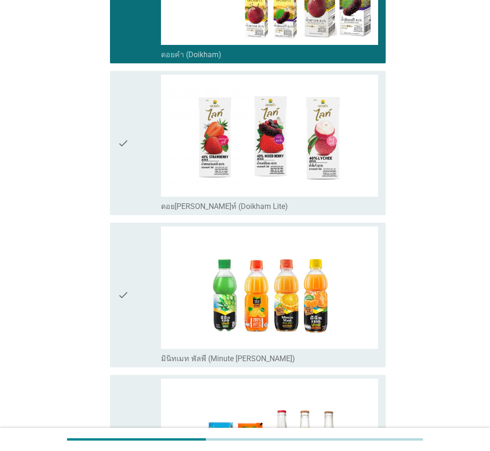
click at [128, 144] on icon "check" at bounding box center [123, 143] width 11 height 137
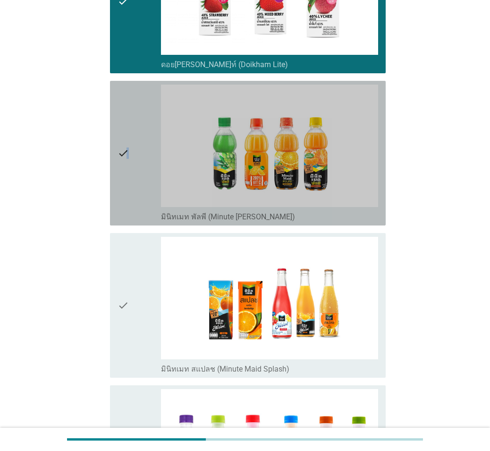
click at [128, 145] on icon "check" at bounding box center [123, 153] width 11 height 137
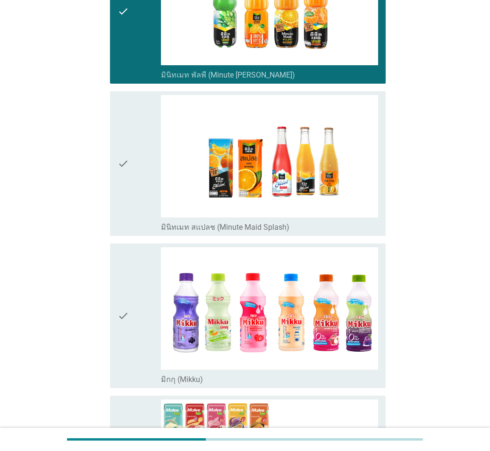
click at [128, 145] on icon "check" at bounding box center [123, 163] width 11 height 137
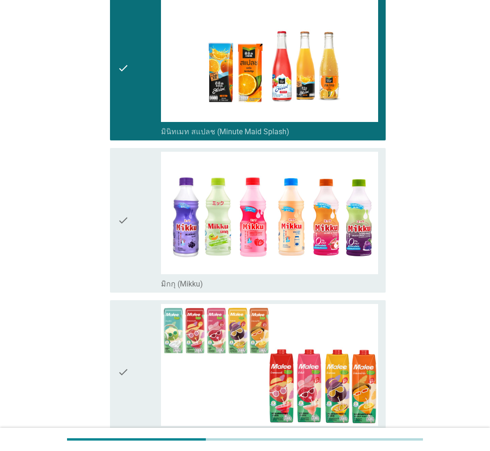
scroll to position [1558, 0]
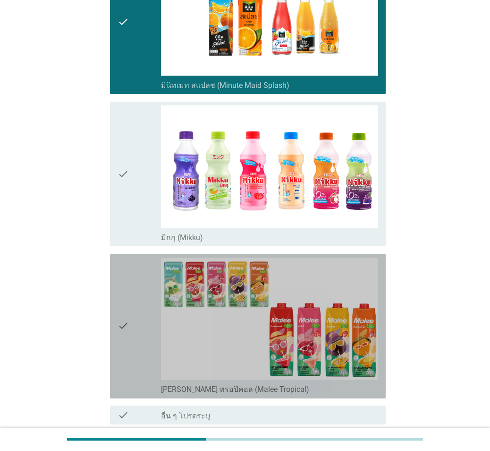
click at [126, 285] on icon "check" at bounding box center [123, 325] width 11 height 137
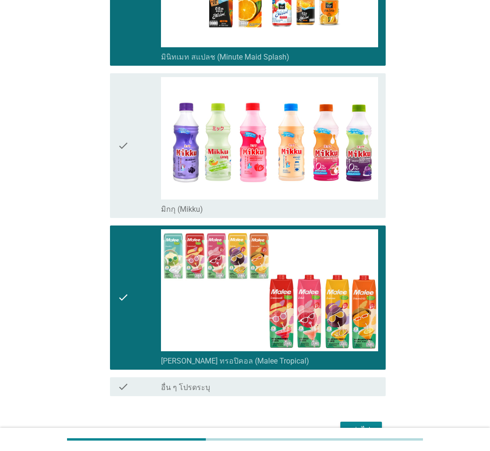
scroll to position [1616, 0]
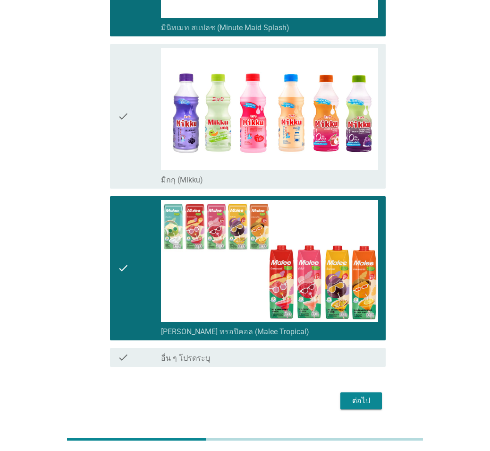
click at [365, 308] on div "ต่อไป" at bounding box center [361, 400] width 26 height 11
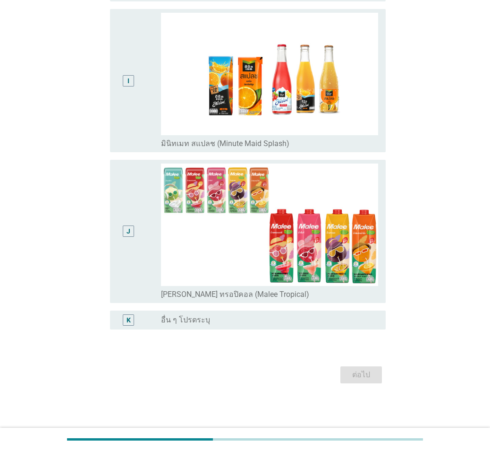
scroll to position [0, 0]
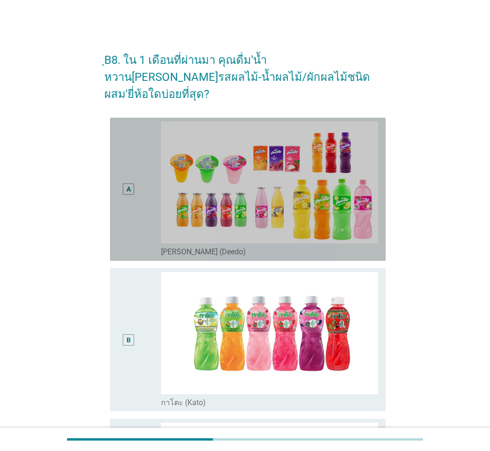
click at [120, 193] on div "A" at bounding box center [129, 189] width 22 height 136
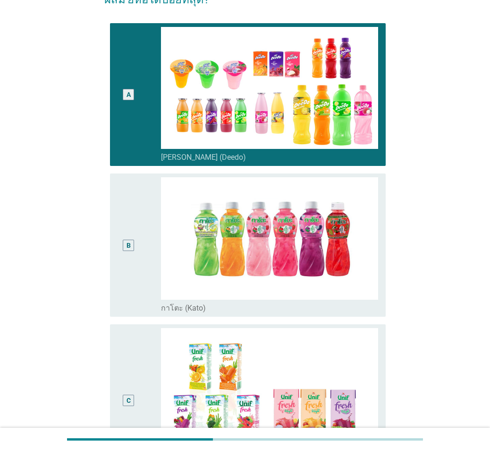
click at [115, 189] on div "B radio_button_unchecked กาโตะ (Kato)" at bounding box center [248, 244] width 276 height 143
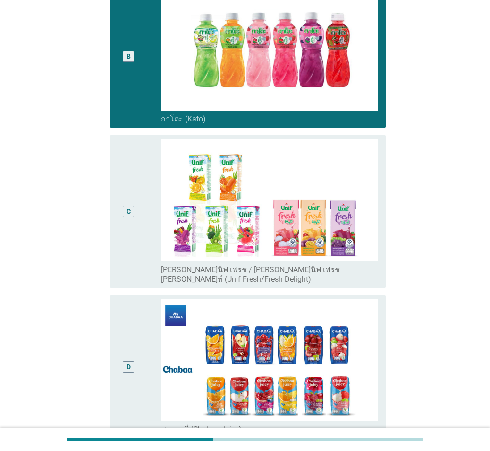
click at [115, 189] on div "C radio_button_unchecked [PERSON_NAME]นิฟ เฟรช / [PERSON_NAME]นิฟ เฟรช [PERSON_…" at bounding box center [248, 211] width 276 height 153
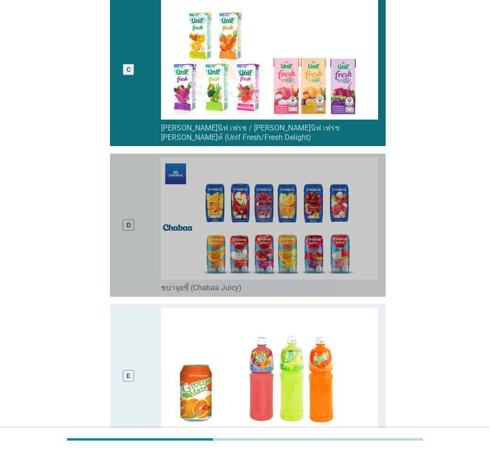
click at [117, 189] on div "D radio_button_unchecked ชบาจุยซี่ (Chabaa Juicy)" at bounding box center [248, 224] width 276 height 143
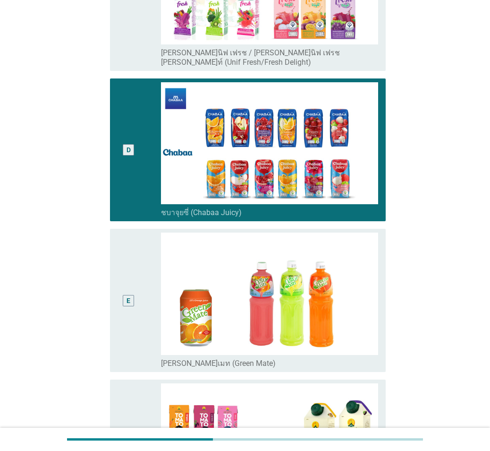
scroll to position [567, 0]
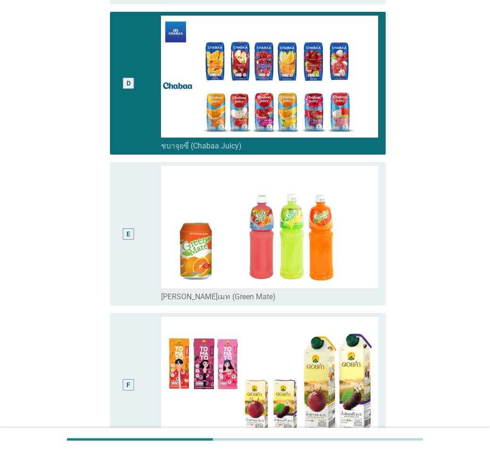
click at [127, 229] on div "E" at bounding box center [129, 234] width 4 height 10
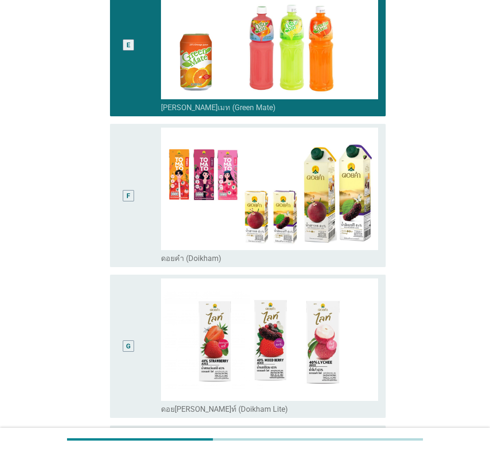
click at [124, 202] on div "F" at bounding box center [129, 196] width 22 height 136
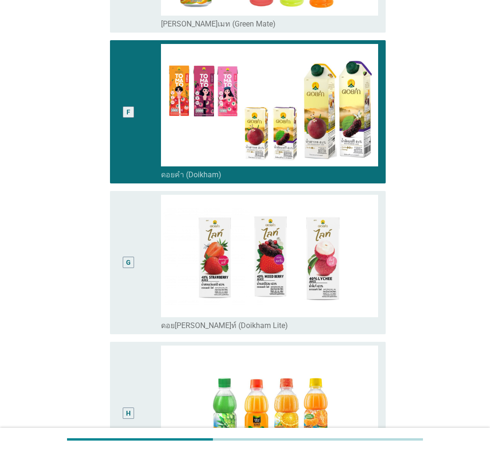
scroll to position [944, 0]
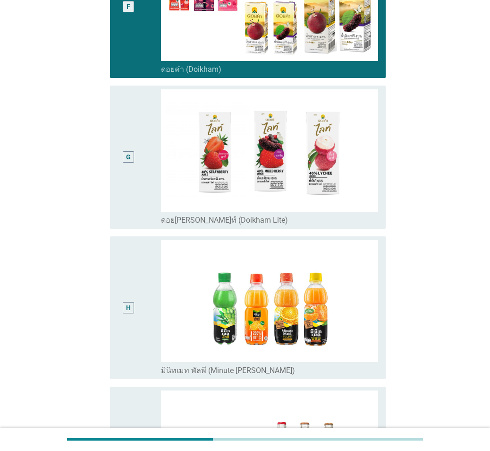
click at [124, 202] on div "G radio_button_unchecked ดอย[PERSON_NAME]ท์ (Doikham Lite)" at bounding box center [244, 157] width 281 height 151
click at [141, 166] on div "G" at bounding box center [139, 157] width 43 height 136
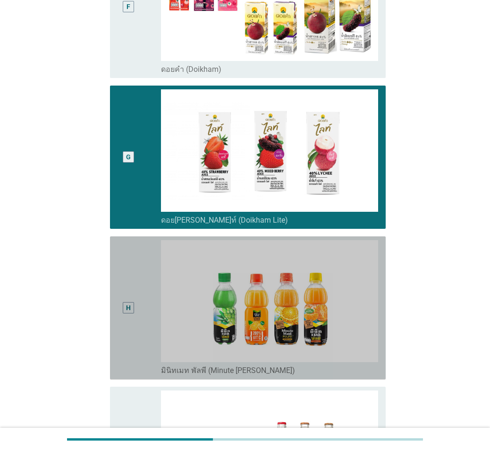
click at [136, 242] on div "H" at bounding box center [129, 308] width 22 height 136
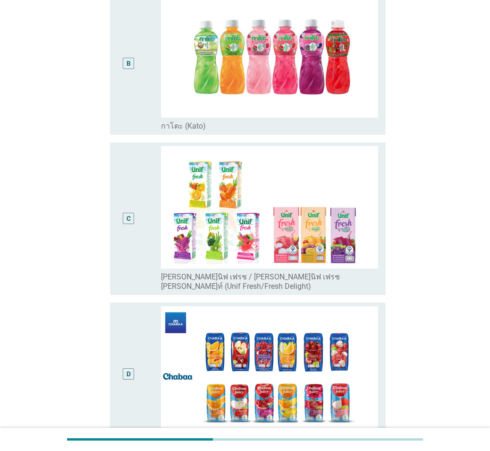
scroll to position [0, 0]
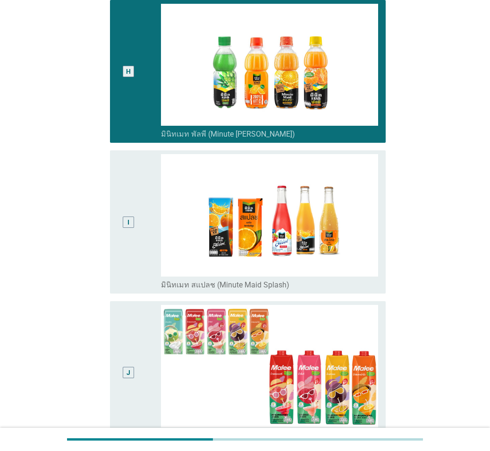
click at [130, 218] on div "I" at bounding box center [129, 222] width 22 height 136
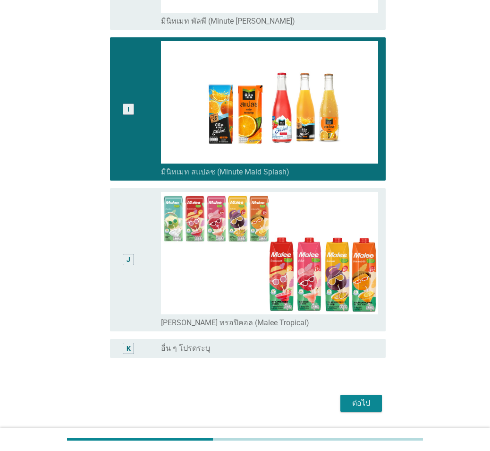
scroll to position [1295, 0]
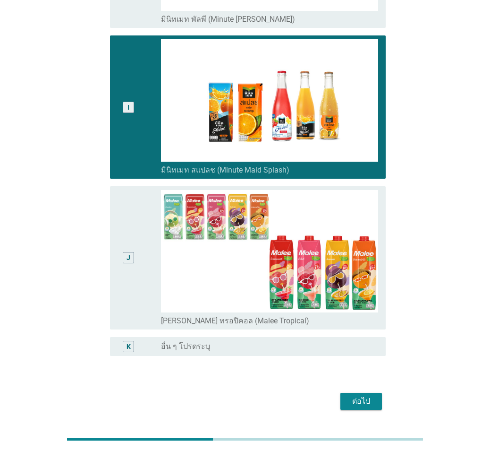
click at [378, 308] on button "ต่อไป" at bounding box center [361, 400] width 42 height 17
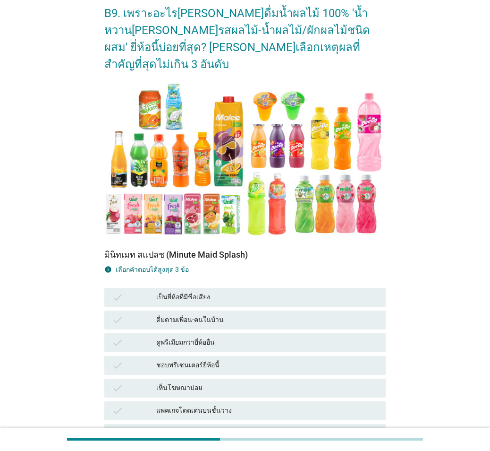
scroll to position [189, 0]
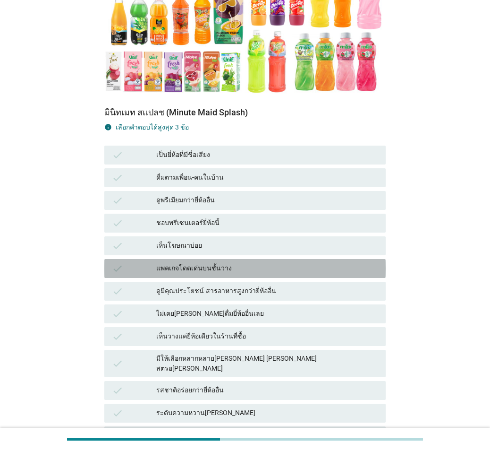
click at [299, 259] on div "check แพคเกจโดดเด่นบนชั้นวาง" at bounding box center [244, 268] width 281 height 19
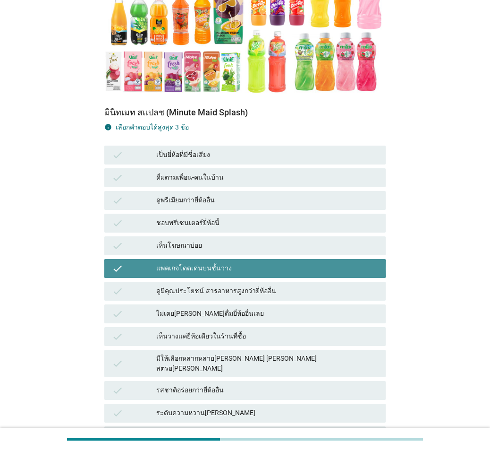
click at [256, 263] on div "แพคเกจโดดเด่นบนชั้นวาง" at bounding box center [267, 268] width 222 height 11
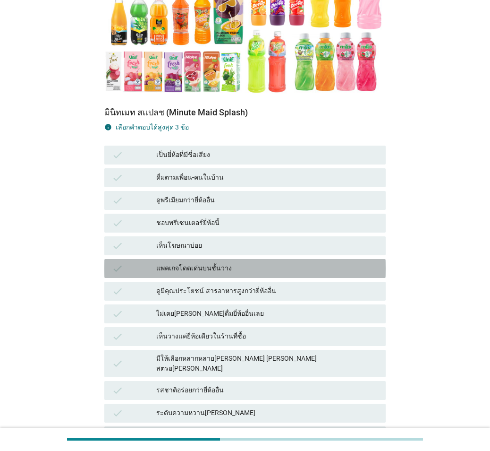
click at [256, 263] on div "แพคเกจโดดเด่นบนชั้นวาง" at bounding box center [267, 268] width 222 height 11
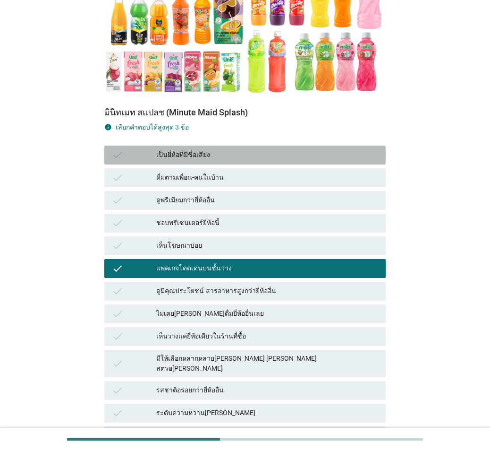
click at [248, 149] on div "เป็นยี่ห้อที่มีชื่อเสียง" at bounding box center [267, 154] width 222 height 11
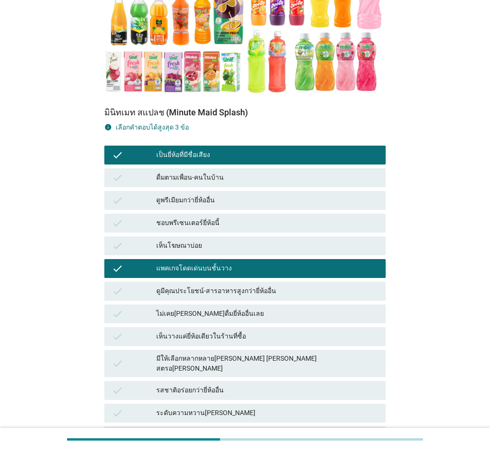
scroll to position [455, 0]
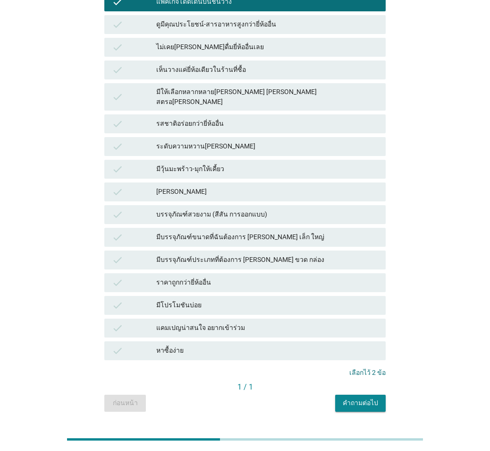
click at [366, 308] on div "คำถามต่อไป" at bounding box center [360, 403] width 35 height 10
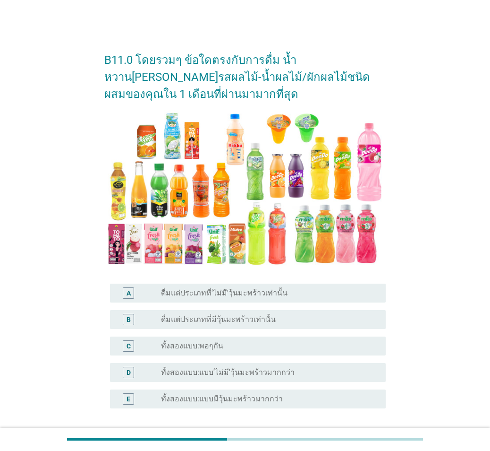
click at [320, 308] on div "radio_button_unchecked ทั้งสองแบบ:พอๆกัน" at bounding box center [269, 345] width 217 height 11
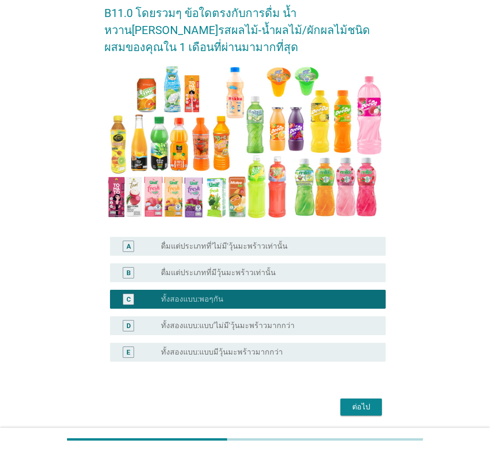
scroll to position [79, 0]
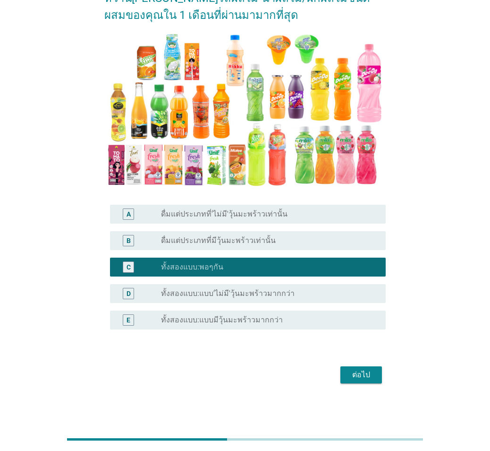
click at [357, 308] on div "ต่อไป" at bounding box center [361, 374] width 26 height 11
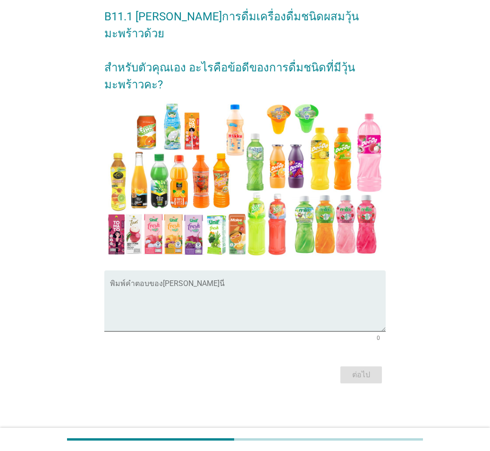
scroll to position [0, 0]
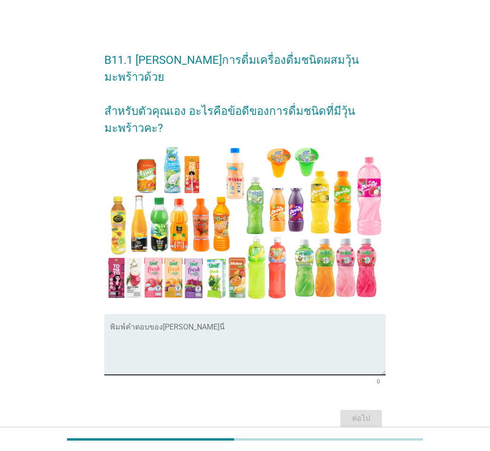
click at [311, 308] on textarea "พิมพ์คำตอบของคุณ ที่นี่" at bounding box center [248, 350] width 276 height 50
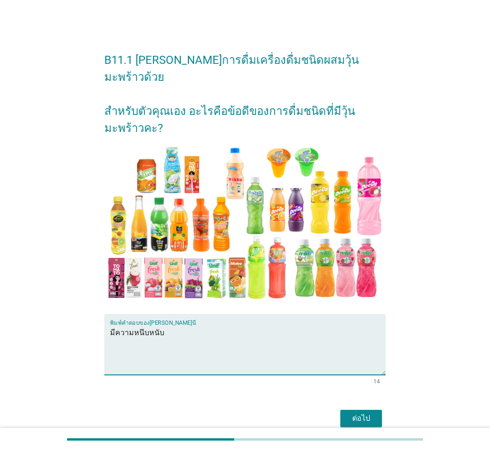
type textarea "มีความหนึบหนับ"
click at [354, 308] on div "ต่อไป" at bounding box center [361, 417] width 26 height 11
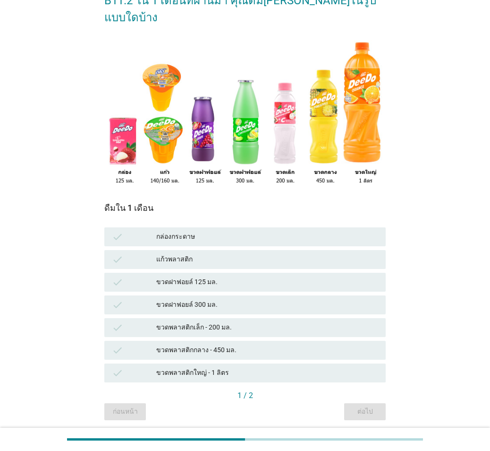
scroll to position [77, 0]
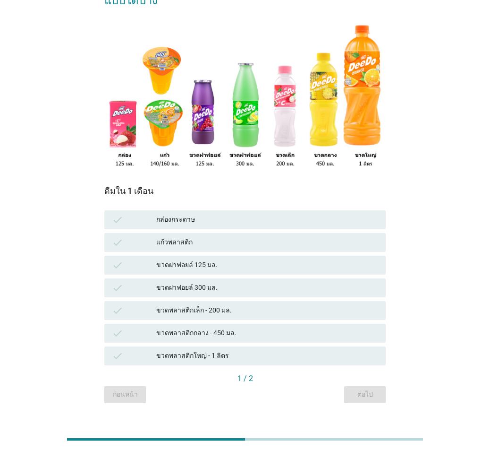
click at [226, 237] on div "แก้วพลาสติก" at bounding box center [267, 242] width 222 height 11
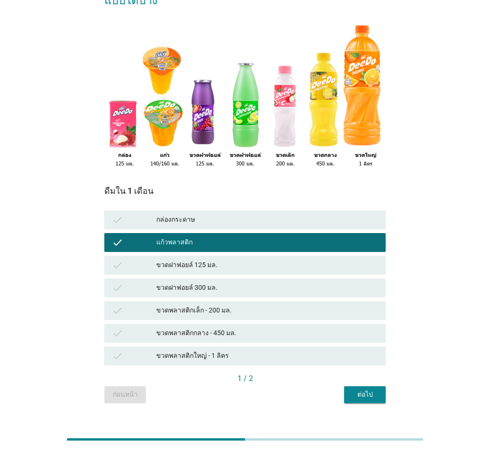
click at [288, 305] on div "ขวดพลาสติกเล็ก - 200 มล." at bounding box center [267, 310] width 222 height 11
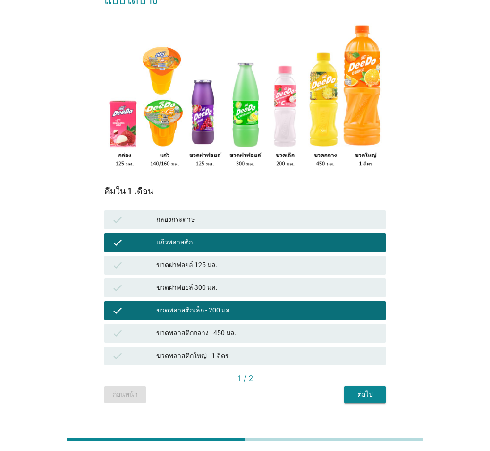
click at [373, 308] on div "ต่อไป" at bounding box center [365, 394] width 26 height 10
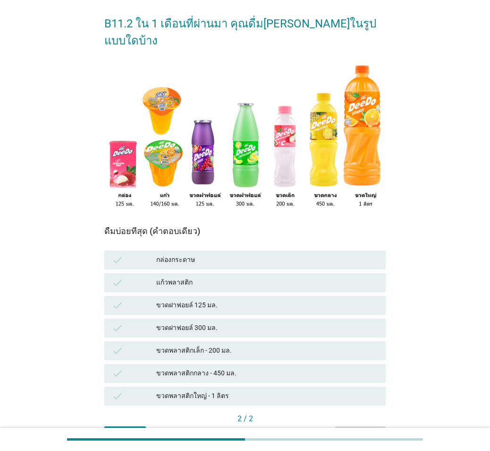
scroll to position [47, 0]
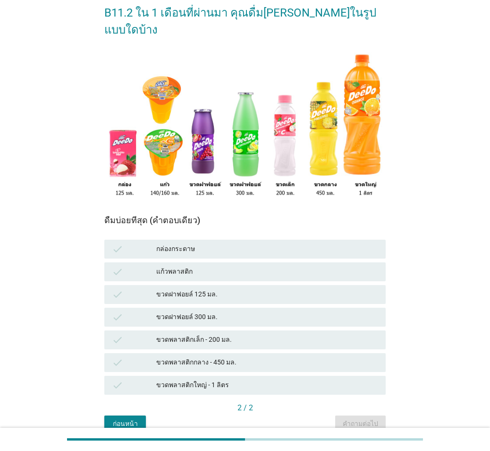
click at [283, 283] on div "check ขวดฝาฟอยล์ 125 มล." at bounding box center [244, 294] width 285 height 23
drag, startPoint x: 286, startPoint y: 235, endPoint x: 60, endPoint y: 202, distance: 228.6
click at [286, 243] on div "กล่องกระดาษ" at bounding box center [267, 248] width 222 height 11
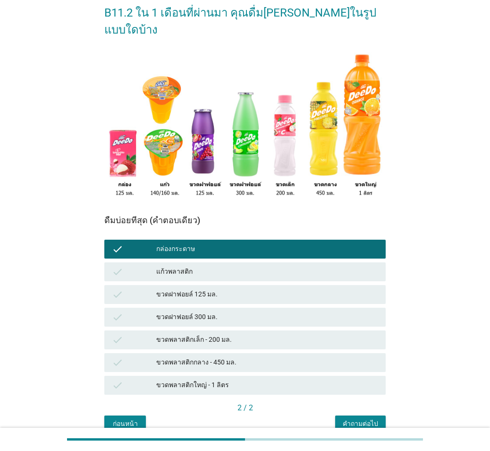
drag, startPoint x: 253, startPoint y: 324, endPoint x: 308, endPoint y: 365, distance: 68.6
click at [253, 308] on div "ขวดพลาสติกเล็ก - 200 มล." at bounding box center [267, 339] width 222 height 11
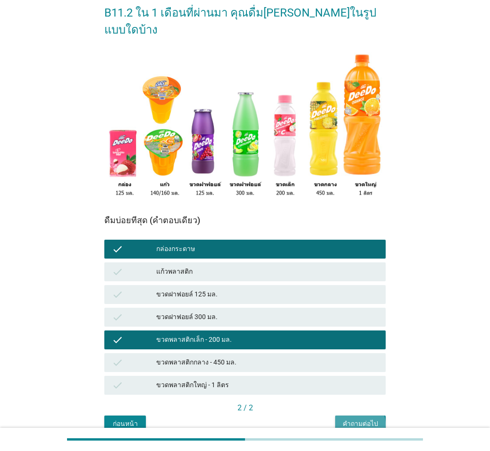
click at [363, 308] on button "คำถามต่อไป" at bounding box center [360, 423] width 51 height 17
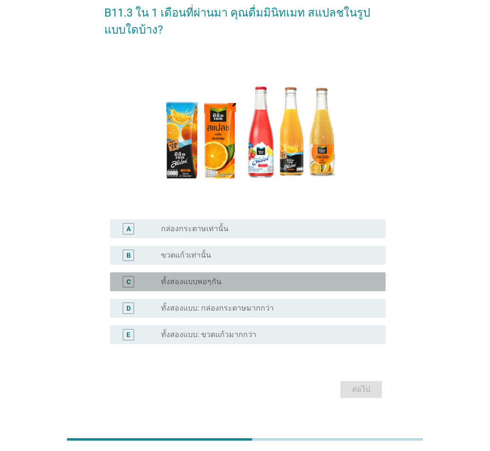
click at [281, 277] on div "radio_button_unchecked ทั้งสองแบบพอๆกัน" at bounding box center [266, 281] width 210 height 9
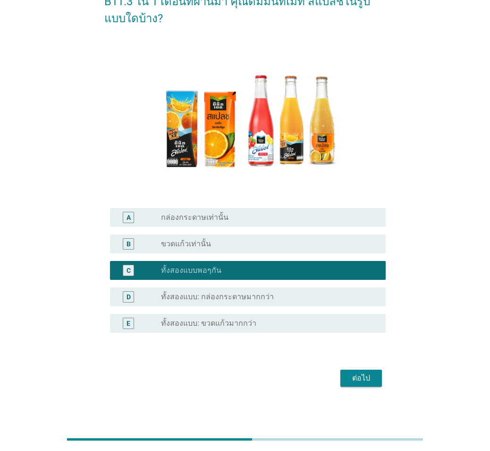
scroll to position [62, 0]
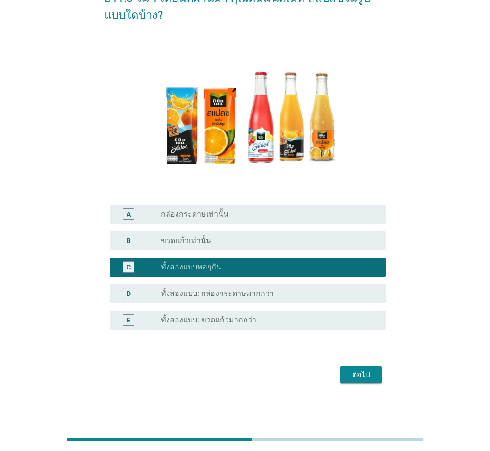
click at [366, 308] on div "ต่อไป" at bounding box center [361, 374] width 26 height 11
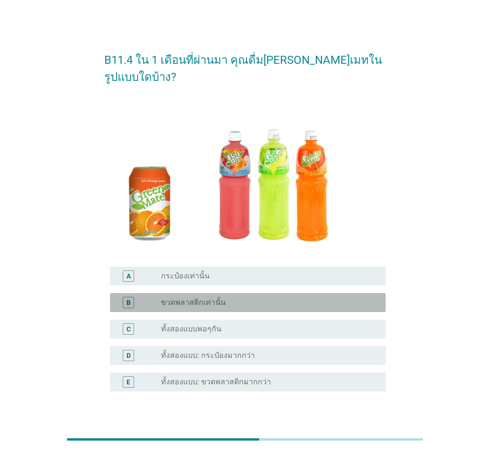
click at [238, 298] on div "radio_button_unchecked ขวดพลาสติกเท่านั้น" at bounding box center [266, 302] width 210 height 9
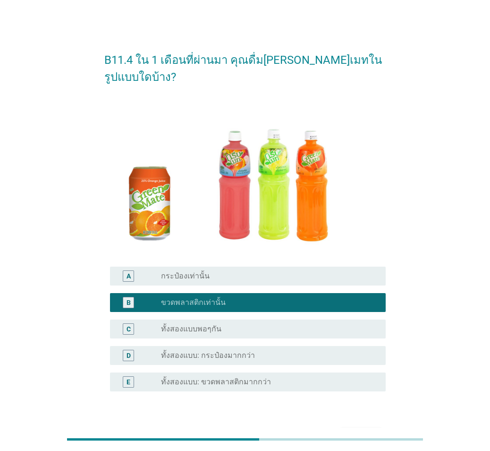
click at [366, 308] on div "ต่อไป" at bounding box center [361, 436] width 26 height 11
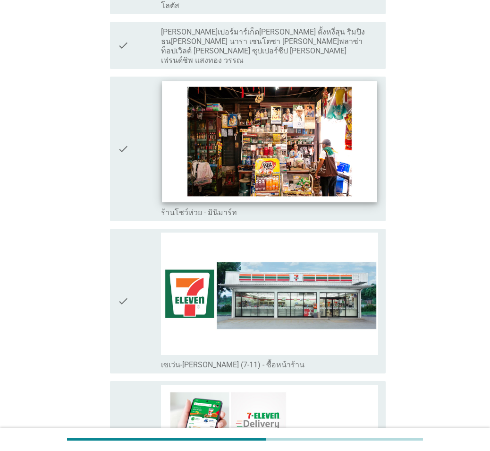
scroll to position [2031, 0]
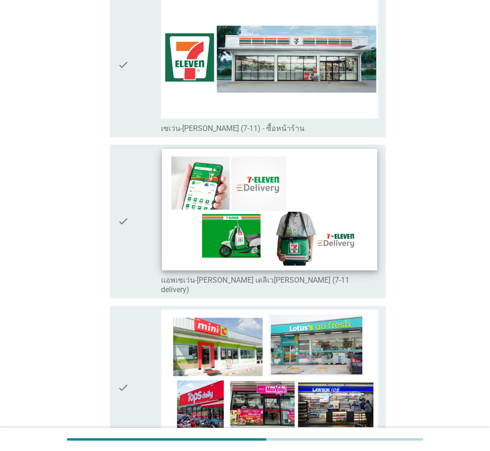
click at [275, 191] on img at bounding box center [269, 209] width 215 height 121
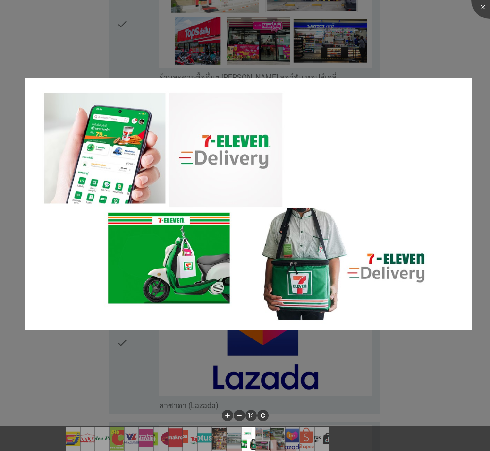
scroll to position [1983, 0]
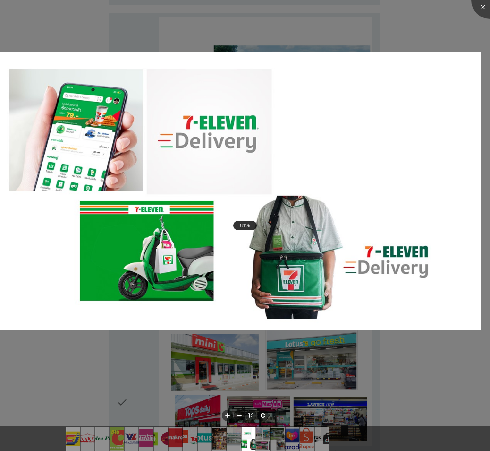
click at [373, 46] on div at bounding box center [245, 225] width 490 height 451
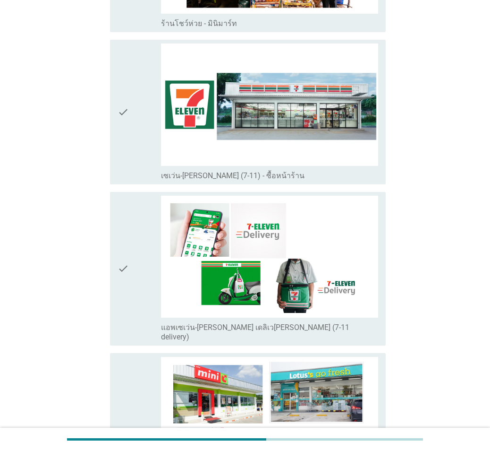
click at [117, 75] on div "check check_box_outline_blank เซเว่น-[PERSON_NAME] (7-11) - ซื้อหน้าร้าน" at bounding box center [248, 112] width 276 height 145
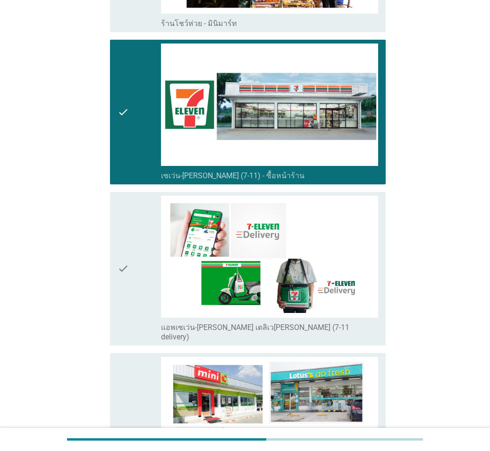
click at [126, 224] on icon "check" at bounding box center [123, 269] width 11 height 146
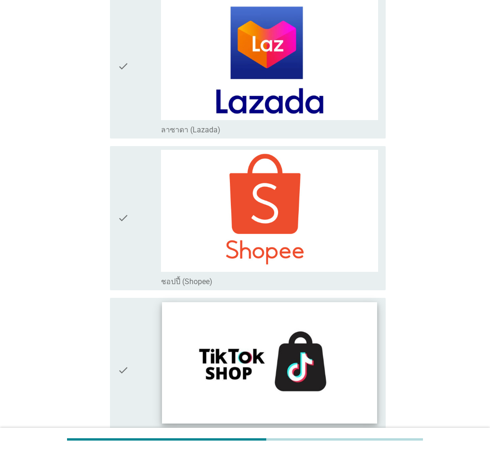
scroll to position [2752, 0]
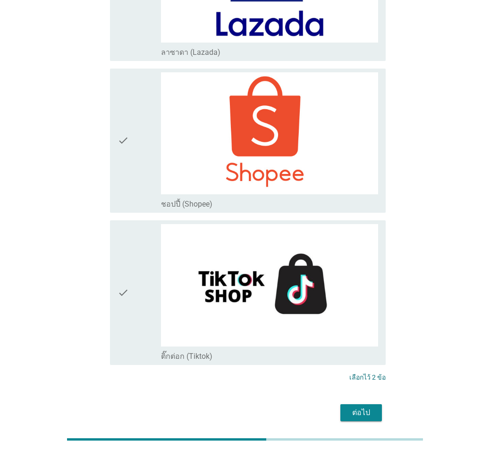
click at [376, 308] on button "ต่อไป" at bounding box center [361, 412] width 42 height 17
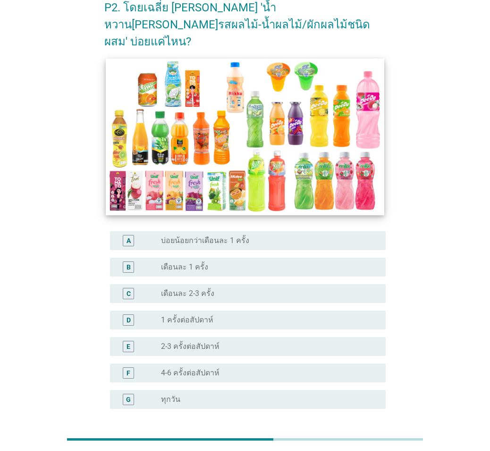
scroll to position [94, 0]
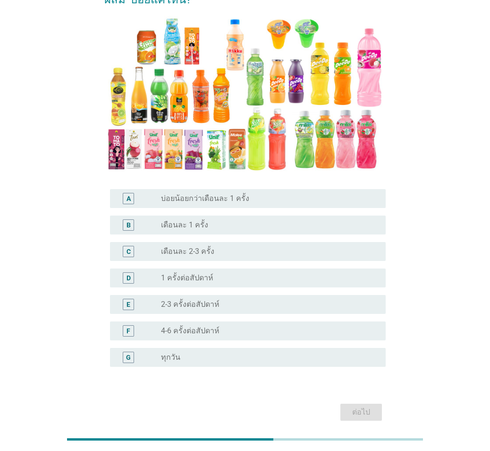
drag, startPoint x: 336, startPoint y: 292, endPoint x: 336, endPoint y: 302, distance: 9.9
click at [336, 298] on div "radio_button_unchecked 2-3 ครั้งต่อสัปดาห์" at bounding box center [269, 303] width 217 height 11
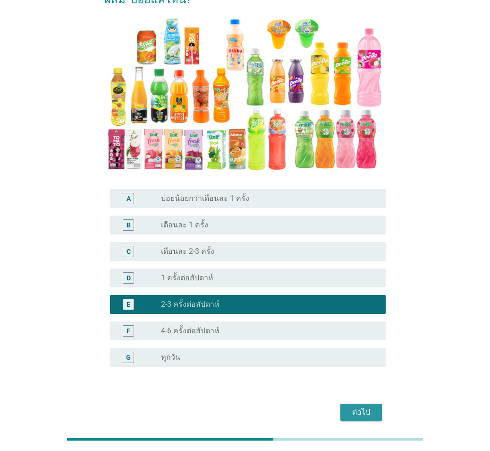
click at [356, 308] on div "ต่อไป" at bounding box center [361, 411] width 26 height 11
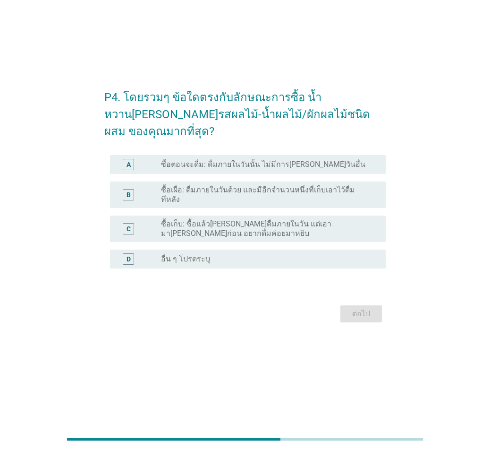
scroll to position [0, 0]
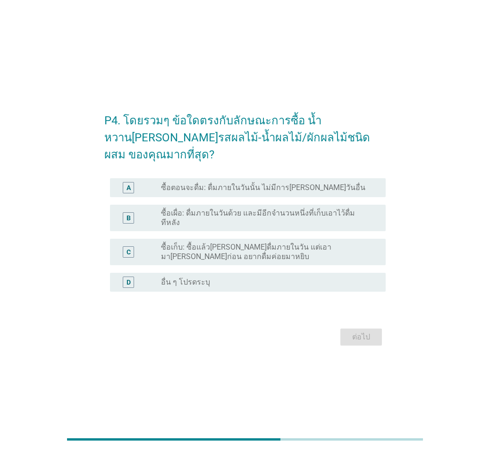
drag, startPoint x: 320, startPoint y: 213, endPoint x: 351, endPoint y: 275, distance: 69.7
click at [320, 213] on label "ซื้อเผื่อ: ดื่มภายในวันด้วย และมีอีกจำนวนหนึ่งที่เก็บเอาไว้ดื่มทีหลัง" at bounding box center [266, 217] width 210 height 19
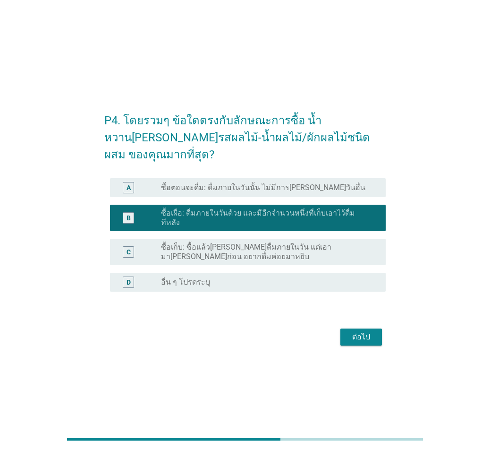
click at [356, 308] on button "ต่อไป" at bounding box center [361, 336] width 42 height 17
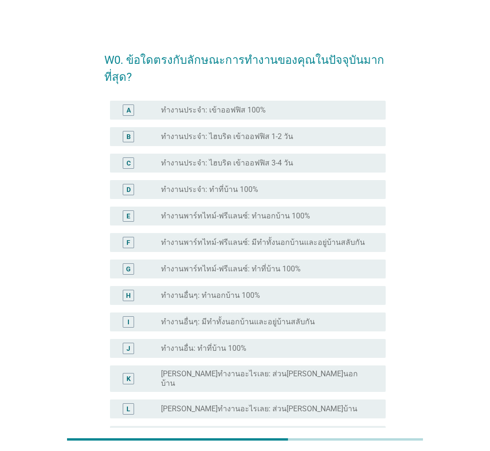
click at [299, 203] on div "E radio_button_unchecked ทำงานพาร์ทไทม์-ฟรีแลนซ์: ทำนอกบ้าน 100%" at bounding box center [244, 216] width 281 height 26
click at [299, 194] on div "radio_button_unchecked ทำงานประจำ: ทำที่บ้าน 100%" at bounding box center [269, 189] width 217 height 11
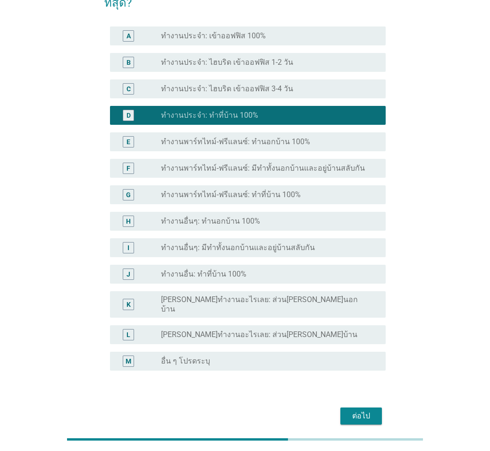
scroll to position [108, 0]
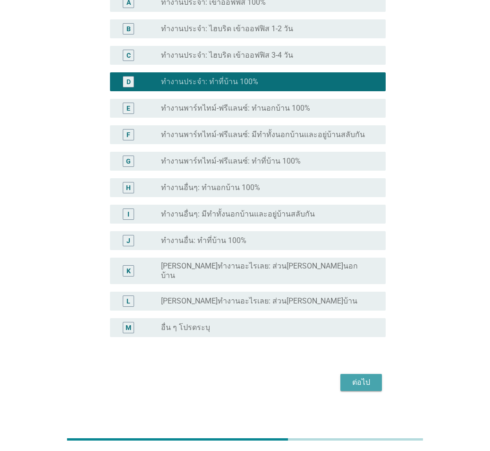
click at [354, 308] on div "ต่อไป" at bounding box center [361, 381] width 26 height 11
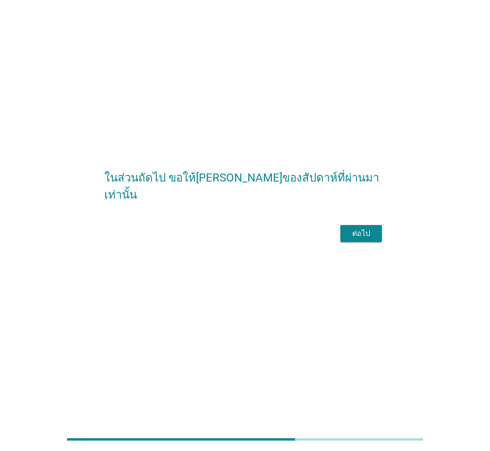
scroll to position [0, 0]
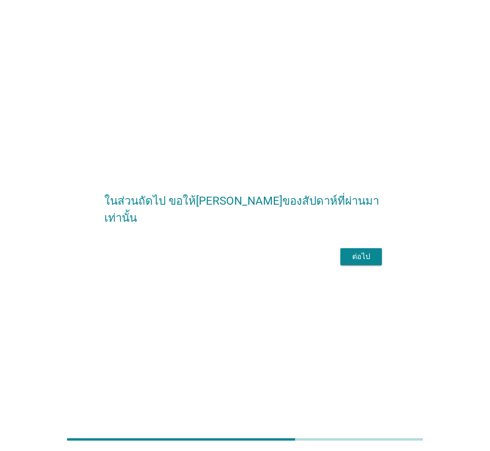
click at [361, 262] on div "ต่อไป" at bounding box center [361, 256] width 26 height 11
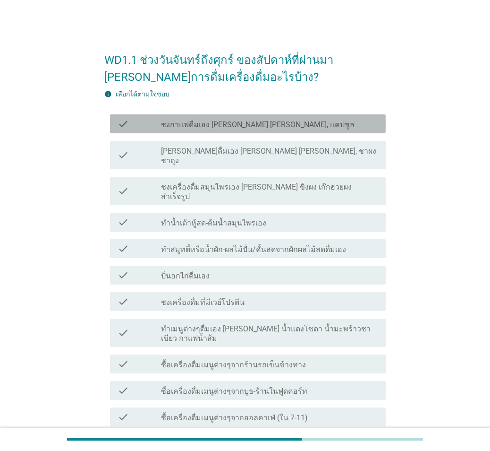
click at [335, 124] on div "check_box_outline_blank ชงกาแฟดื่มเอง [PERSON_NAME] [PERSON_NAME], แคปซูล" at bounding box center [269, 123] width 217 height 11
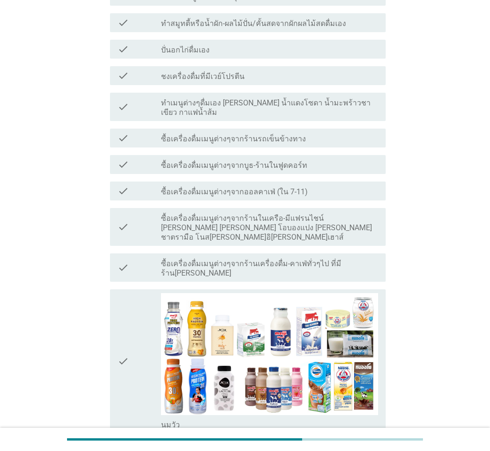
scroll to position [236, 0]
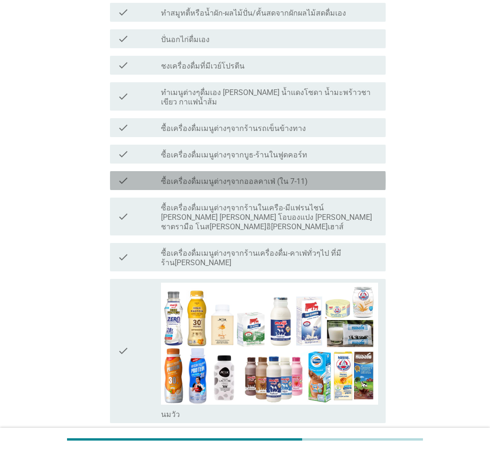
click at [289, 177] on label "ซื้อเครื่องดื่มเมนูต่างๆจากออลคาเฟ่ (ใน 7-11)" at bounding box center [234, 181] width 147 height 9
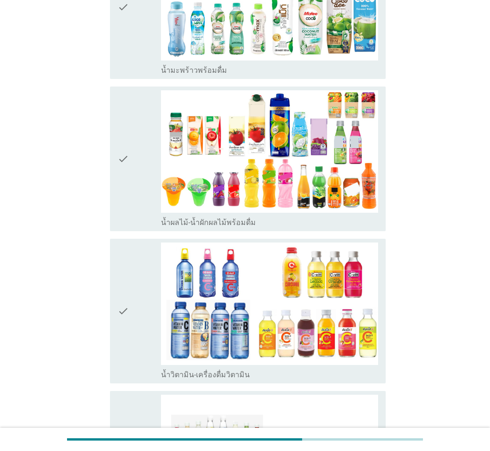
click at [130, 120] on div "check" at bounding box center [139, 158] width 43 height 137
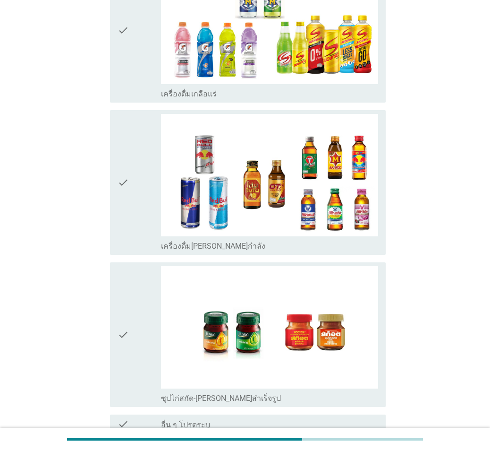
scroll to position [2273, 0]
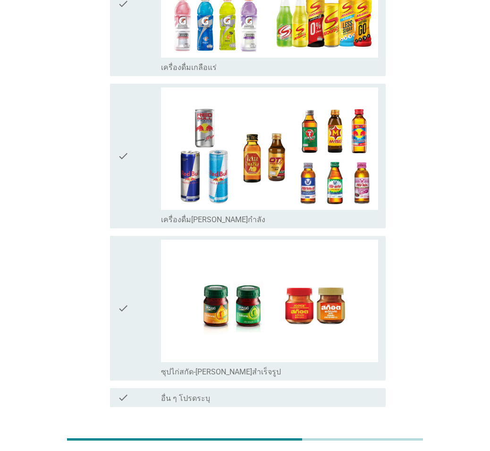
click at [355, 308] on div "ต่อไป" at bounding box center [361, 440] width 26 height 11
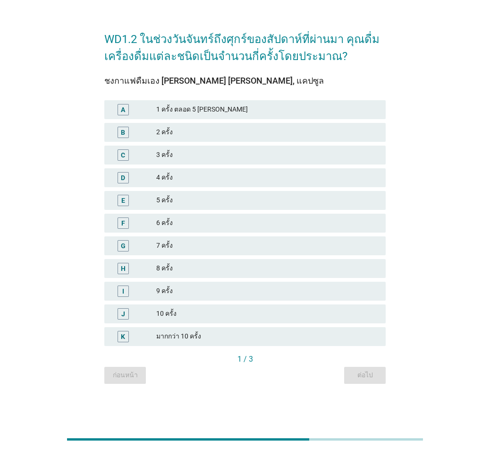
scroll to position [0, 0]
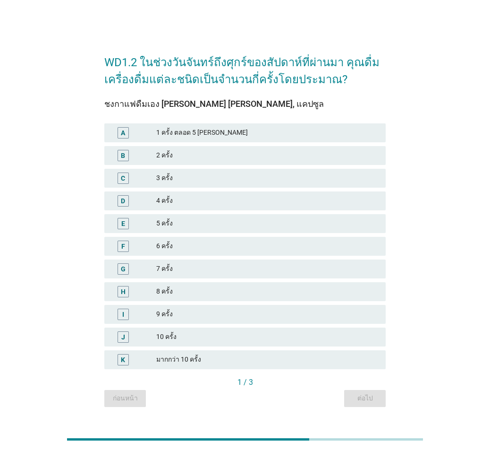
click at [247, 135] on div "1 ครั้ง ตลอด 5 [PERSON_NAME]" at bounding box center [267, 132] width 222 height 11
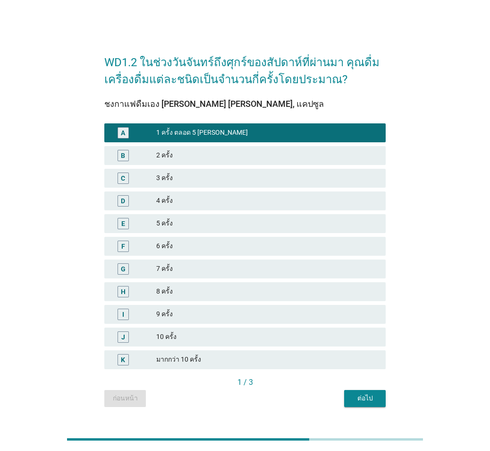
click at [367, 308] on div "ต่อไป" at bounding box center [365, 398] width 26 height 10
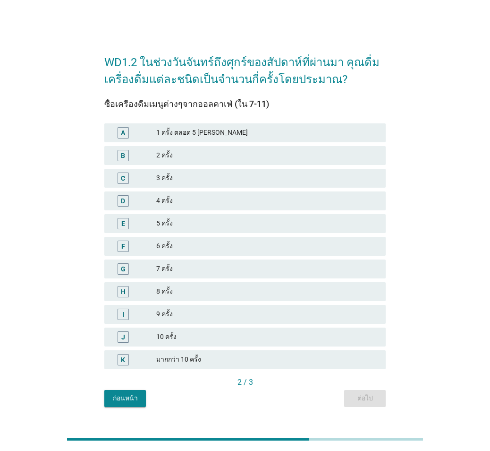
click at [268, 138] on div "1 ครั้ง ตลอด 5 [PERSON_NAME]" at bounding box center [267, 132] width 222 height 11
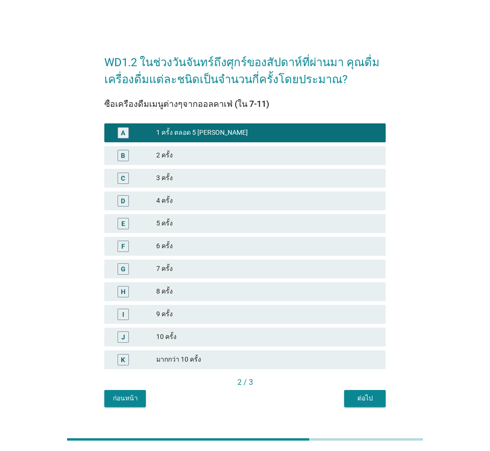
click at [369, 308] on div "ต่อไป" at bounding box center [365, 398] width 26 height 10
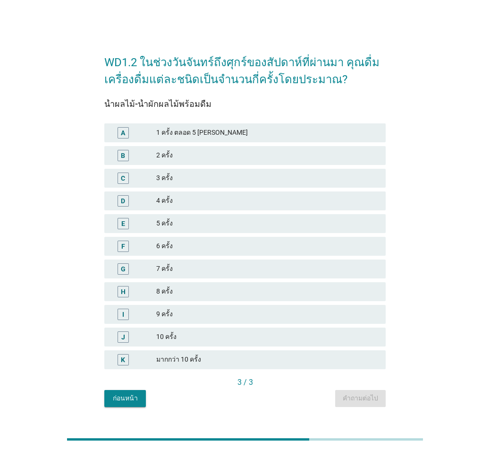
click at [261, 187] on div "C 3 ครั้ง" at bounding box center [244, 178] width 281 height 19
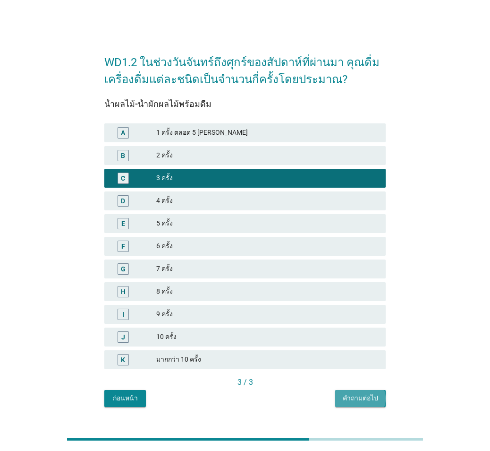
click at [346, 308] on div "คำถามต่อไป" at bounding box center [360, 398] width 35 height 10
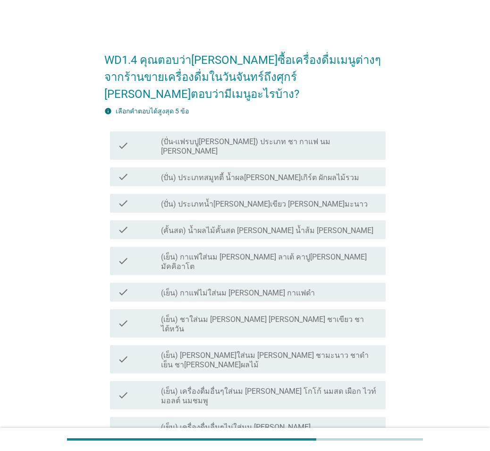
click at [273, 286] on div "check_box_outline_blank (เย็น) กาแฟไม่ใส่นม [PERSON_NAME] กาแฟดำ" at bounding box center [269, 291] width 217 height 11
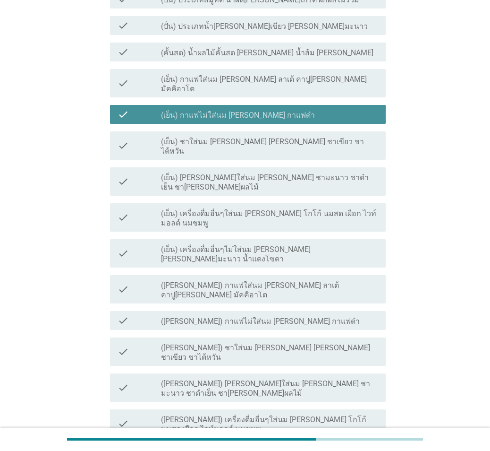
scroll to position [230, 0]
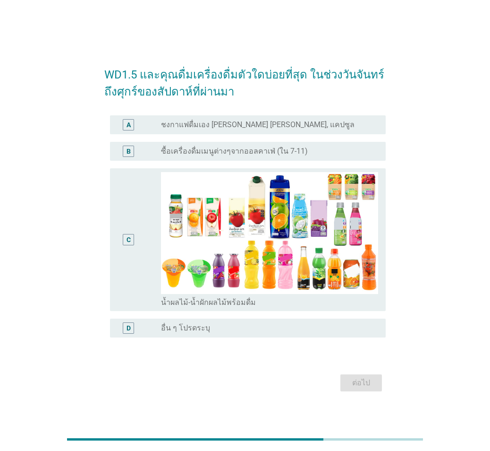
click at [313, 130] on div "radio_button_unchecked ชงกาแฟดื่มเอง [PERSON_NAME] [PERSON_NAME], แคปซูล" at bounding box center [269, 124] width 217 height 11
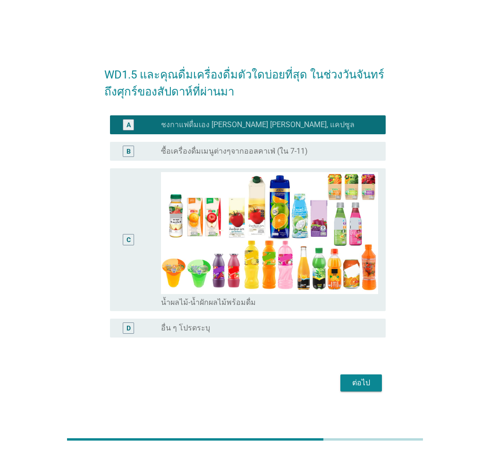
click at [365, 308] on div "ต่อไป" at bounding box center [361, 382] width 26 height 11
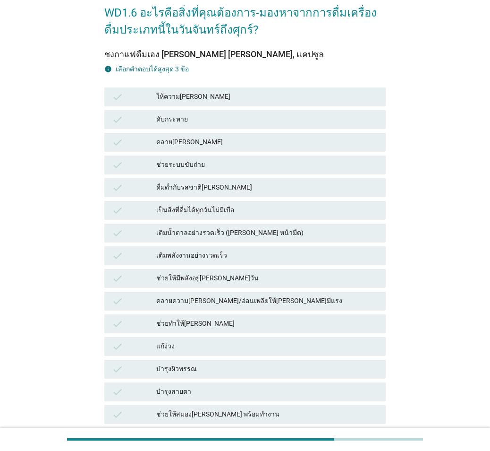
scroll to position [142, 0]
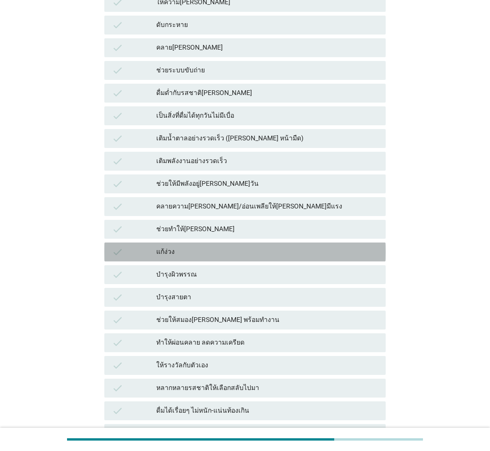
click at [283, 257] on div "check แก้ง่วง" at bounding box center [244, 251] width 281 height 19
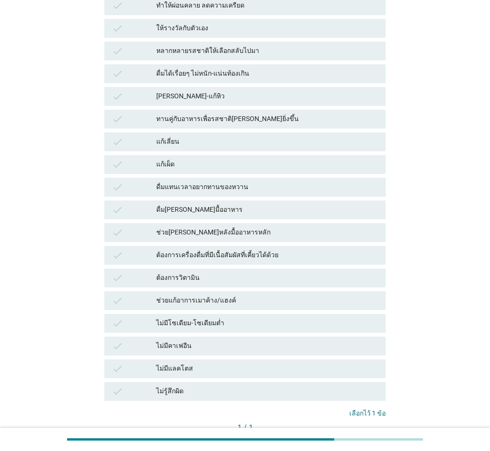
scroll to position [544, 0]
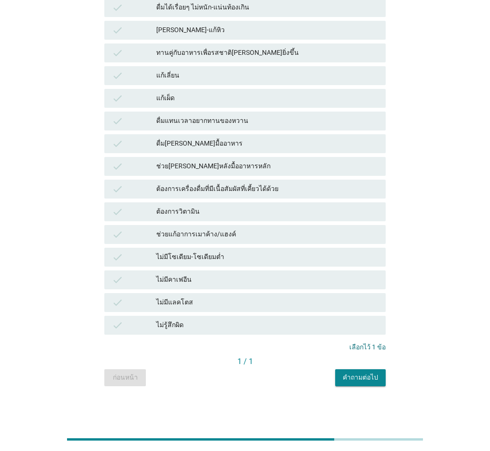
click at [359, 308] on div "คำถามต่อไป" at bounding box center [360, 377] width 35 height 10
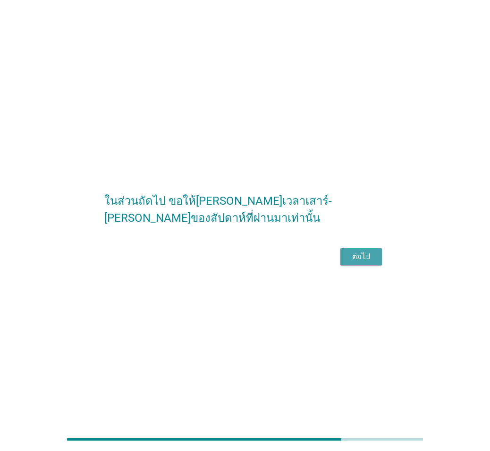
click at [363, 262] on div "ต่อไป" at bounding box center [361, 256] width 26 height 11
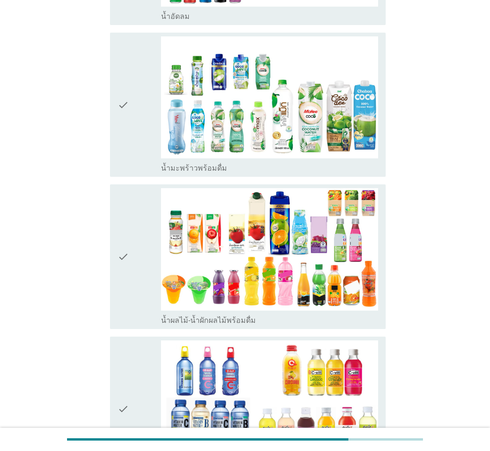
scroll to position [1558, 0]
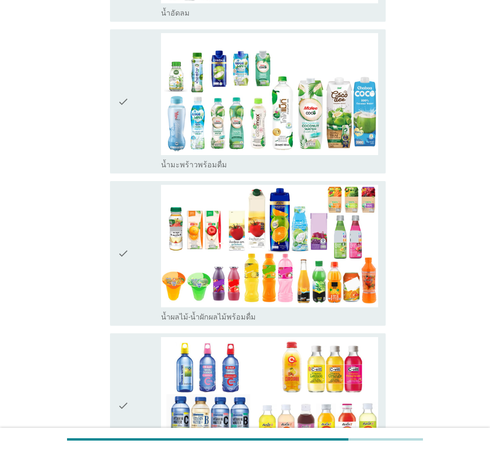
click at [136, 185] on div "check" at bounding box center [139, 253] width 43 height 137
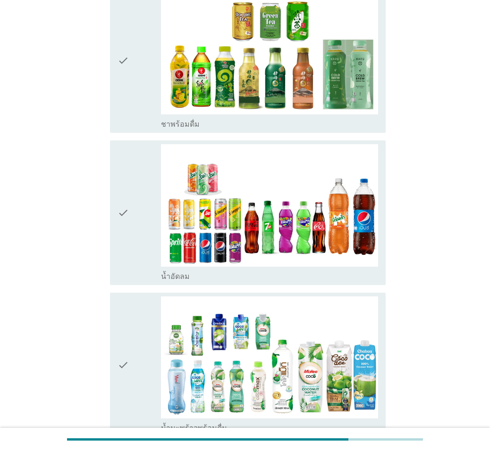
scroll to position [1228, 0]
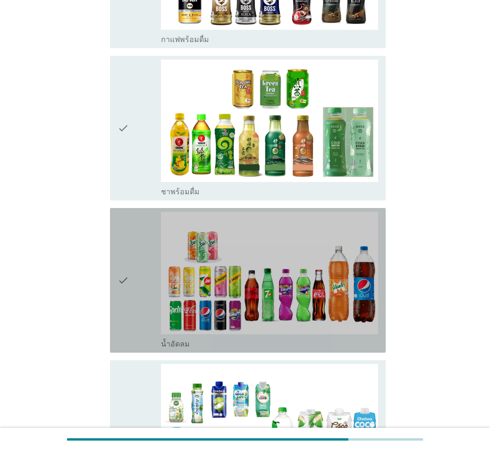
click at [137, 212] on div "check" at bounding box center [139, 280] width 43 height 137
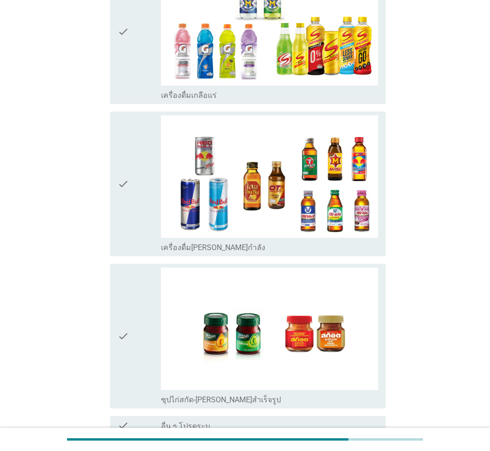
scroll to position [2267, 0]
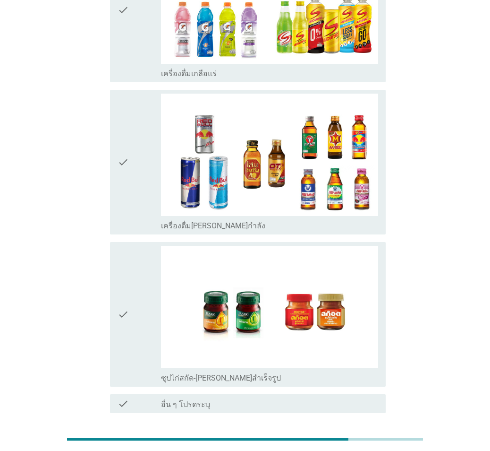
click at [370, 308] on div "ต่อไป" at bounding box center [244, 446] width 281 height 23
click at [369, 308] on div "ต่อไป" at bounding box center [361, 446] width 26 height 11
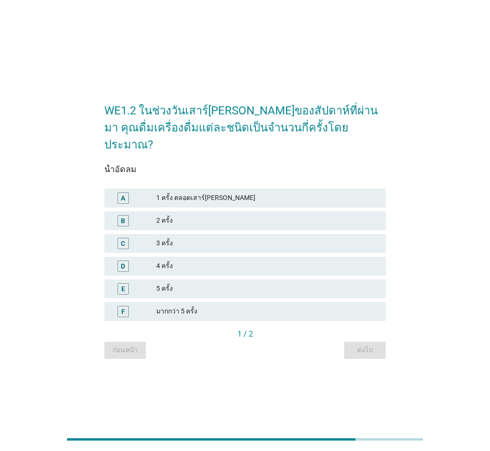
click at [203, 196] on div "A 1 ครั้ง ตลอดเสาร์[PERSON_NAME]" at bounding box center [244, 197] width 281 height 19
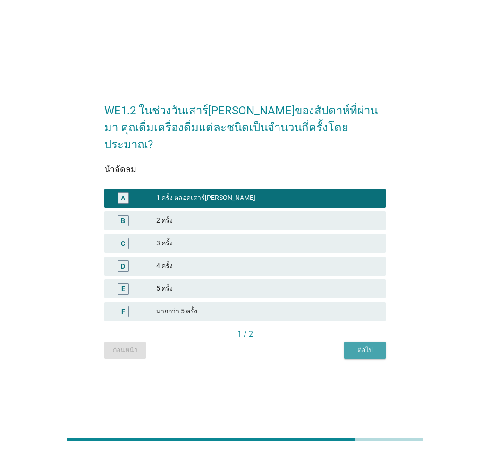
click at [359, 308] on div "ต่อไป" at bounding box center [365, 350] width 26 height 10
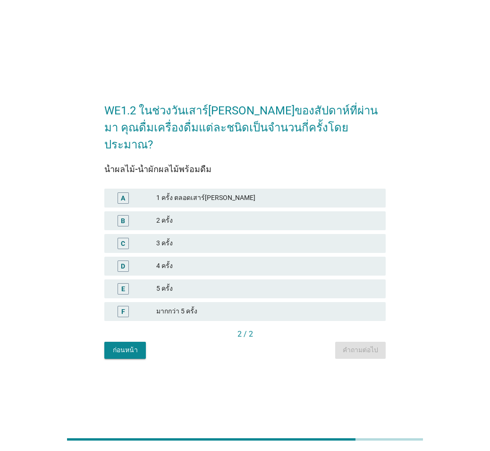
click at [209, 215] on div "2 ครั้ง" at bounding box center [267, 220] width 222 height 11
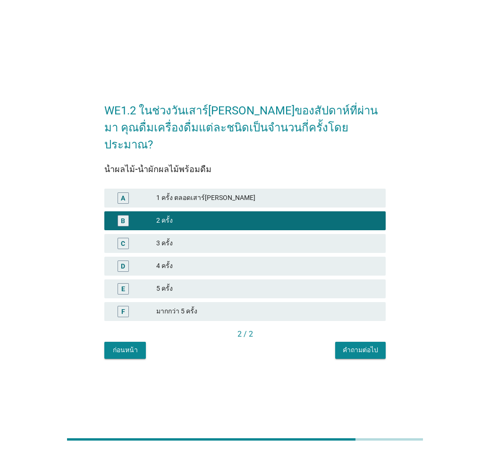
click at [378, 308] on div "คำถามต่อไป" at bounding box center [360, 350] width 35 height 10
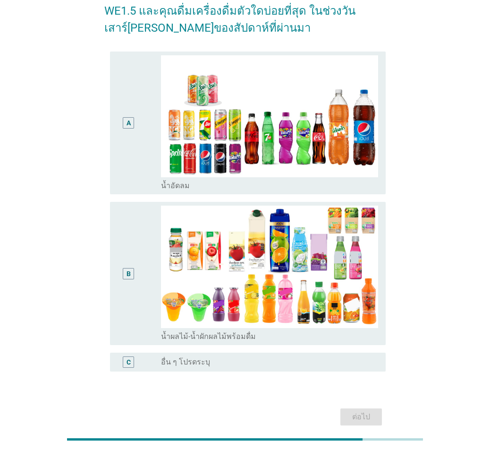
scroll to position [91, 0]
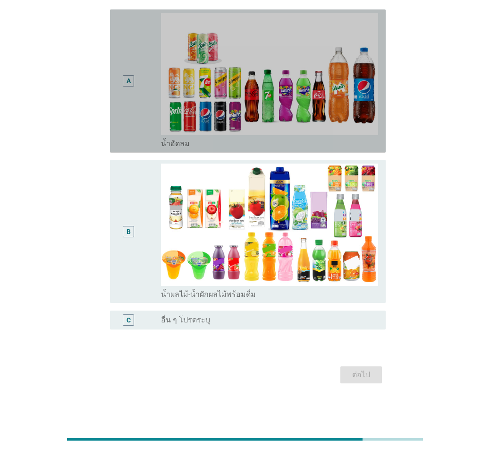
click at [118, 103] on div "A" at bounding box center [129, 81] width 22 height 136
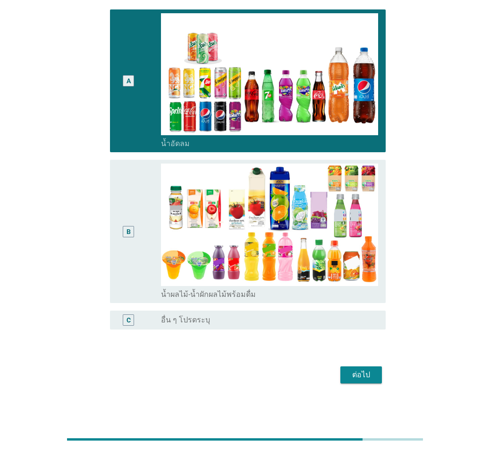
click at [139, 207] on div "B" at bounding box center [139, 231] width 43 height 136
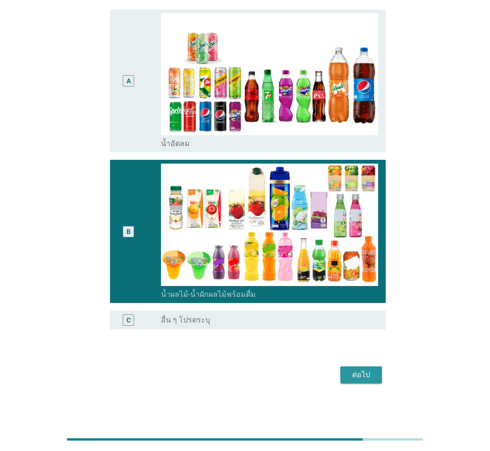
click at [350, 308] on div "ต่อไป" at bounding box center [361, 374] width 26 height 11
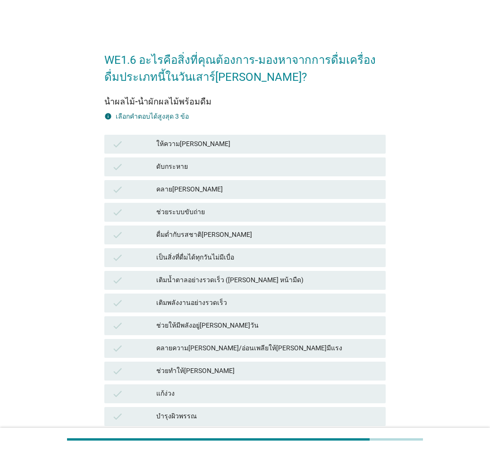
click at [291, 135] on div "check ให้ความ[PERSON_NAME]" at bounding box center [244, 144] width 281 height 19
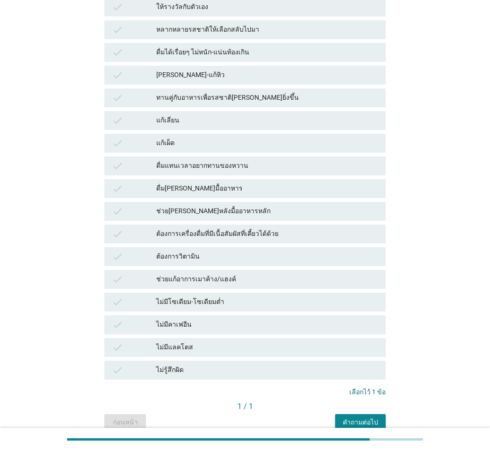
scroll to position [544, 0]
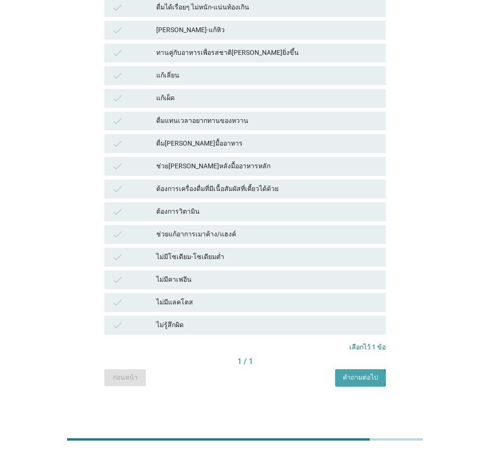
click at [349, 308] on div "คำถามต่อไป" at bounding box center [360, 377] width 35 height 10
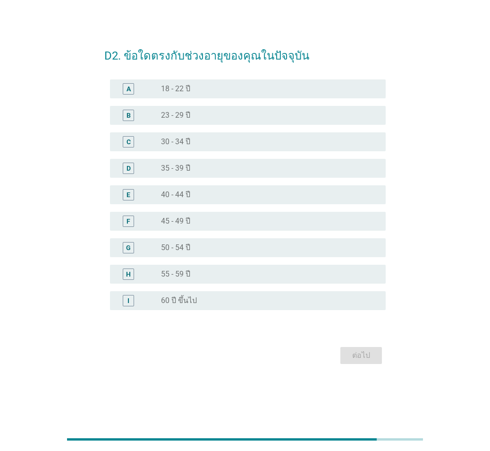
scroll to position [0, 0]
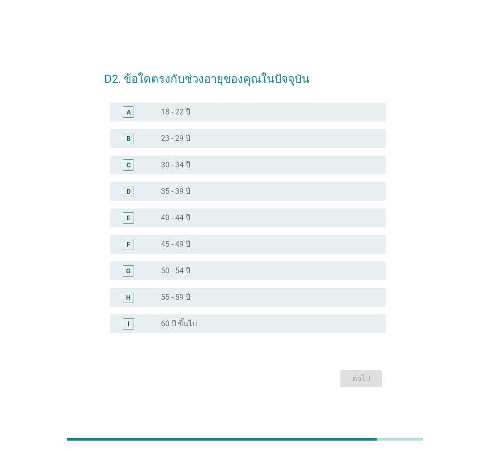
click at [199, 169] on div "radio_button_unchecked 30 - 34 ปี" at bounding box center [266, 164] width 210 height 9
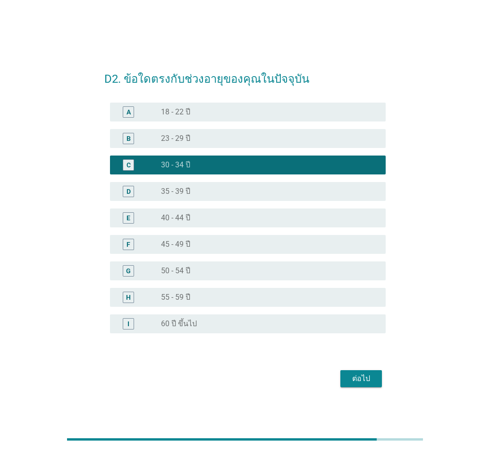
click at [356, 308] on div "ต่อไป" at bounding box center [244, 378] width 281 height 23
click at [355, 308] on div "ต่อไป" at bounding box center [361, 378] width 26 height 11
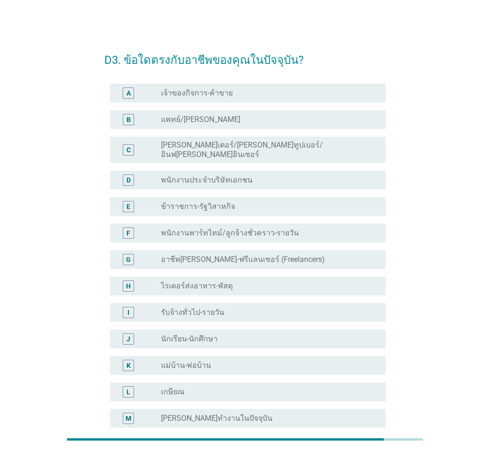
scroll to position [47, 0]
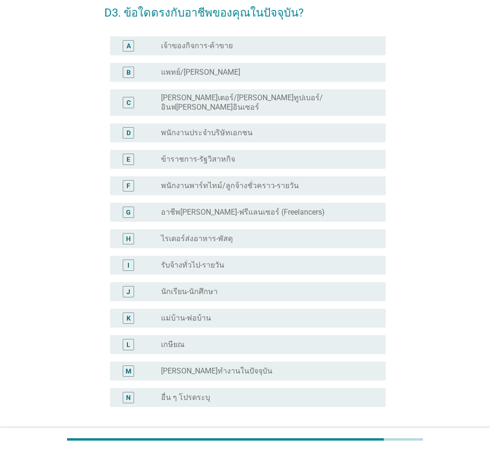
click at [262, 129] on div "radio_button_unchecked พนักงานประจำบริษัทเอกชน" at bounding box center [266, 132] width 210 height 9
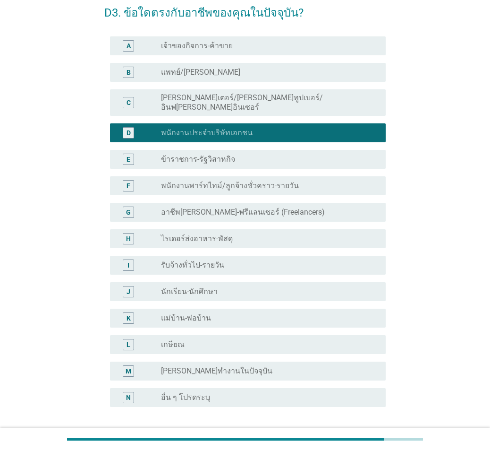
scroll to position [117, 0]
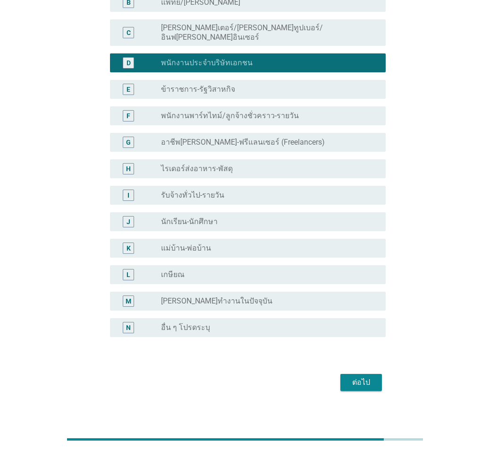
click at [372, 308] on div "ต่อไป" at bounding box center [244, 382] width 281 height 23
click at [371, 308] on div "ต่อไป" at bounding box center [361, 381] width 26 height 11
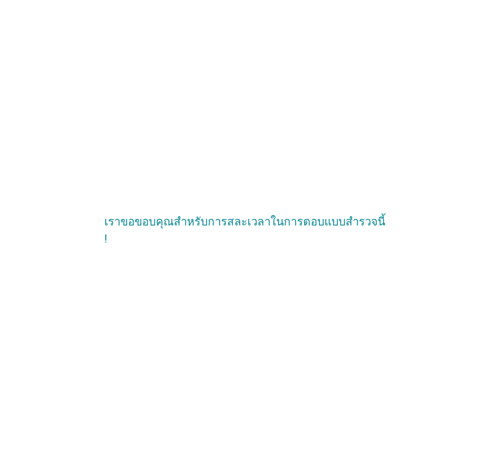
scroll to position [0, 0]
